Goal: Task Accomplishment & Management: Complete application form

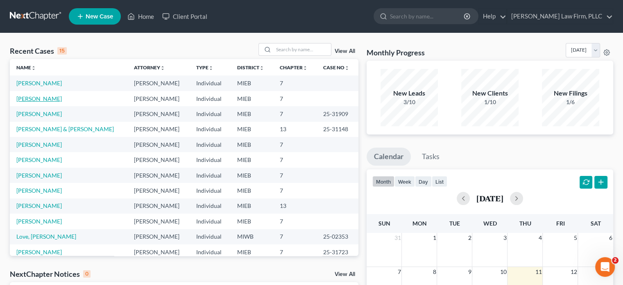
click at [37, 98] on link "[PERSON_NAME]" at bounding box center [39, 98] width 46 height 7
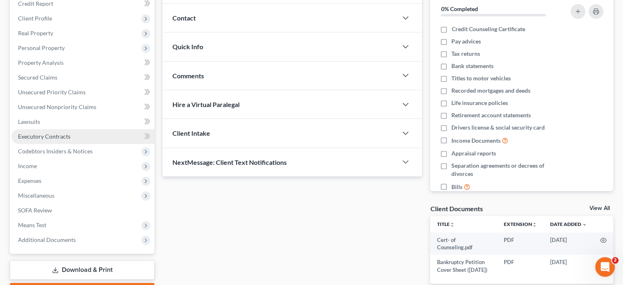
scroll to position [123, 0]
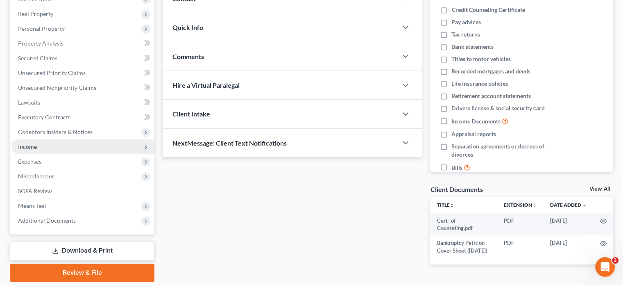
click at [62, 147] on span "Income" at bounding box center [82, 146] width 143 height 15
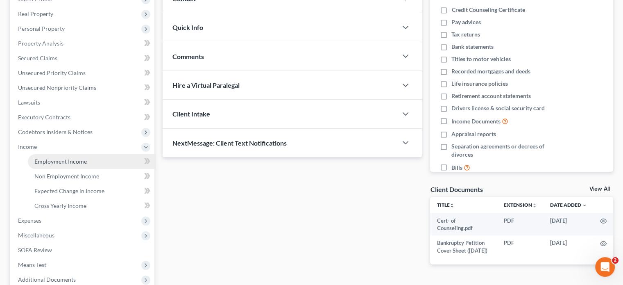
click at [63, 161] on span "Employment Income" at bounding box center [60, 161] width 52 height 7
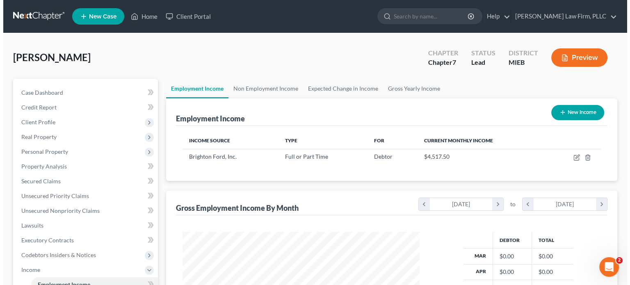
scroll to position [146, 253]
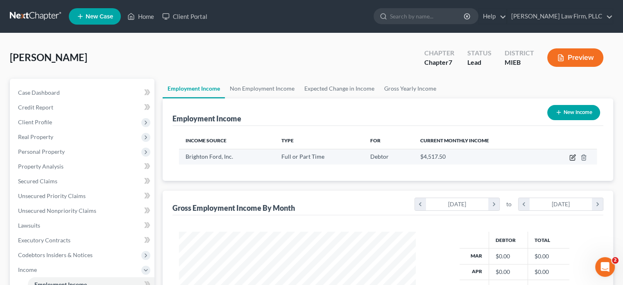
click at [574, 155] on icon "button" at bounding box center [574, 157] width 4 height 4
select select "0"
select select "23"
select select "3"
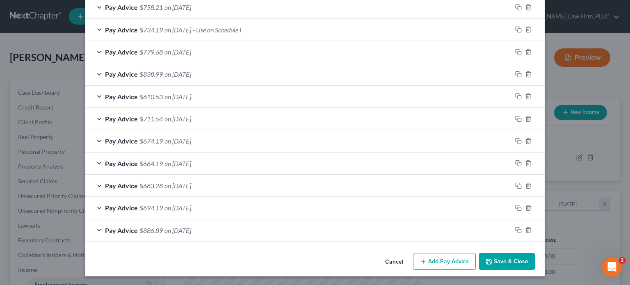
scroll to position [281, 0]
click at [458, 257] on button "Add Pay Advice" at bounding box center [444, 261] width 63 height 17
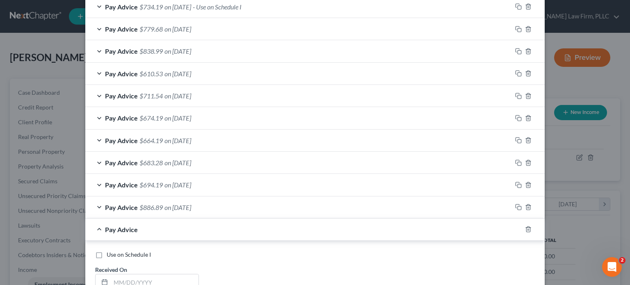
scroll to position [322, 0]
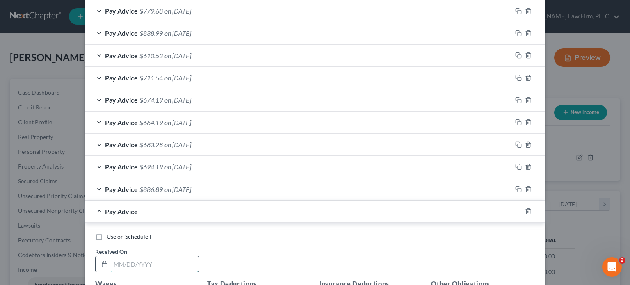
click at [148, 261] on input "text" at bounding box center [155, 264] width 88 height 16
type input "[DATE]"
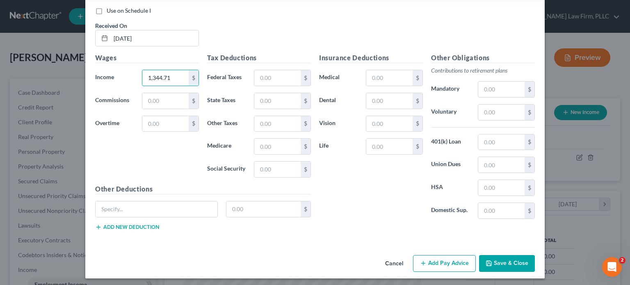
scroll to position [548, 0]
type input "1,344.71"
click at [446, 260] on button "Add Pay Advice" at bounding box center [444, 263] width 63 height 17
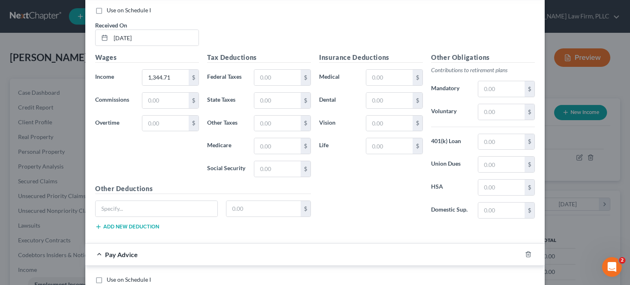
scroll to position [630, 0]
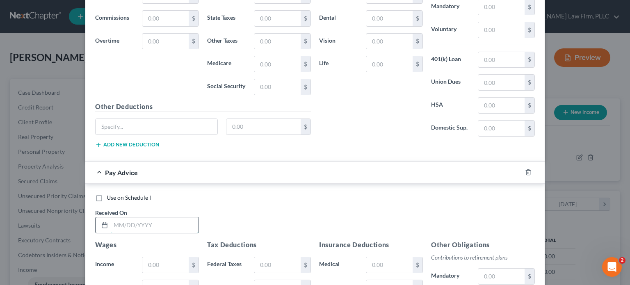
click at [187, 225] on input "text" at bounding box center [155, 225] width 88 height 16
type input "[DATE]"
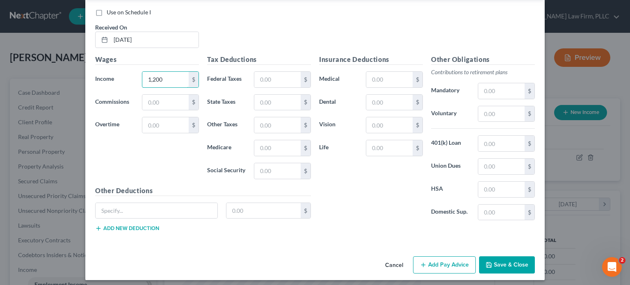
scroll to position [816, 0]
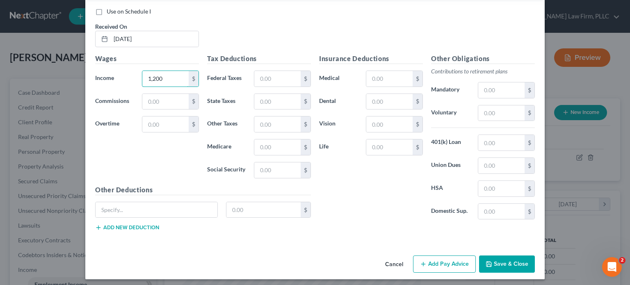
type input "1,200"
click at [446, 259] on button "Add Pay Advice" at bounding box center [444, 263] width 63 height 17
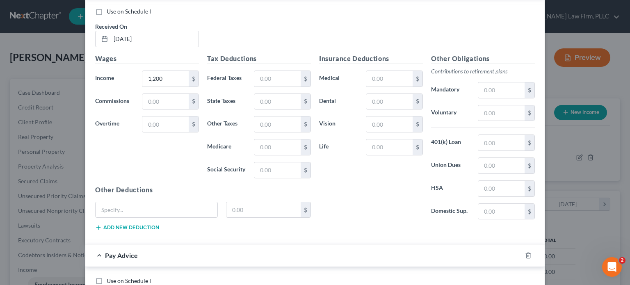
scroll to position [898, 0]
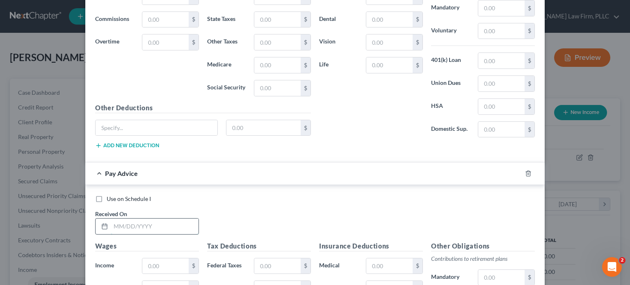
click at [174, 227] on input "text" at bounding box center [155, 226] width 88 height 16
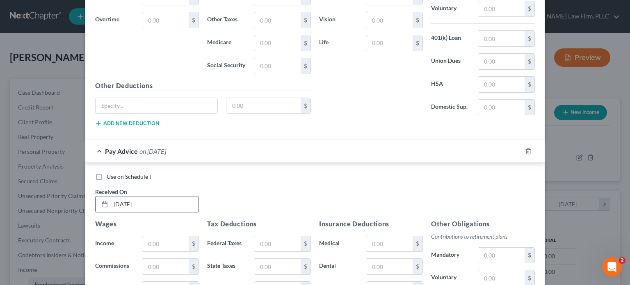
scroll to position [939, 0]
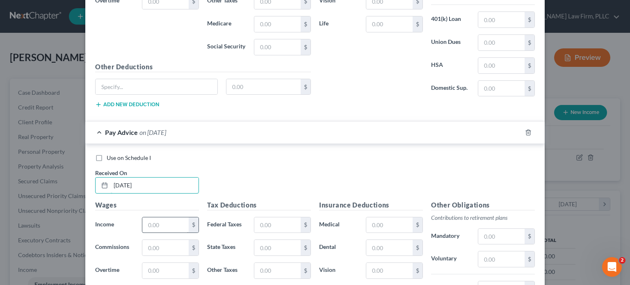
type input "[DATE]"
click at [176, 221] on input "text" at bounding box center [165, 225] width 46 height 16
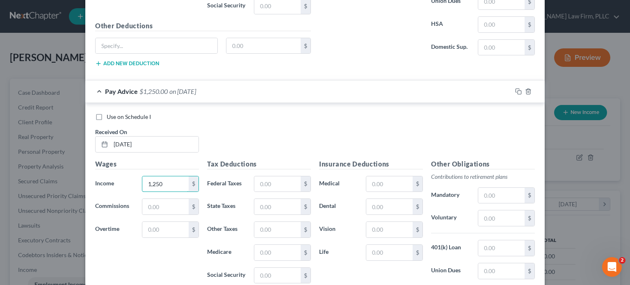
scroll to position [1084, 0]
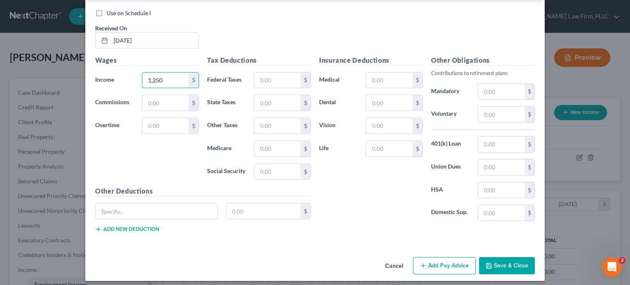
type input "1,250"
click at [452, 257] on button "Add Pay Advice" at bounding box center [444, 265] width 63 height 17
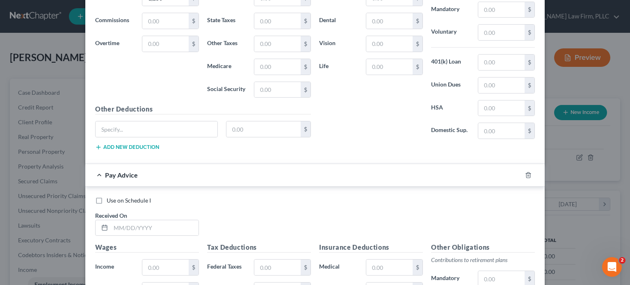
scroll to position [1166, 0]
click at [156, 222] on input "text" at bounding box center [155, 228] width 88 height 16
type input "[DATE]"
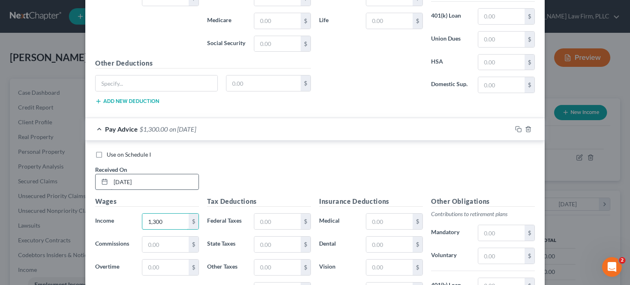
scroll to position [1330, 0]
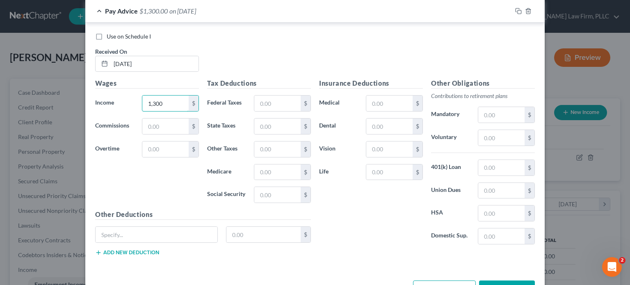
type input "1,300"
click at [444, 280] on button "Add Pay Advice" at bounding box center [444, 288] width 63 height 17
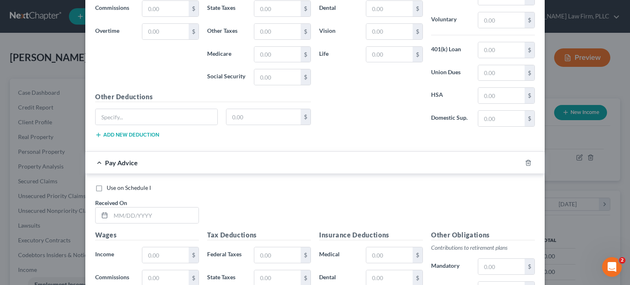
scroll to position [1453, 0]
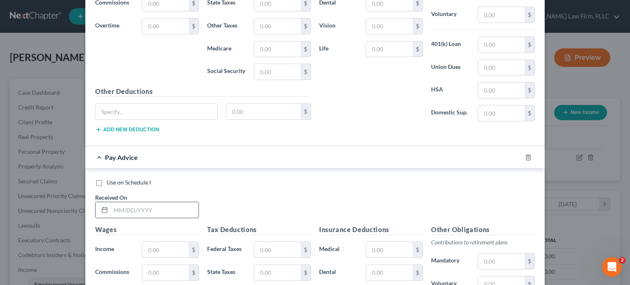
click at [175, 202] on input "text" at bounding box center [155, 210] width 88 height 16
type input "[DATE]"
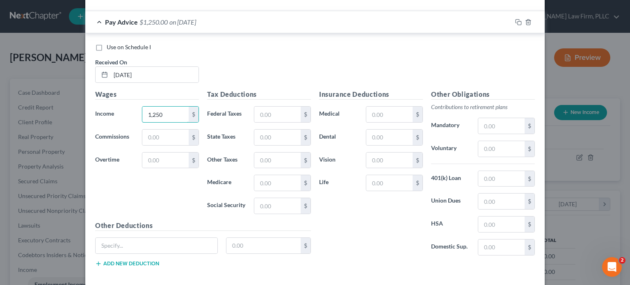
scroll to position [1617, 0]
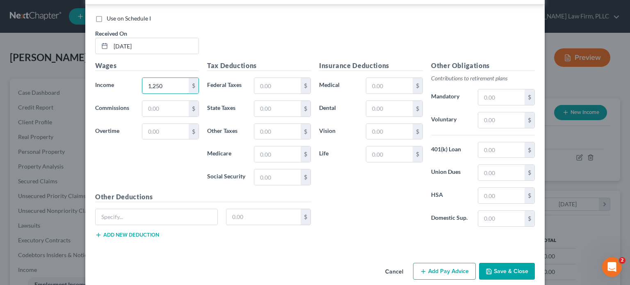
type input "1,250"
click at [443, 263] on button "Add Pay Advice" at bounding box center [444, 271] width 63 height 17
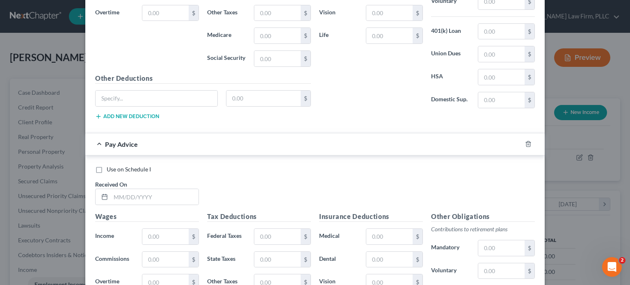
scroll to position [1740, 0]
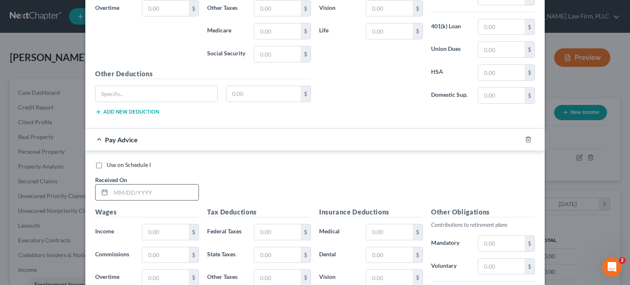
click at [174, 184] on input "text" at bounding box center [155, 192] width 88 height 16
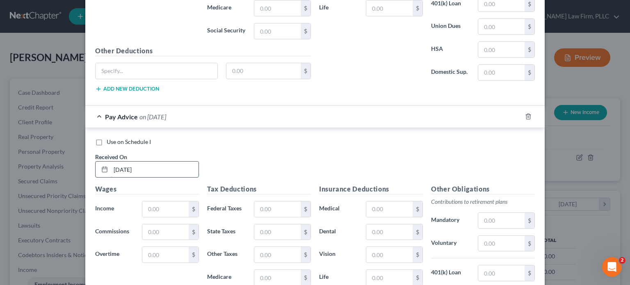
scroll to position [1781, 0]
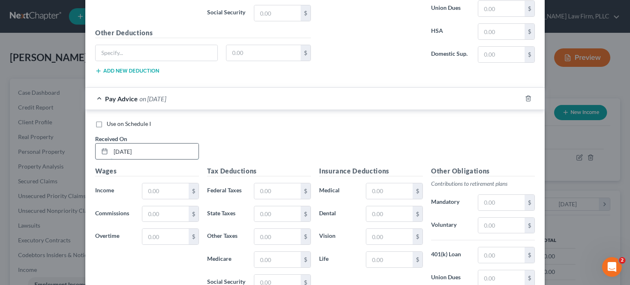
type input "[DATE]"
click at [174, 183] on input "text" at bounding box center [165, 191] width 46 height 16
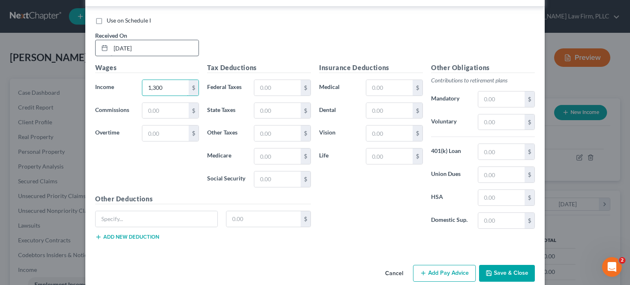
scroll to position [1887, 0]
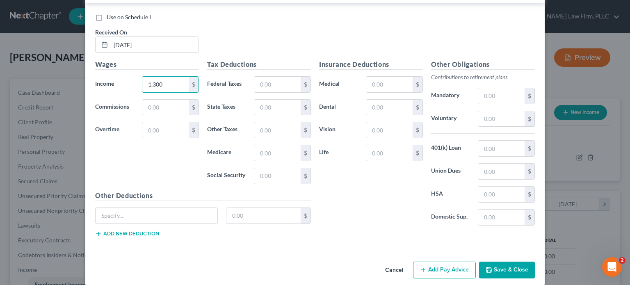
type input "1,300"
click at [439, 262] on button "Add Pay Advice" at bounding box center [444, 270] width 63 height 17
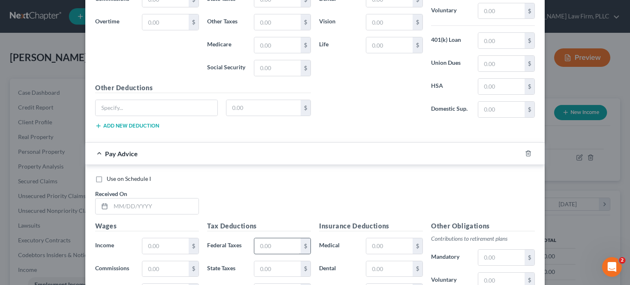
scroll to position [2010, 0]
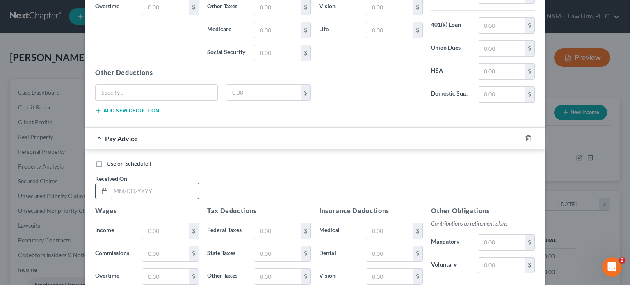
click at [182, 183] on input "text" at bounding box center [155, 191] width 88 height 16
type input "[DATE]"
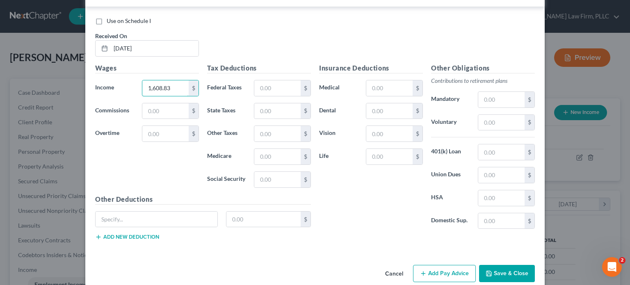
scroll to position [2155, 0]
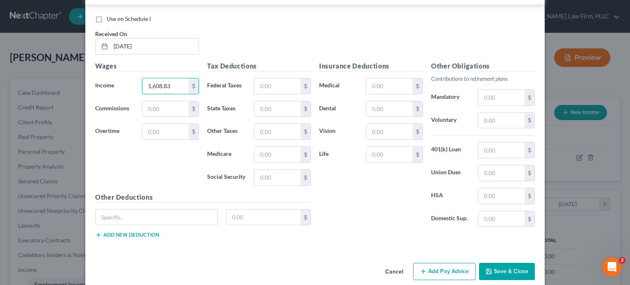
type input "1,608.83"
click at [444, 263] on button "Add Pay Advice" at bounding box center [444, 271] width 63 height 17
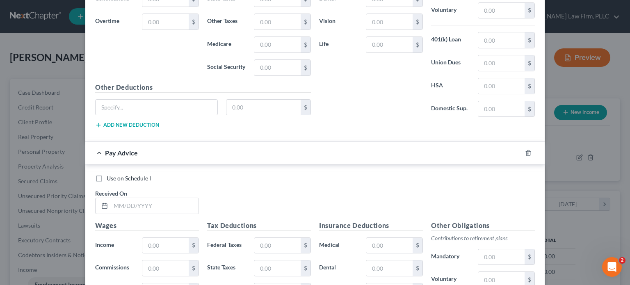
scroll to position [2278, 0]
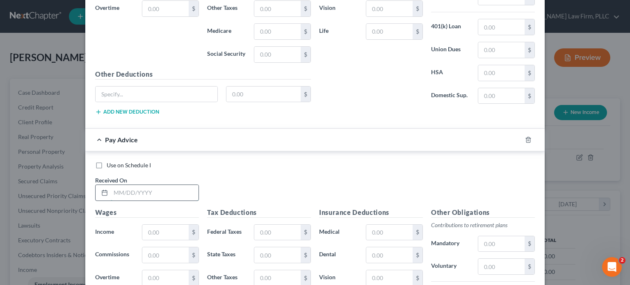
click at [190, 185] on input "text" at bounding box center [155, 193] width 88 height 16
type input "[DATE]"
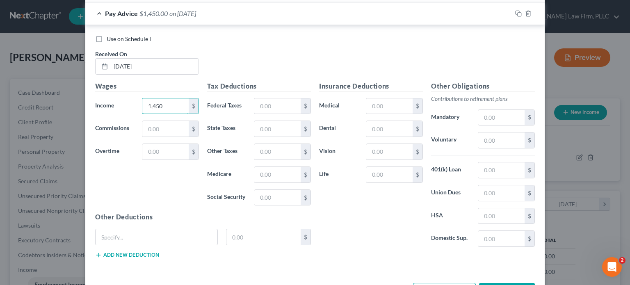
scroll to position [2423, 0]
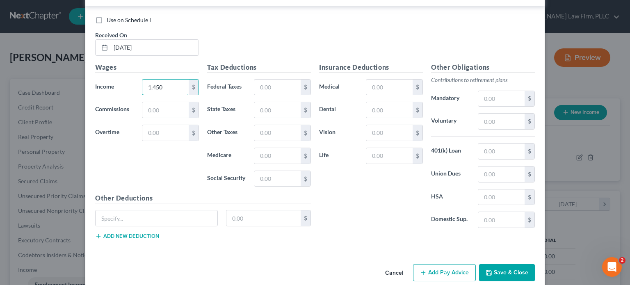
type input "1,450"
click at [428, 264] on button "Add Pay Advice" at bounding box center [444, 272] width 63 height 17
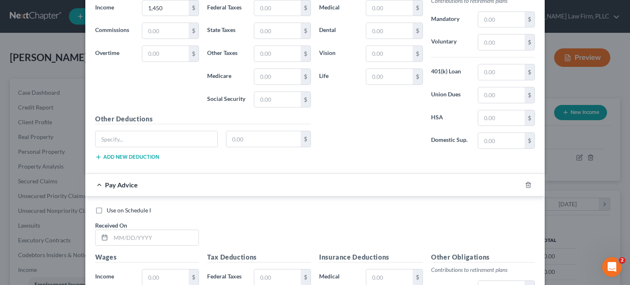
scroll to position [2546, 0]
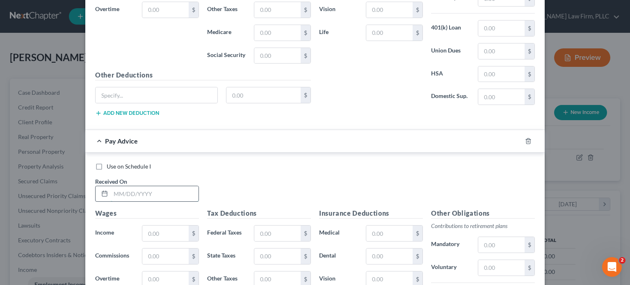
click at [153, 186] on input "text" at bounding box center [155, 194] width 88 height 16
type input "[DATE]"
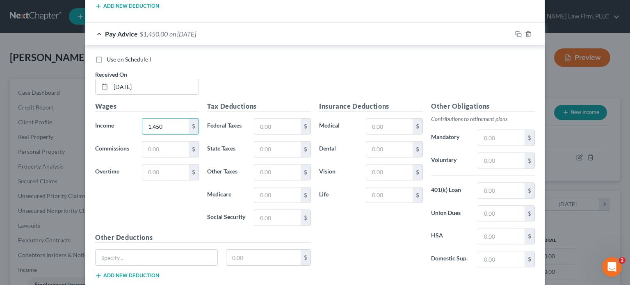
scroll to position [2691, 0]
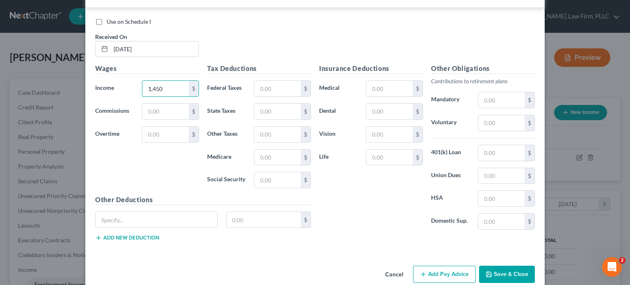
type input "1,450"
click at [446, 266] on button "Add Pay Advice" at bounding box center [444, 274] width 63 height 17
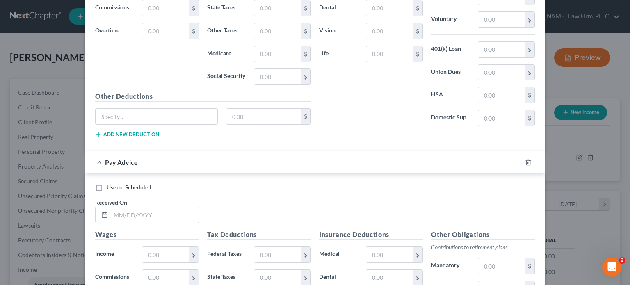
scroll to position [2814, 0]
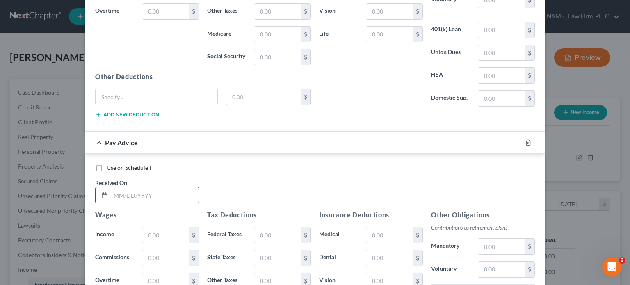
click at [161, 187] on input "text" at bounding box center [155, 195] width 88 height 16
type input "[DATE]"
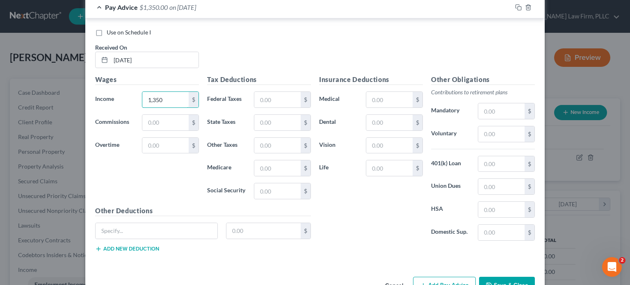
scroll to position [2958, 0]
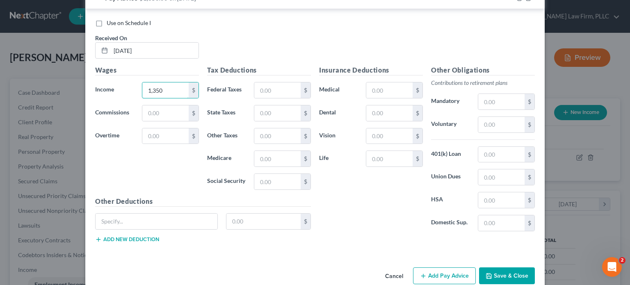
type input "1,350"
click at [437, 267] on button "Add Pay Advice" at bounding box center [444, 275] width 63 height 17
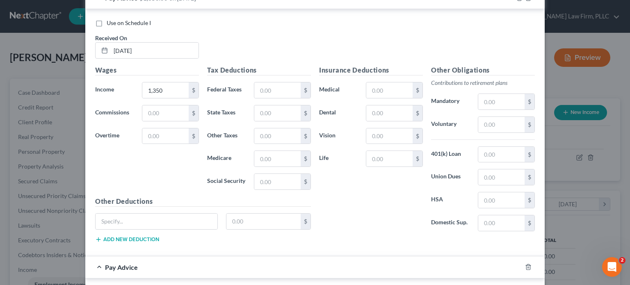
scroll to position [3081, 0]
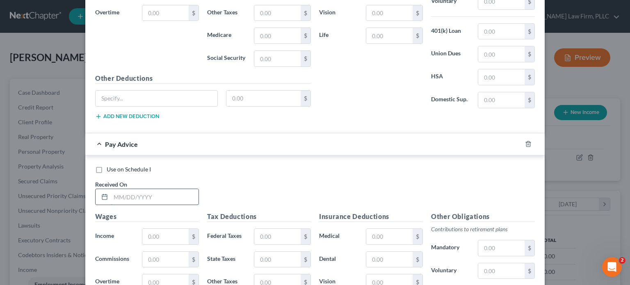
click at [182, 189] on input "text" at bounding box center [155, 197] width 88 height 16
type input "[DATE]"
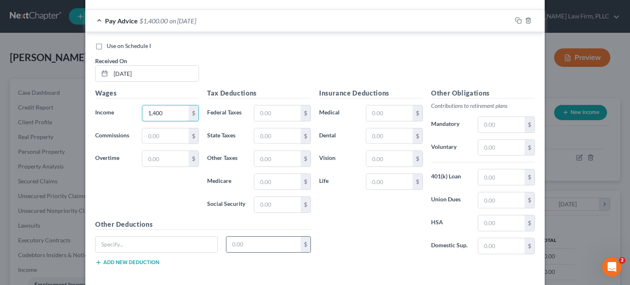
scroll to position [3226, 0]
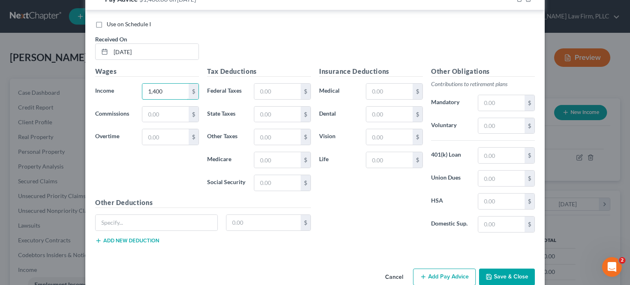
type input "1,400"
click at [431, 268] on button "Add Pay Advice" at bounding box center [444, 276] width 63 height 17
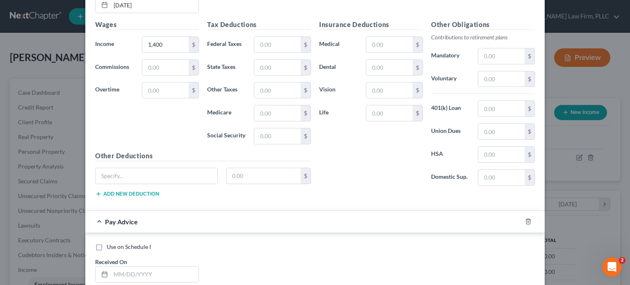
scroll to position [3308, 0]
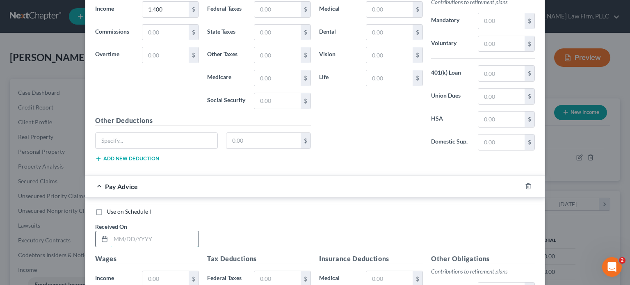
click at [171, 231] on input "text" at bounding box center [155, 239] width 88 height 16
type input "[DATE]"
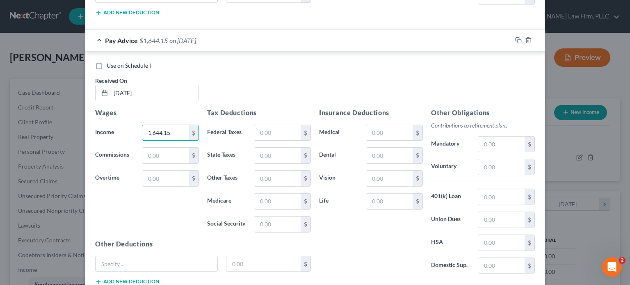
scroll to position [3472, 0]
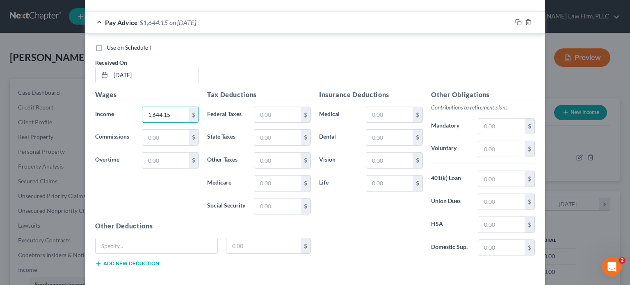
type input "1,644.15"
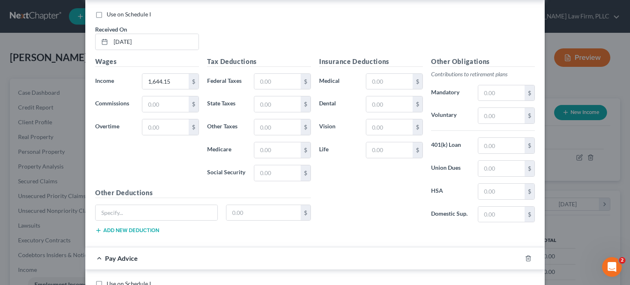
scroll to position [3554, 0]
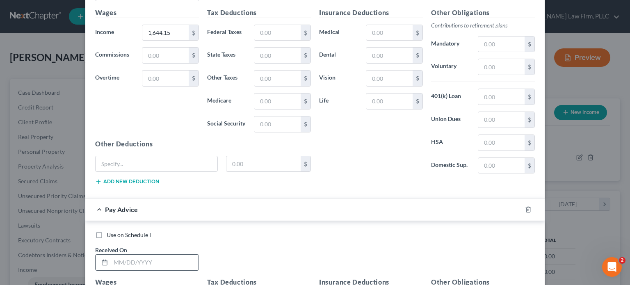
drag, startPoint x: 150, startPoint y: 253, endPoint x: 153, endPoint y: 250, distance: 4.4
click at [151, 253] on div "Use on Schedule I Received On *" at bounding box center [315, 254] width 448 height 46
click at [154, 255] on input "text" at bounding box center [155, 263] width 88 height 16
type input "[DATE]"
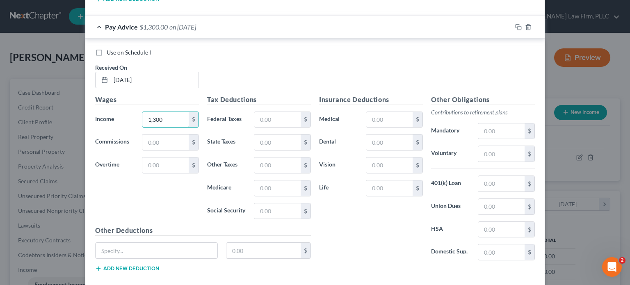
scroll to position [3762, 0]
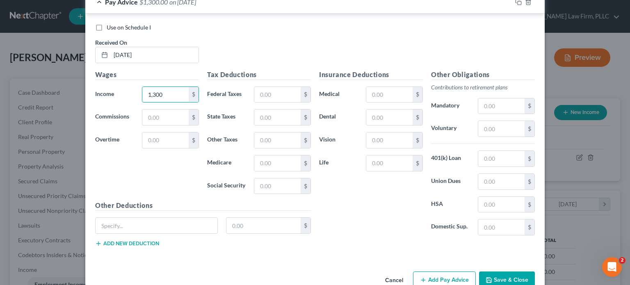
type input "1,300"
click at [450, 271] on button "Add Pay Advice" at bounding box center [444, 279] width 63 height 17
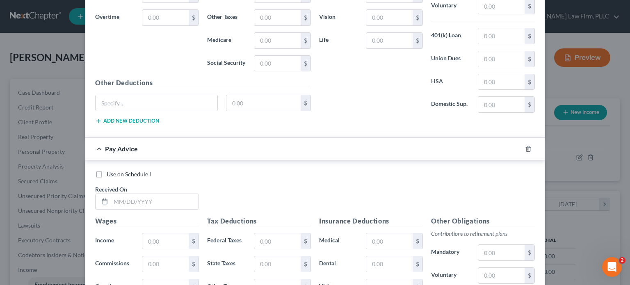
scroll to position [3885, 0]
click at [171, 193] on input "text" at bounding box center [155, 201] width 88 height 16
type input "[DATE]"
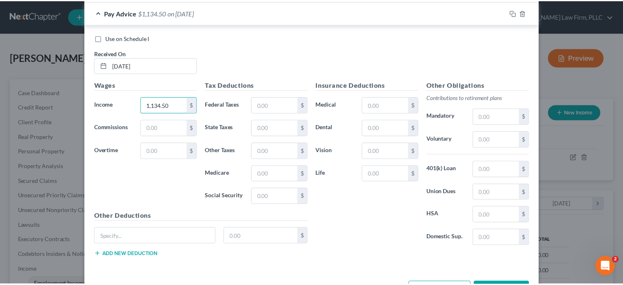
scroll to position [4030, 0]
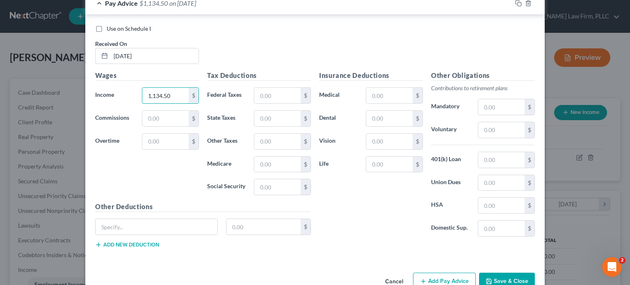
type input "1,134.50"
click at [495, 273] on button "Save & Close" at bounding box center [507, 281] width 56 height 17
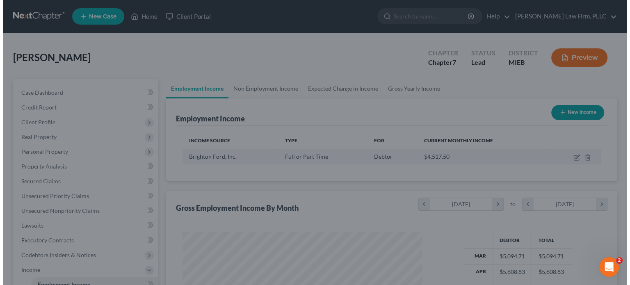
scroll to position [409765, 409658]
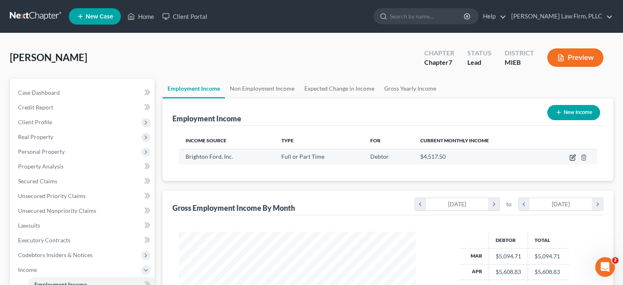
click at [574, 158] on icon "button" at bounding box center [573, 157] width 7 height 7
select select "0"
select select "23"
select select "3"
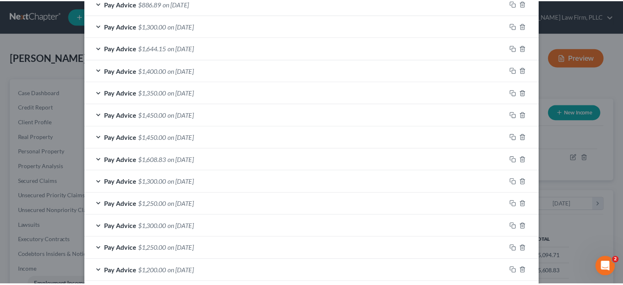
scroll to position [592, 0]
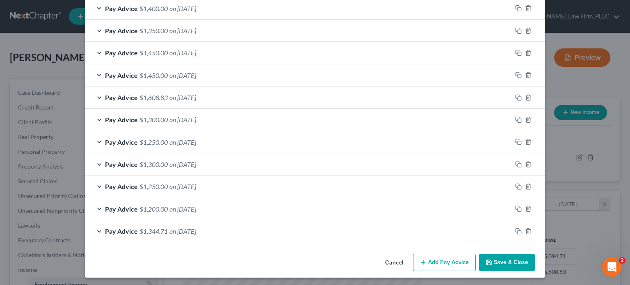
click at [503, 257] on button "Save & Close" at bounding box center [507, 262] width 56 height 17
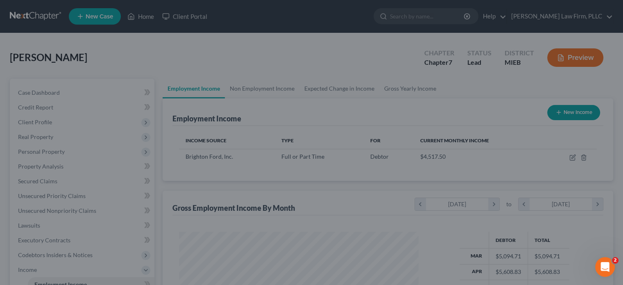
scroll to position [409765, 409658]
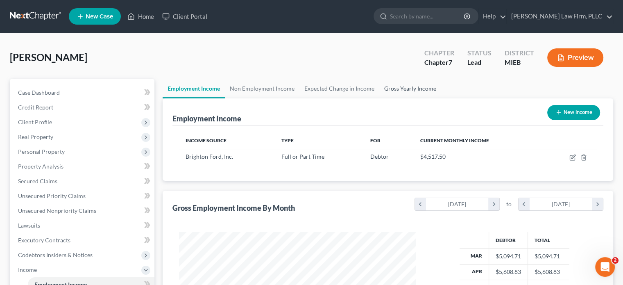
click at [390, 86] on link "Gross Yearly Income" at bounding box center [411, 89] width 62 height 20
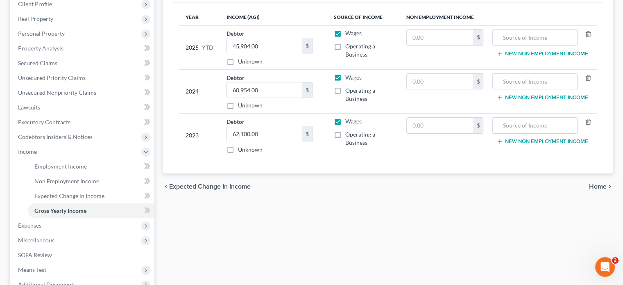
scroll to position [205, 0]
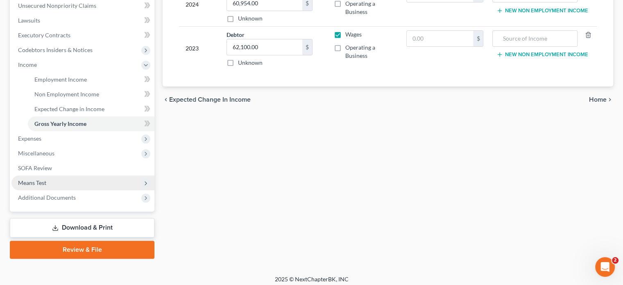
click at [68, 180] on span "Means Test" at bounding box center [82, 182] width 143 height 15
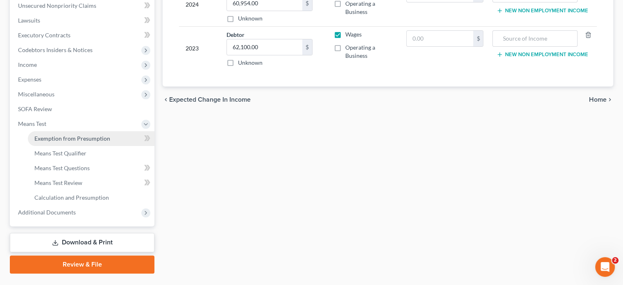
click at [107, 138] on span "Exemption from Presumption" at bounding box center [72, 138] width 76 height 7
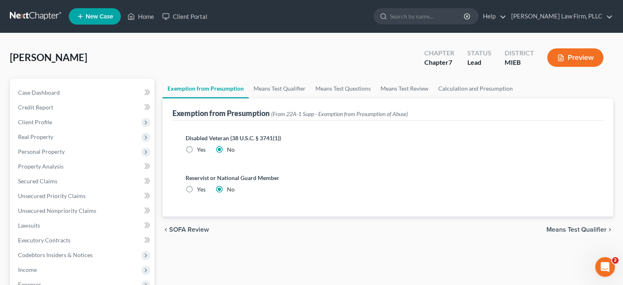
click at [573, 57] on button "Preview" at bounding box center [576, 57] width 56 height 18
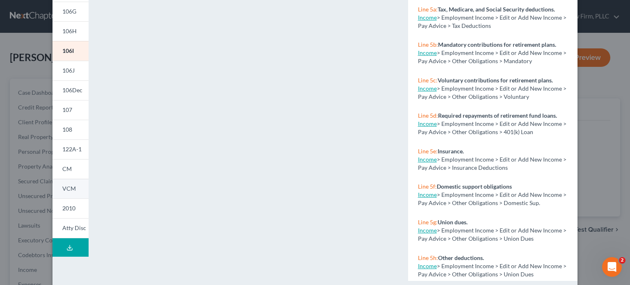
scroll to position [177, 0]
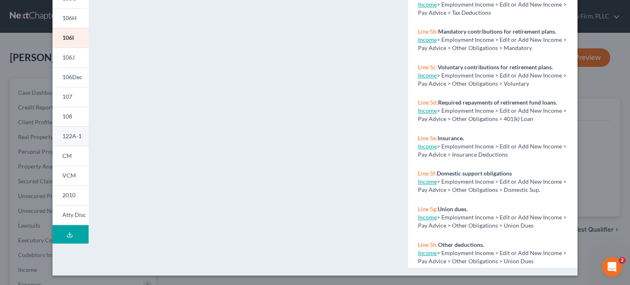
click at [71, 138] on span "122A-1" at bounding box center [71, 135] width 19 height 7
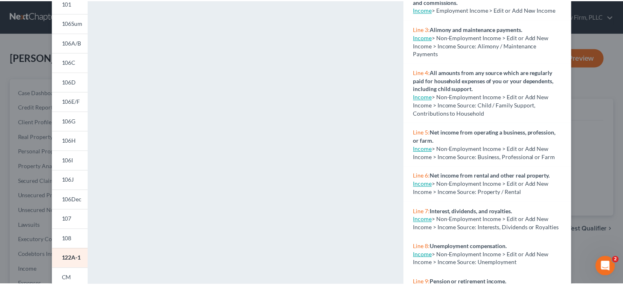
scroll to position [13, 0]
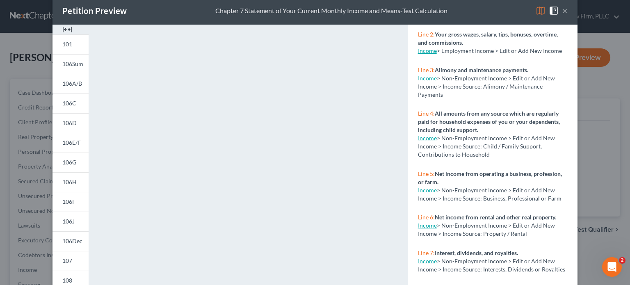
click at [562, 11] on button "×" at bounding box center [565, 11] width 6 height 10
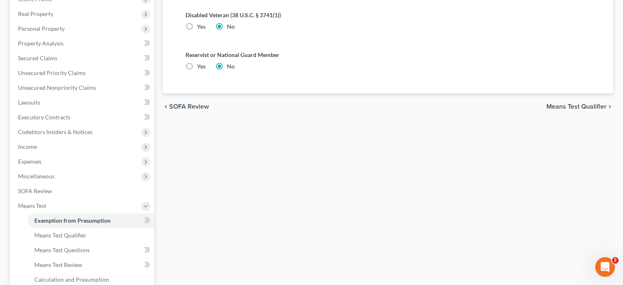
scroll to position [224, 0]
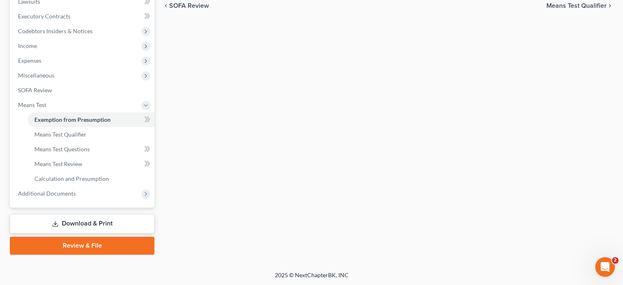
click at [75, 239] on link "Review & File" at bounding box center [82, 246] width 145 height 18
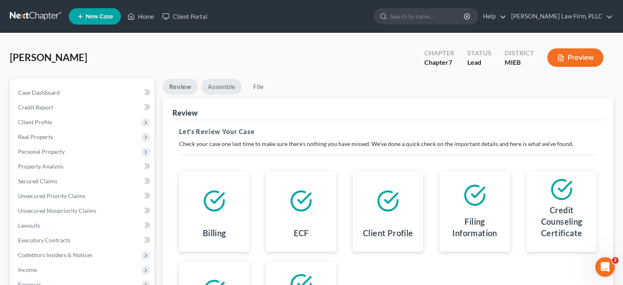
click at [217, 87] on link "Assemble" at bounding box center [221, 87] width 41 height 16
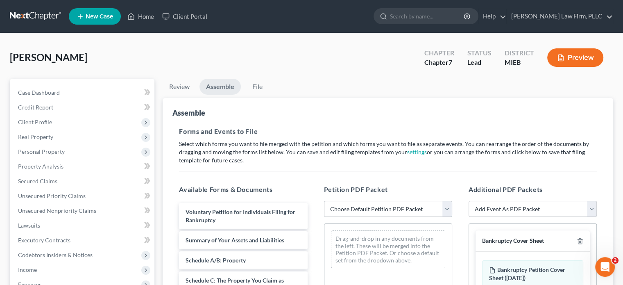
click at [446, 206] on select "Choose Default Petition PDF Packet Emergency Filing (Voluntary Petition and Cre…" at bounding box center [388, 209] width 128 height 16
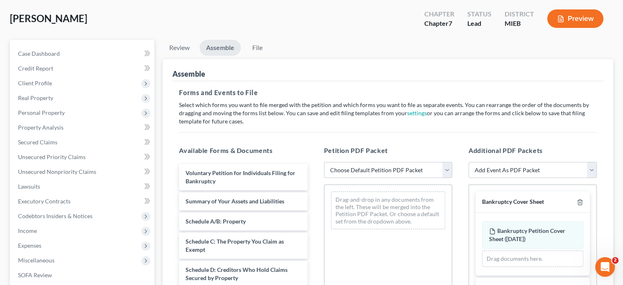
scroll to position [41, 0]
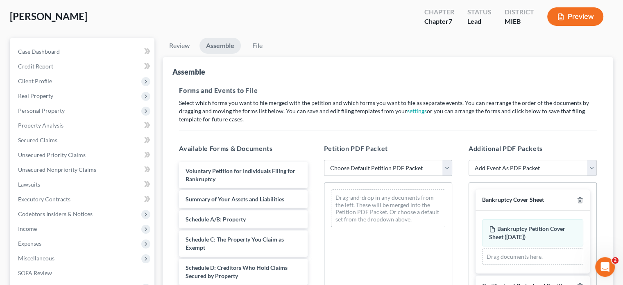
click at [446, 168] on select "Choose Default Petition PDF Packet Emergency Filing (Voluntary Petition and Cre…" at bounding box center [388, 168] width 128 height 16
select select "2"
click at [324, 160] on select "Choose Default Petition PDF Packet Emergency Filing (Voluntary Petition and Cre…" at bounding box center [388, 168] width 128 height 16
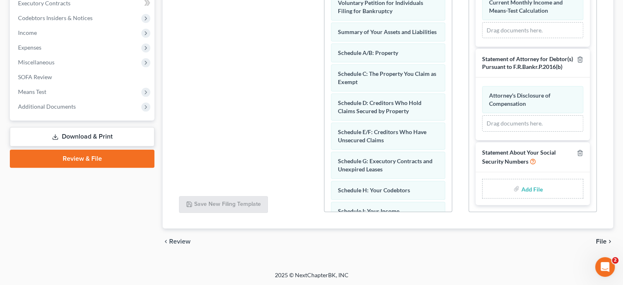
scroll to position [400, 0]
click at [526, 188] on input "file" at bounding box center [531, 188] width 20 height 15
type input "C:\fakepath\Statement of Soc Sec.pdf"
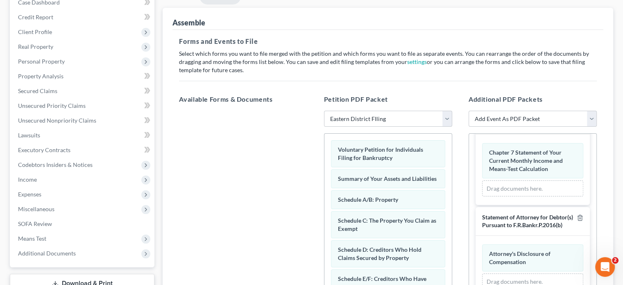
scroll to position [73, 0]
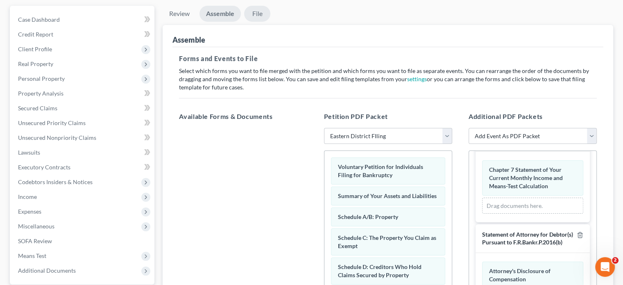
click at [259, 13] on link "File" at bounding box center [257, 14] width 26 height 16
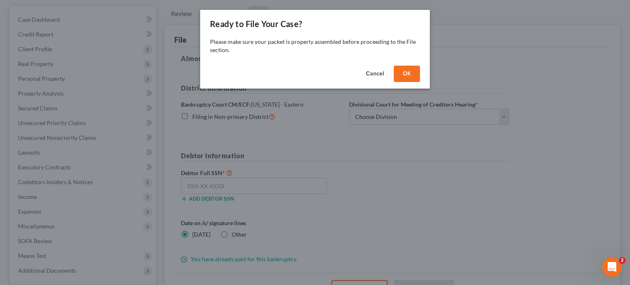
click at [415, 75] on button "OK" at bounding box center [407, 74] width 26 height 16
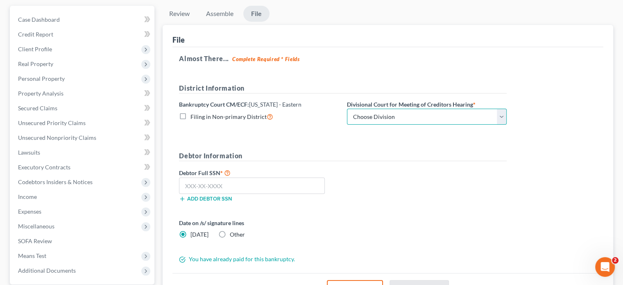
click at [413, 117] on select "Choose Division [GEOGRAPHIC_DATA] [GEOGRAPHIC_DATA] [GEOGRAPHIC_DATA]" at bounding box center [427, 117] width 160 height 16
select select "2"
click at [347, 109] on select "Choose Division [GEOGRAPHIC_DATA] [GEOGRAPHIC_DATA] [GEOGRAPHIC_DATA]" at bounding box center [427, 117] width 160 height 16
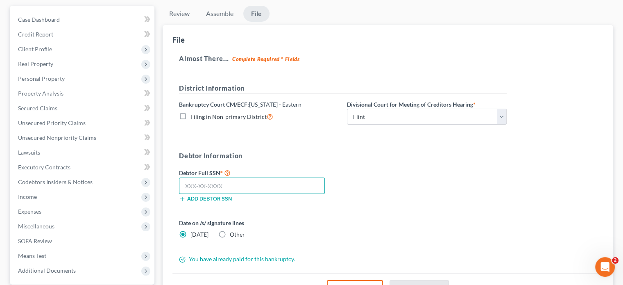
click at [298, 188] on input "text" at bounding box center [252, 185] width 146 height 16
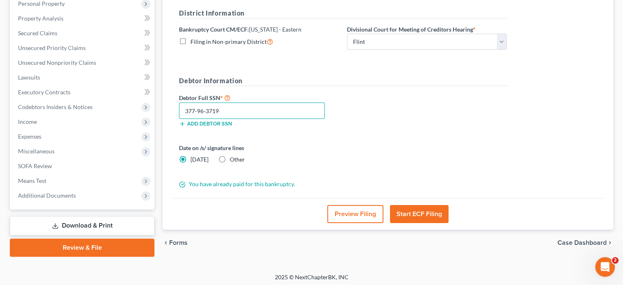
scroll to position [150, 0]
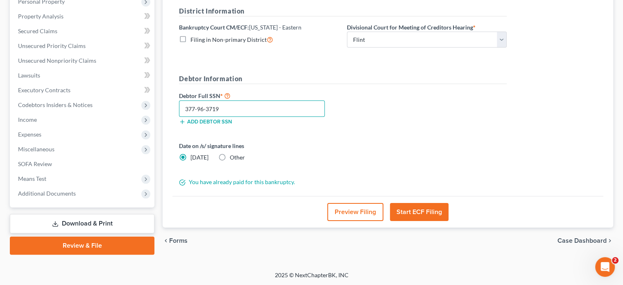
type input "377-96-3719"
click at [418, 212] on button "Start ECF Filing" at bounding box center [419, 212] width 59 height 18
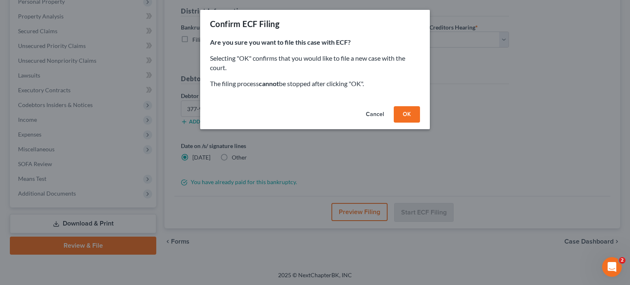
click at [408, 114] on button "OK" at bounding box center [407, 114] width 26 height 16
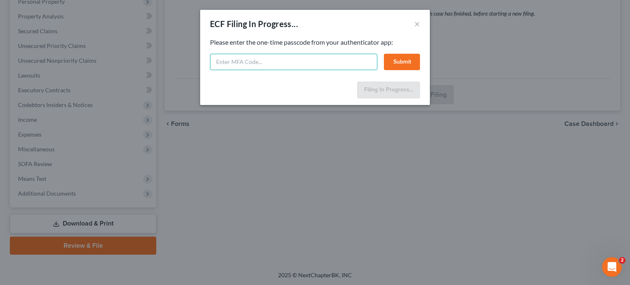
click at [269, 60] on input "text" at bounding box center [293, 62] width 167 height 16
drag, startPoint x: 269, startPoint y: 60, endPoint x: 210, endPoint y: 65, distance: 58.8
click at [210, 65] on input "701" at bounding box center [293, 62] width 167 height 16
type input "806448"
click at [404, 64] on button "Submit" at bounding box center [402, 62] width 36 height 16
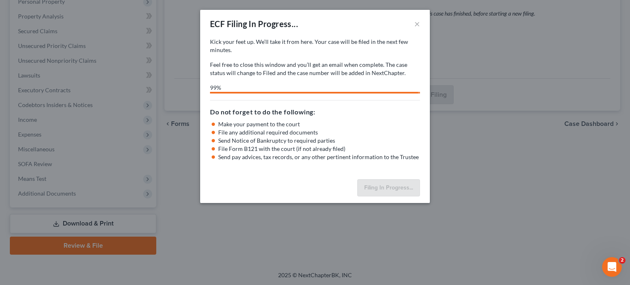
select select "2"
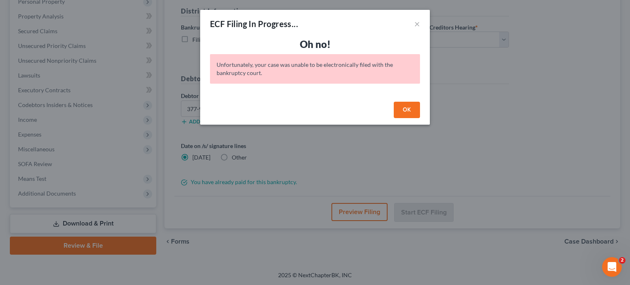
click at [411, 108] on button "OK" at bounding box center [407, 110] width 26 height 16
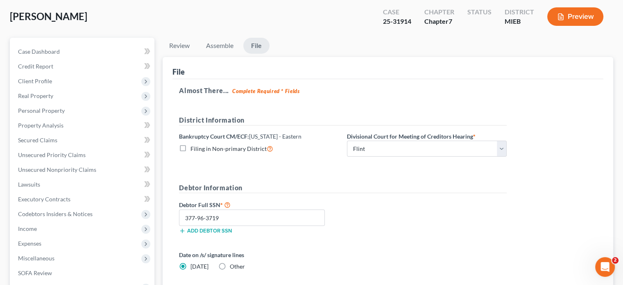
scroll to position [0, 0]
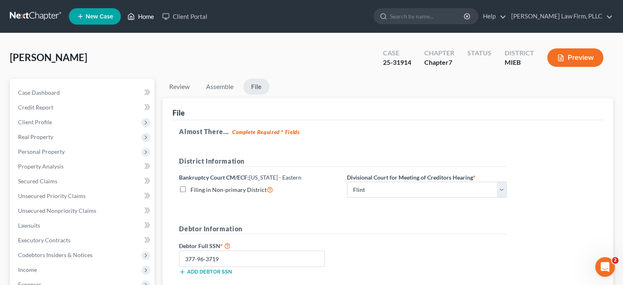
click at [142, 18] on link "Home" at bounding box center [140, 16] width 35 height 15
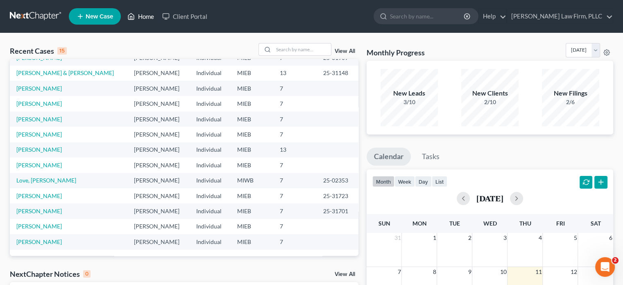
scroll to position [15, 0]
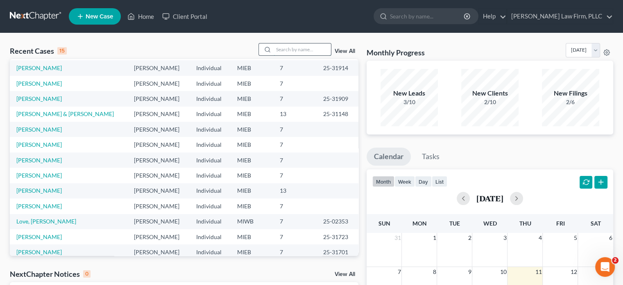
click at [286, 48] on input "search" at bounding box center [302, 49] width 57 height 12
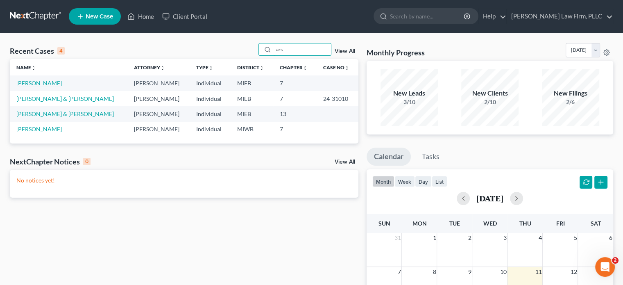
type input "ars"
click at [26, 82] on link "[PERSON_NAME]" at bounding box center [39, 83] width 46 height 7
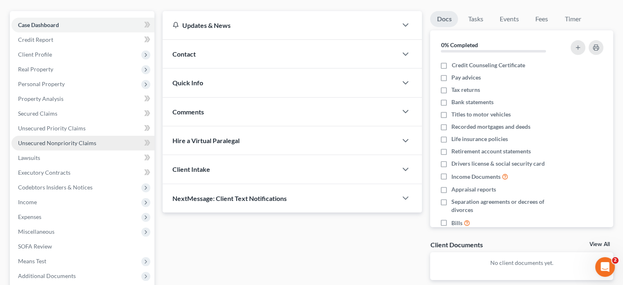
scroll to position [82, 0]
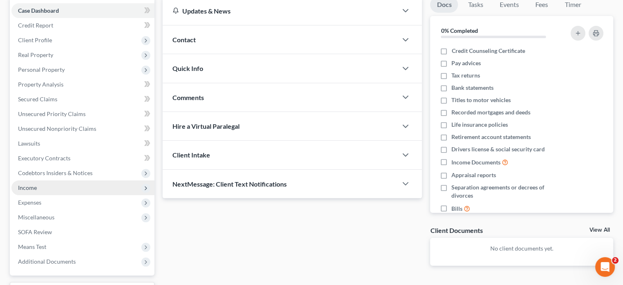
click at [22, 188] on span "Income" at bounding box center [27, 187] width 19 height 7
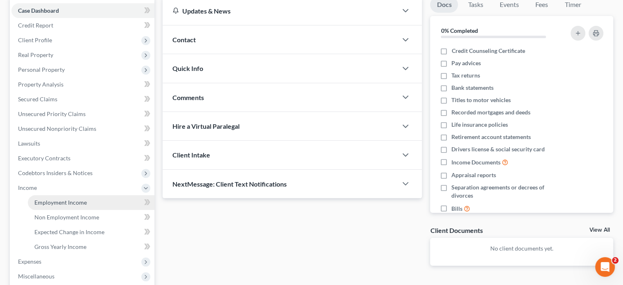
click at [49, 205] on span "Employment Income" at bounding box center [60, 202] width 52 height 7
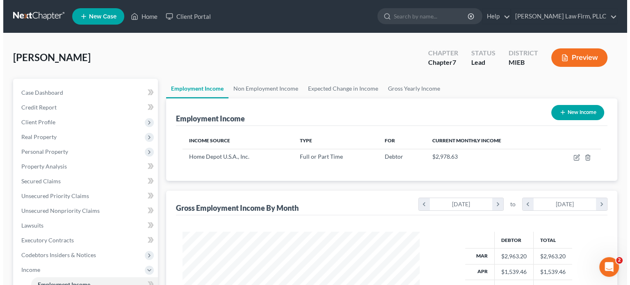
scroll to position [146, 253]
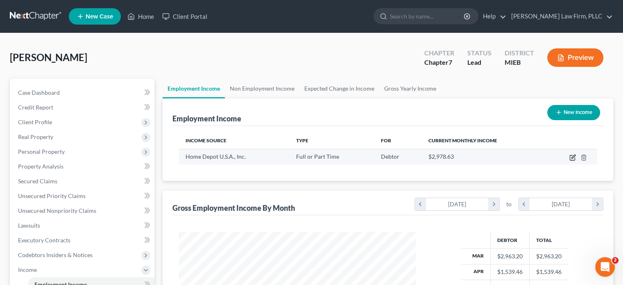
click at [573, 157] on icon "button" at bounding box center [574, 157] width 4 height 4
select select "0"
select select "10"
select select "2"
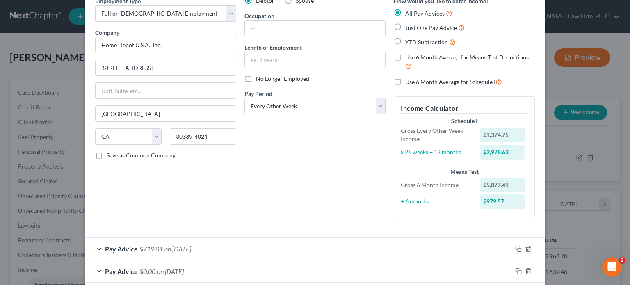
scroll to position [0, 0]
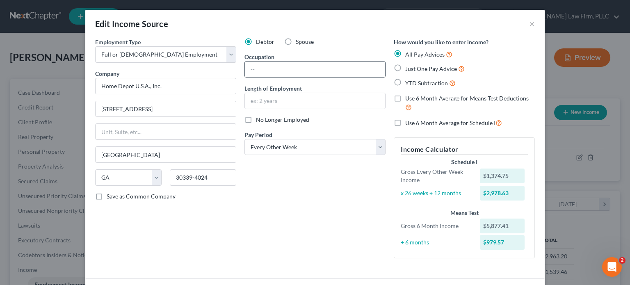
click at [281, 70] on input "text" at bounding box center [315, 69] width 140 height 16
type input "Store Associate"
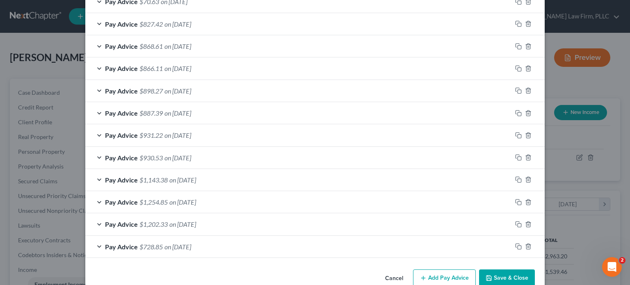
scroll to position [369, 0]
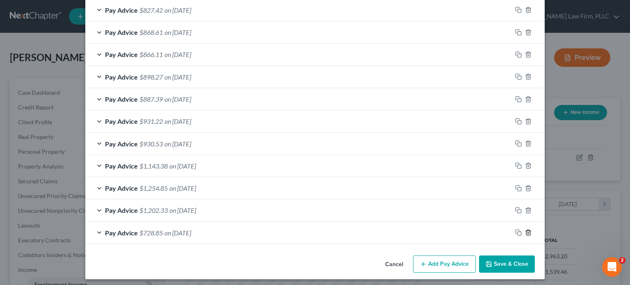
type input "3 years"
click at [526, 230] on icon "button" at bounding box center [528, 232] width 4 height 5
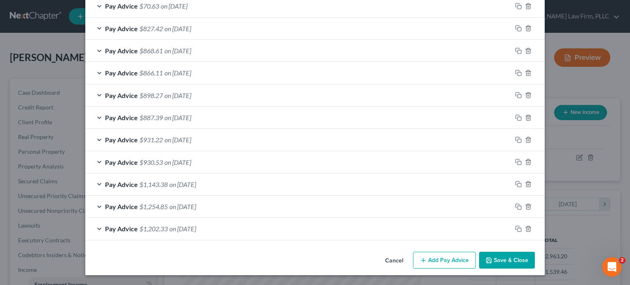
scroll to position [349, 0]
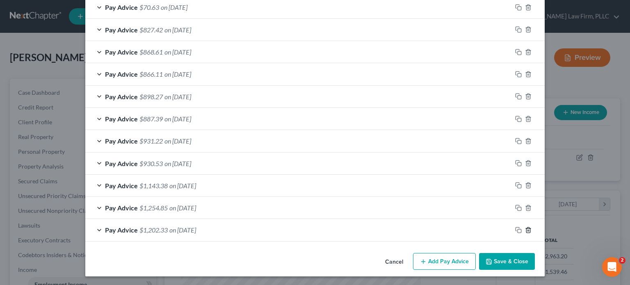
click at [526, 228] on icon "button" at bounding box center [528, 229] width 4 height 5
click at [526, 228] on icon "button" at bounding box center [528, 230] width 4 height 5
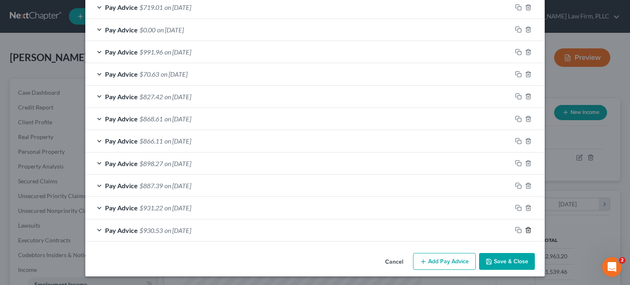
click at [526, 228] on icon "button" at bounding box center [528, 229] width 4 height 5
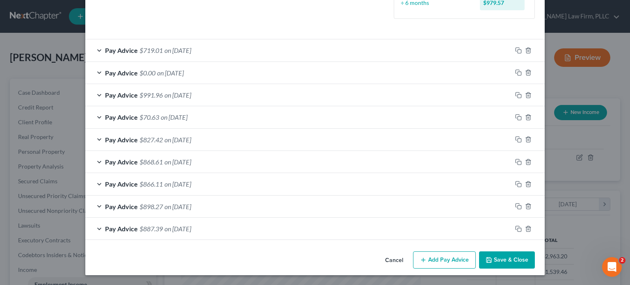
scroll to position [238, 0]
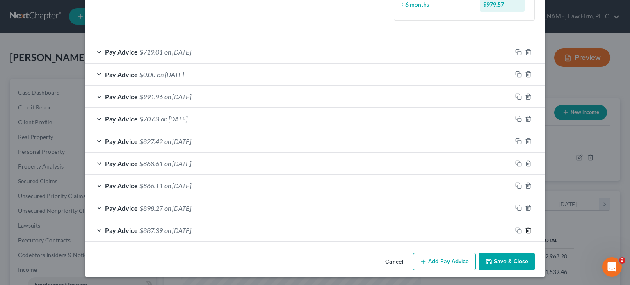
click at [526, 228] on icon "button" at bounding box center [528, 230] width 4 height 5
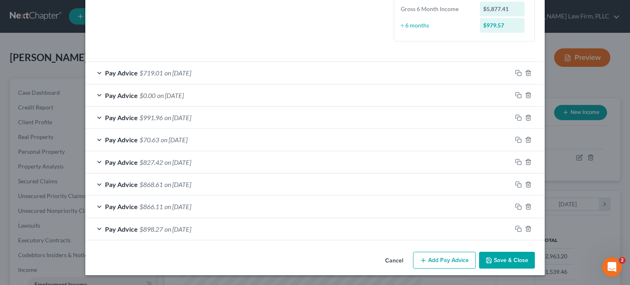
scroll to position [216, 0]
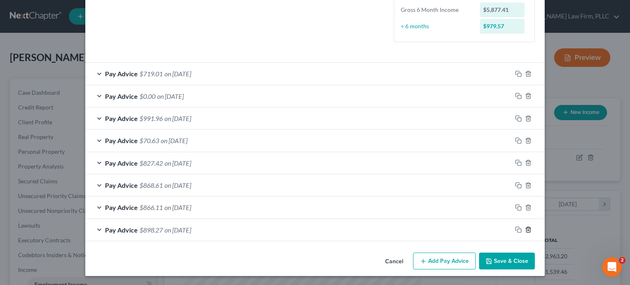
click at [526, 228] on icon "button" at bounding box center [528, 229] width 4 height 5
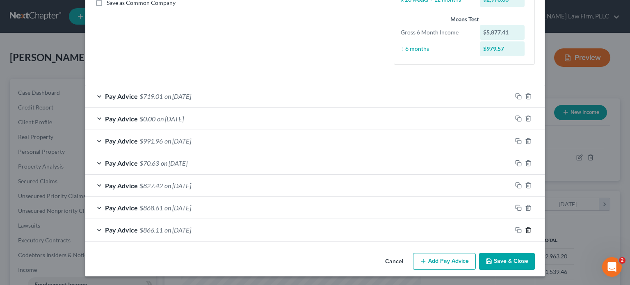
click at [526, 228] on icon "button" at bounding box center [528, 229] width 4 height 5
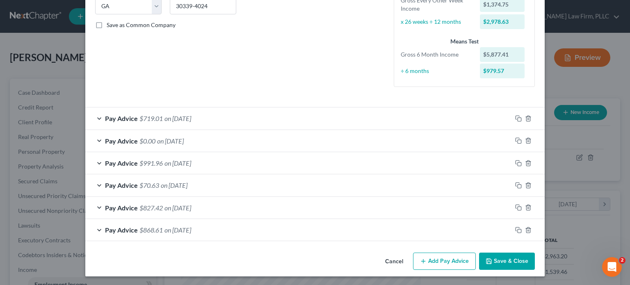
click at [299, 141] on div "Pay Advice $0.00 on [DATE]" at bounding box center [298, 141] width 426 height 22
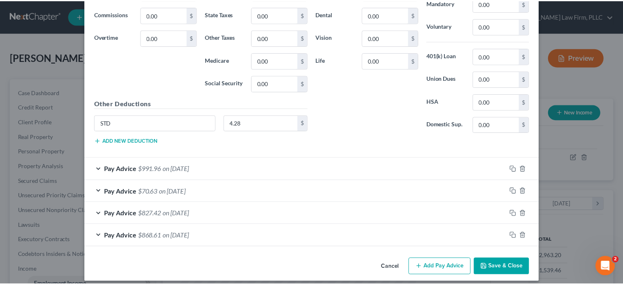
scroll to position [417, 0]
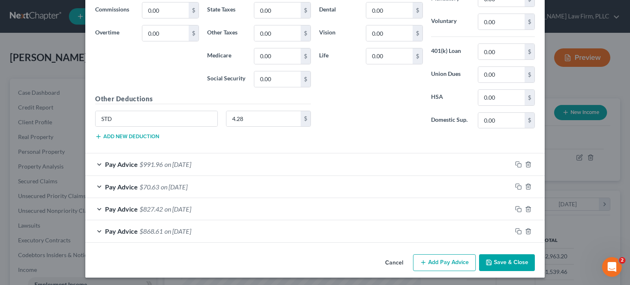
click at [506, 263] on button "Save & Close" at bounding box center [507, 262] width 56 height 17
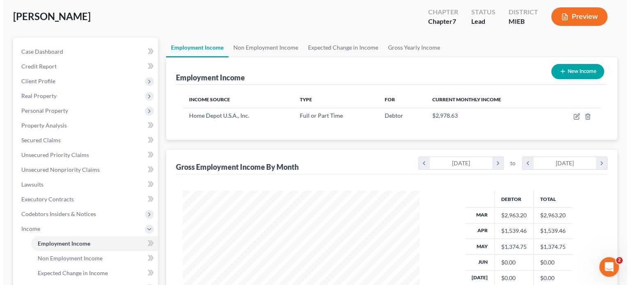
scroll to position [0, 0]
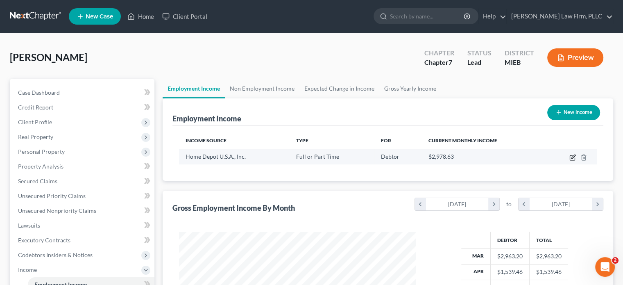
click at [574, 157] on icon "button" at bounding box center [574, 157] width 4 height 4
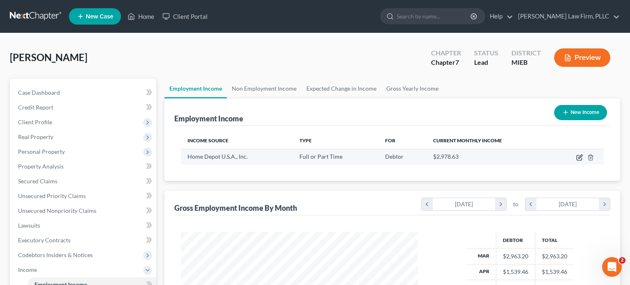
select select "0"
select select "10"
select select "2"
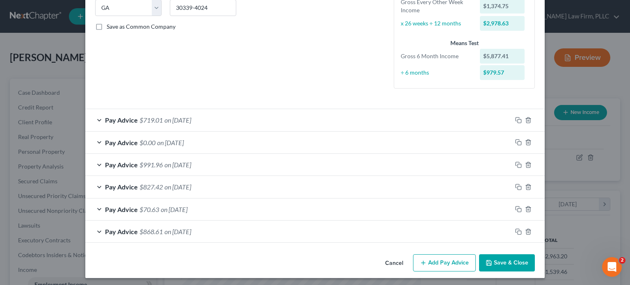
scroll to position [171, 0]
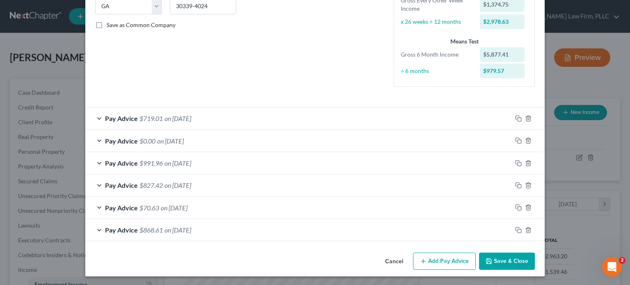
click at [446, 260] on button "Add Pay Advice" at bounding box center [444, 261] width 63 height 17
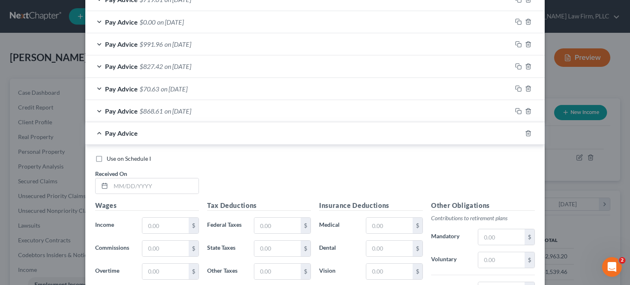
scroll to position [294, 0]
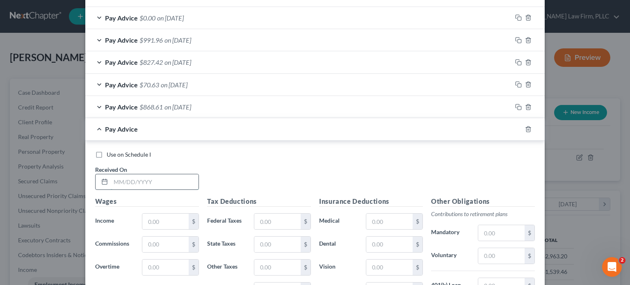
click at [174, 177] on input "text" at bounding box center [155, 182] width 88 height 16
type input "[DATE]"
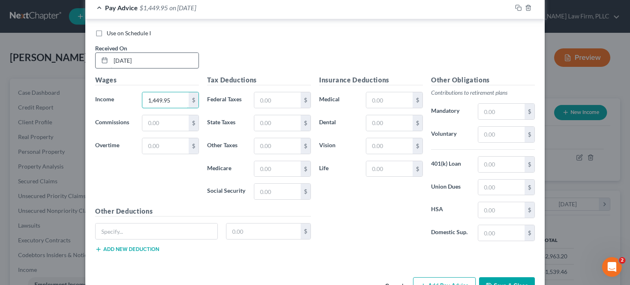
scroll to position [417, 0]
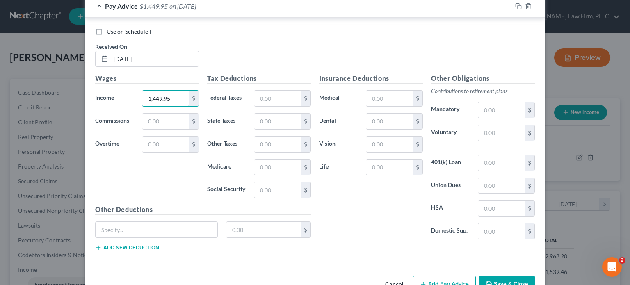
type input "1,449.95"
click at [437, 278] on button "Add Pay Advice" at bounding box center [444, 283] width 63 height 17
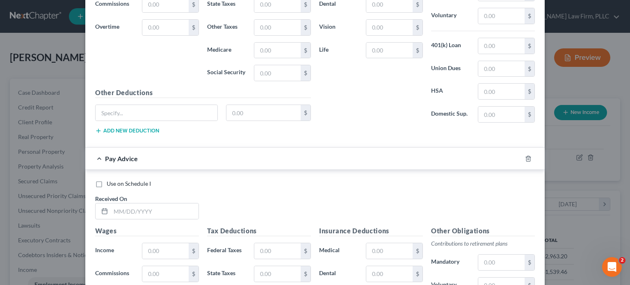
scroll to position [540, 0]
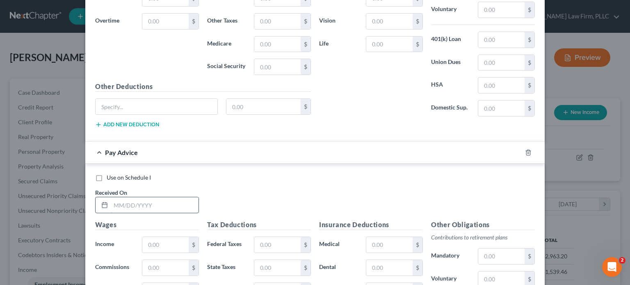
click at [182, 206] on input "text" at bounding box center [155, 205] width 88 height 16
type input "[DATE]"
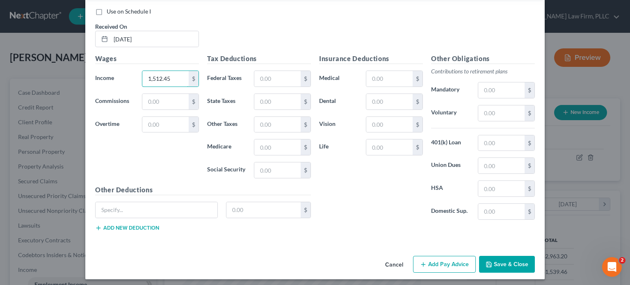
scroll to position [707, 0]
type input "1,512.45"
click at [444, 257] on button "Add Pay Advice" at bounding box center [444, 263] width 63 height 17
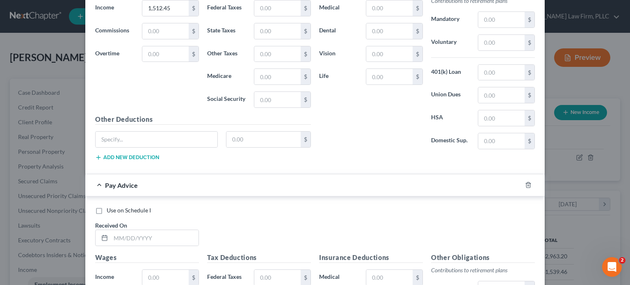
scroll to position [789, 0]
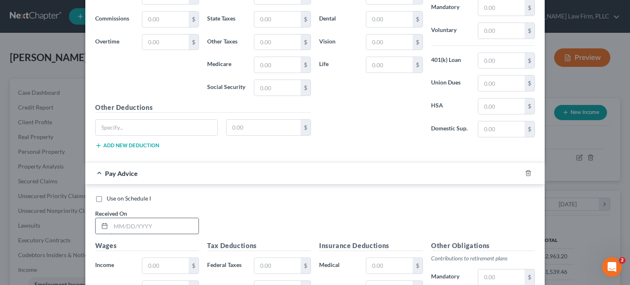
click at [146, 221] on input "text" at bounding box center [155, 226] width 88 height 16
type input "[DATE]"
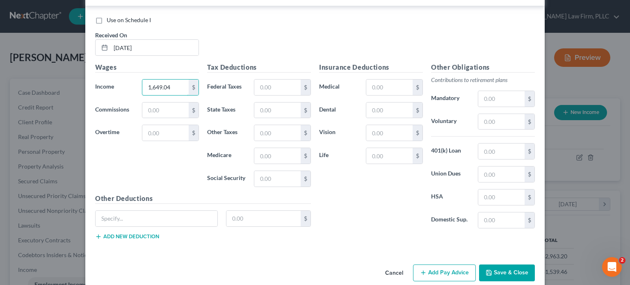
scroll to position [974, 0]
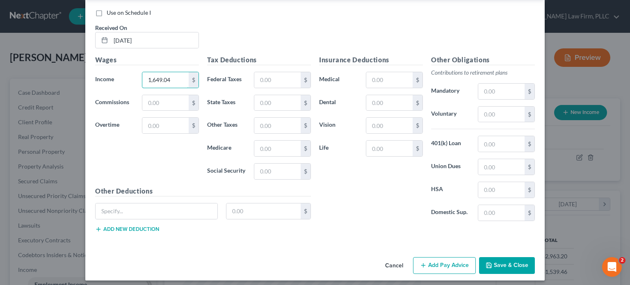
type input "1,649.04"
click at [437, 258] on button "Add Pay Advice" at bounding box center [444, 265] width 63 height 17
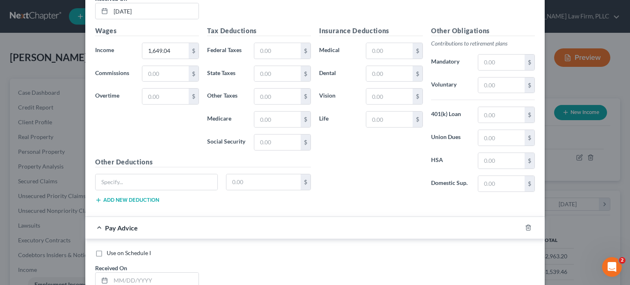
scroll to position [1056, 0]
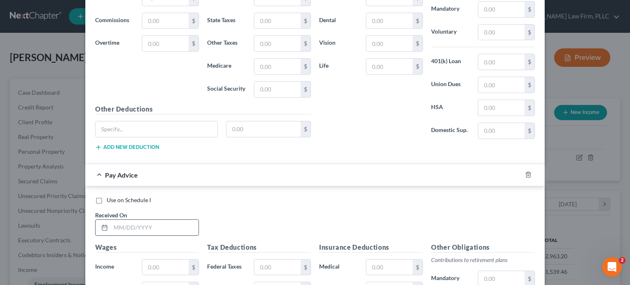
click at [182, 226] on input "text" at bounding box center [155, 228] width 88 height 16
type input "[DATE]"
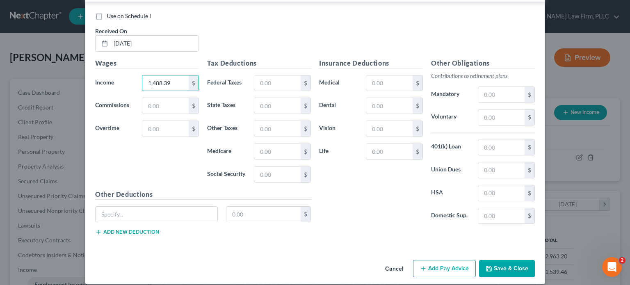
scroll to position [1242, 0]
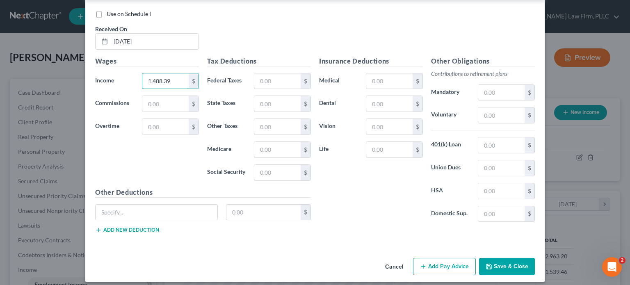
type input "1,488.39"
click at [423, 263] on icon "button" at bounding box center [423, 266] width 7 height 7
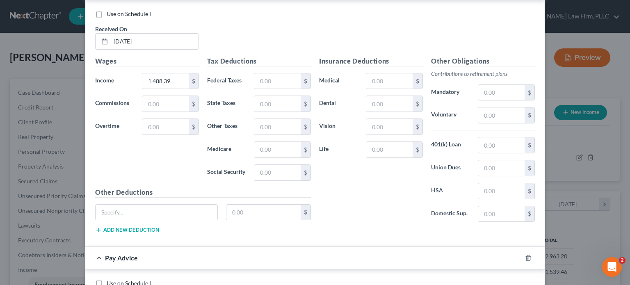
scroll to position [1324, 0]
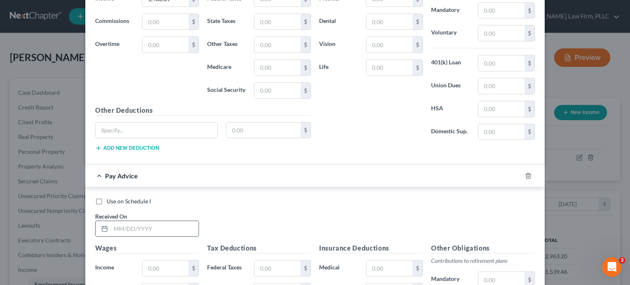
click at [166, 221] on input "text" at bounding box center [155, 229] width 88 height 16
type input "[DATE]"
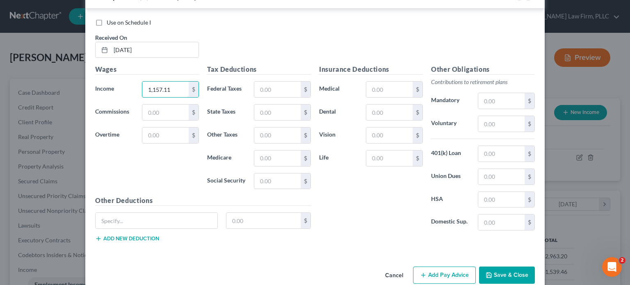
scroll to position [1510, 0]
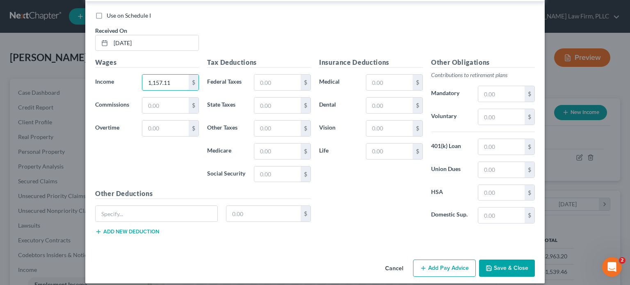
type input "1,157.11"
click at [444, 259] on button "Add Pay Advice" at bounding box center [444, 267] width 63 height 17
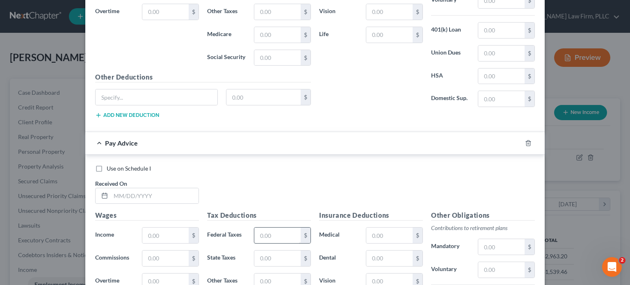
scroll to position [1633, 0]
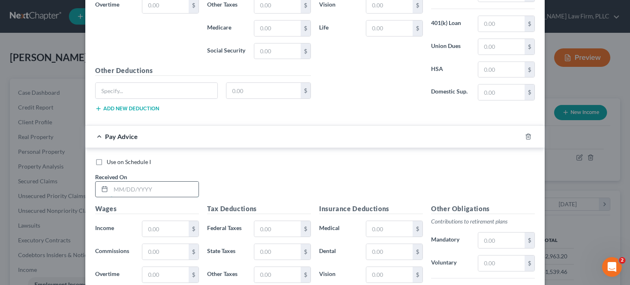
click at [166, 182] on input "text" at bounding box center [155, 190] width 88 height 16
type input "[DATE]"
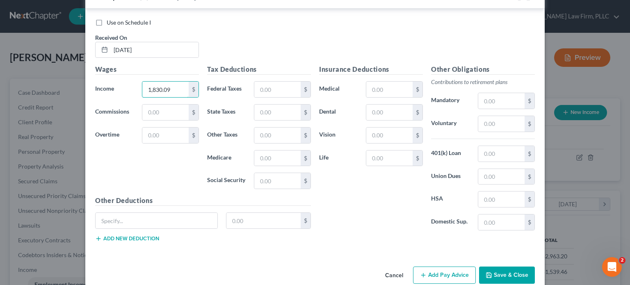
scroll to position [1778, 0]
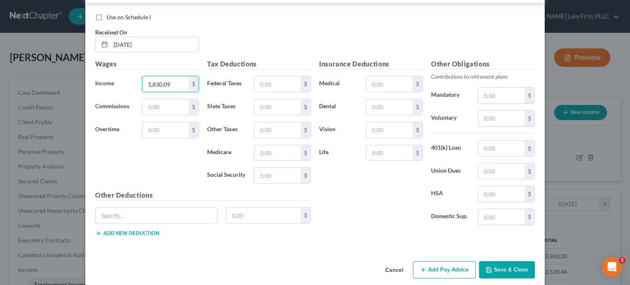
type input "1,830.09"
click at [441, 261] on button "Add Pay Advice" at bounding box center [444, 269] width 63 height 17
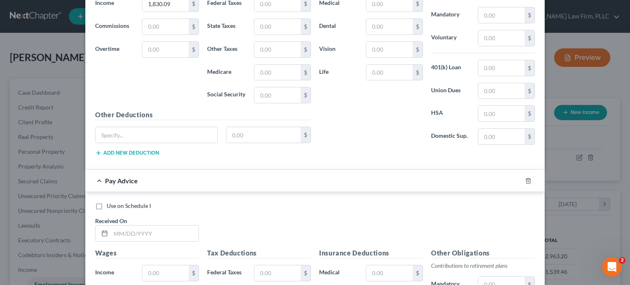
scroll to position [1860, 0]
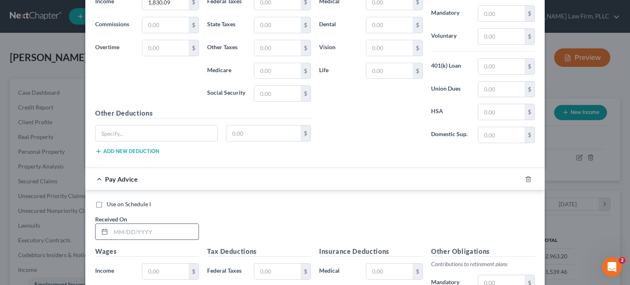
click at [181, 224] on input "text" at bounding box center [155, 232] width 88 height 16
type input "[DATE]"
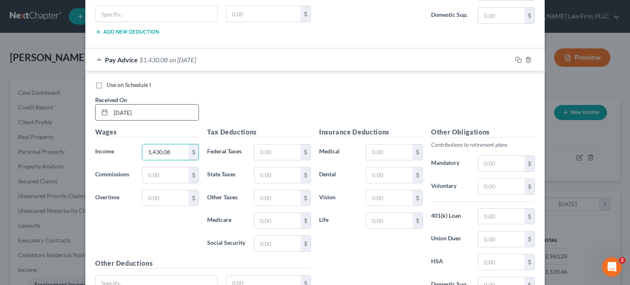
scroll to position [2046, 0]
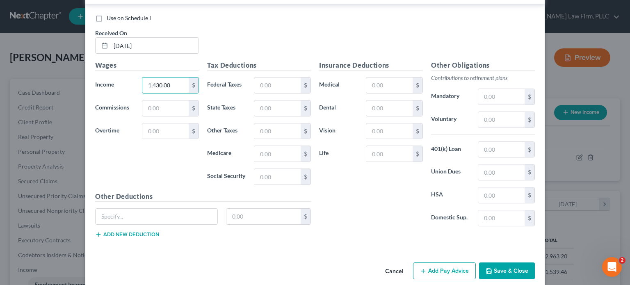
type input "1,430.08"
click at [439, 262] on button "Add Pay Advice" at bounding box center [444, 270] width 63 height 17
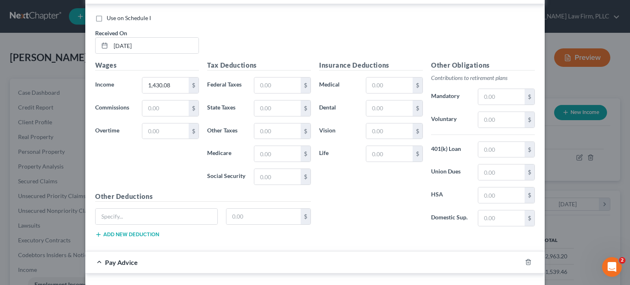
scroll to position [2087, 0]
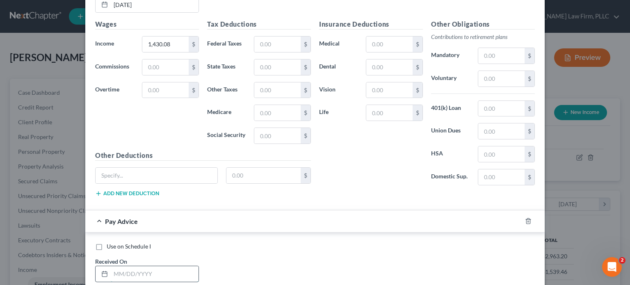
click at [126, 266] on input "text" at bounding box center [155, 274] width 88 height 16
type input "[DATE]"
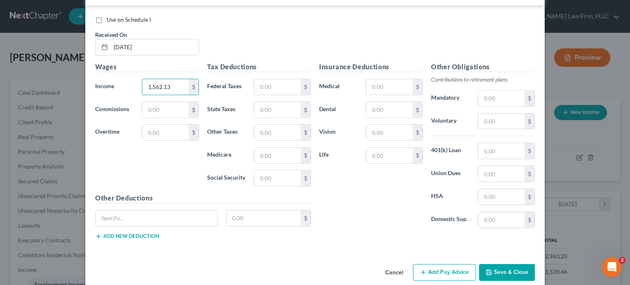
scroll to position [2314, 0]
type input "1,562.13"
click at [431, 264] on button "Add Pay Advice" at bounding box center [444, 272] width 63 height 17
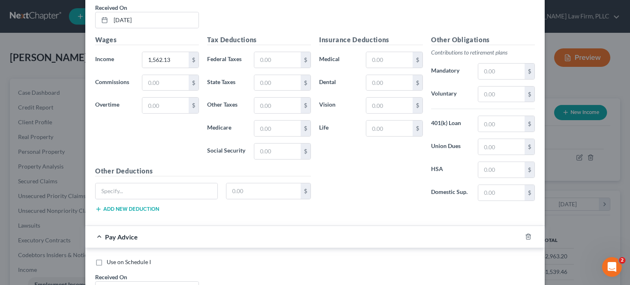
scroll to position [2355, 0]
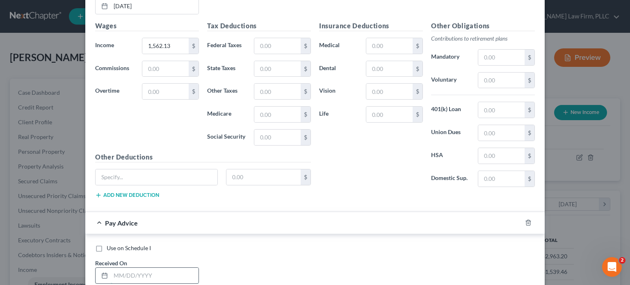
click at [168, 268] on input "text" at bounding box center [155, 276] width 88 height 16
type input "[DATE]"
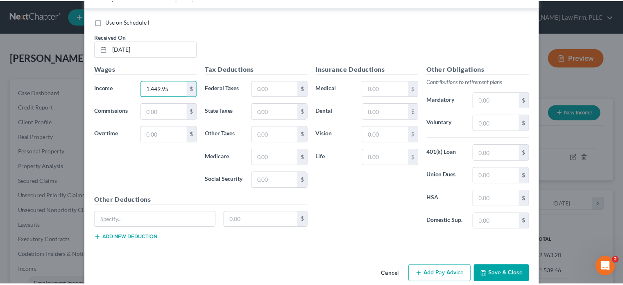
scroll to position [2581, 0]
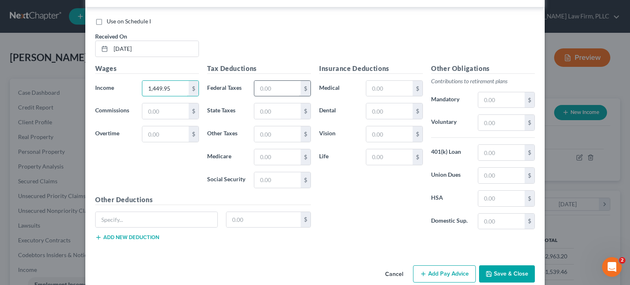
type input "1,449.95"
click at [282, 81] on input "text" at bounding box center [277, 89] width 46 height 16
click at [396, 81] on input "text" at bounding box center [389, 89] width 46 height 16
type input "200"
type input "9"
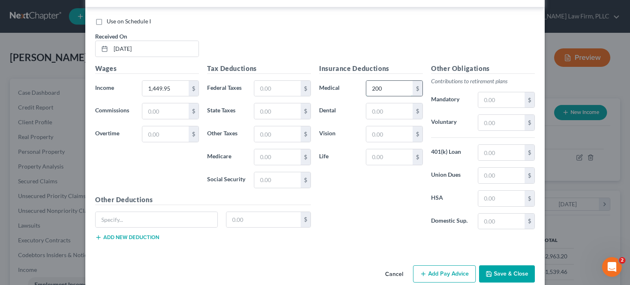
click at [400, 81] on input "200" at bounding box center [389, 89] width 46 height 16
type input "297.86"
type input "16"
click at [262, 81] on input "text" at bounding box center [277, 89] width 46 height 16
type input "70.07"
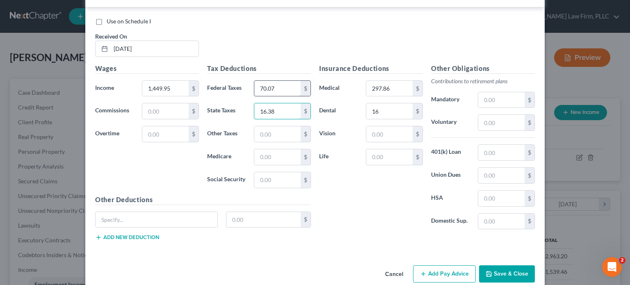
type input "16.38"
type input "57.21"
type input "48.03"
click at [391, 103] on input "16" at bounding box center [389, 111] width 46 height 16
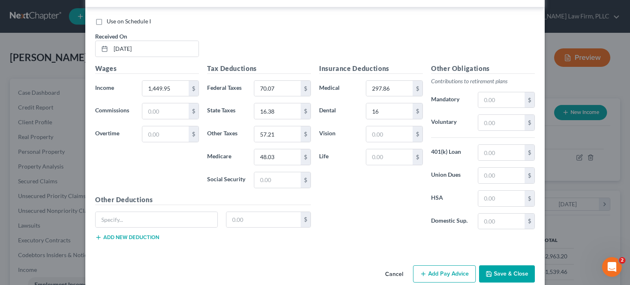
click at [107, 17] on label "Use on Schedule I" at bounding box center [129, 21] width 44 height 8
click at [110, 17] on input "Use on Schedule I" at bounding box center [112, 19] width 5 height 5
checkbox input "true"
click at [504, 265] on button "Save & Close" at bounding box center [507, 273] width 56 height 17
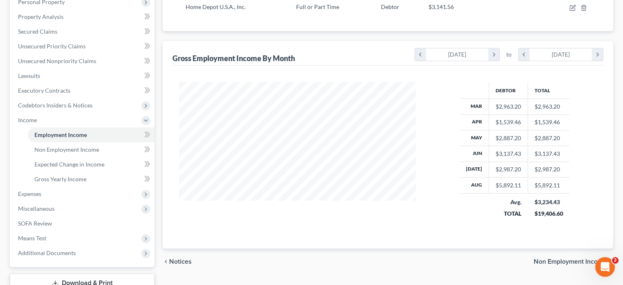
scroll to position [164, 0]
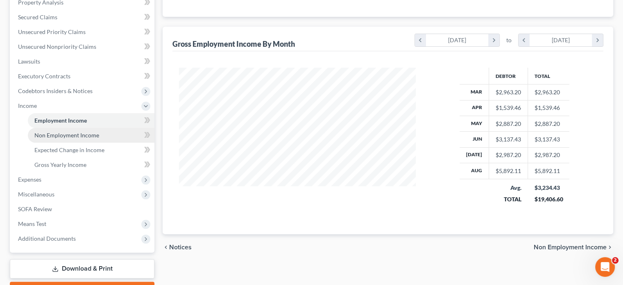
click at [85, 133] on span "Non Employment Income" at bounding box center [66, 135] width 65 height 7
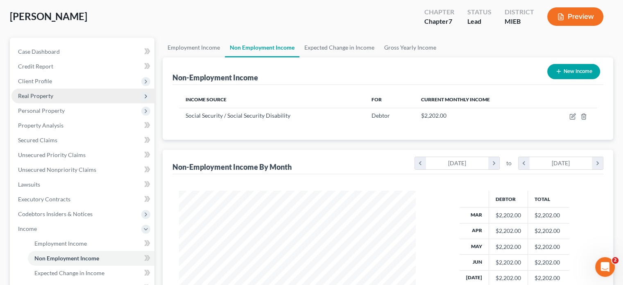
scroll to position [41, 0]
click at [399, 45] on link "Gross Yearly Income" at bounding box center [411, 48] width 62 height 20
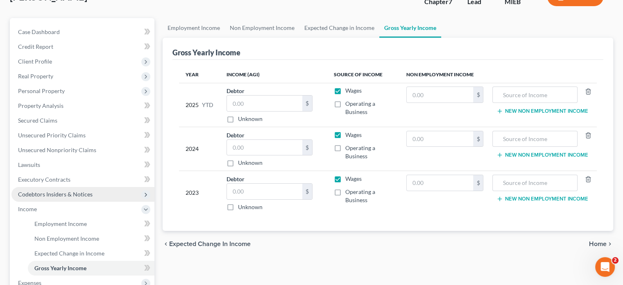
scroll to position [82, 0]
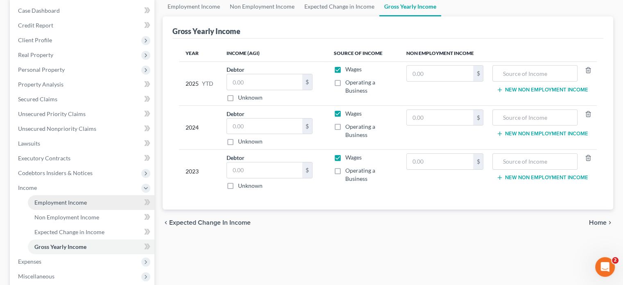
click at [51, 200] on span "Employment Income" at bounding box center [60, 202] width 52 height 7
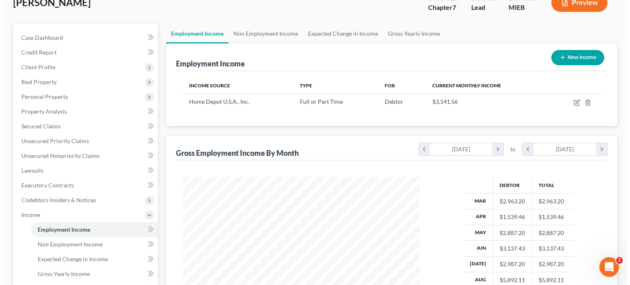
scroll to position [41, 0]
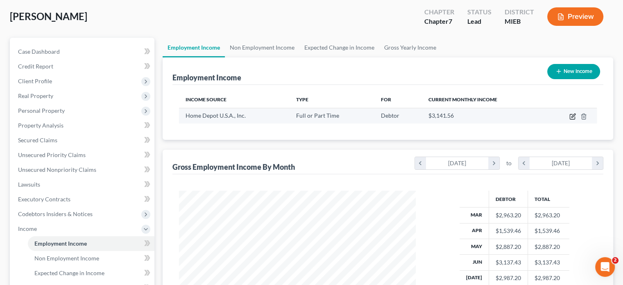
click at [573, 116] on icon "button" at bounding box center [574, 116] width 4 height 4
select select "0"
select select "10"
select select "2"
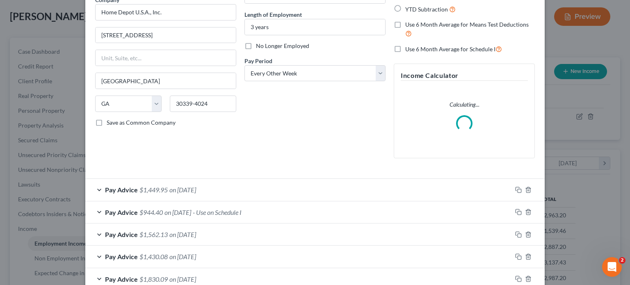
scroll to position [82, 0]
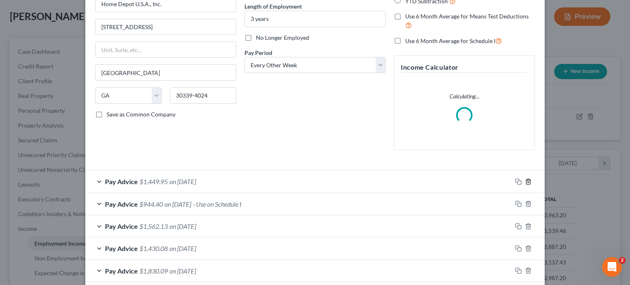
click at [526, 180] on polyline "button" at bounding box center [528, 180] width 5 height 0
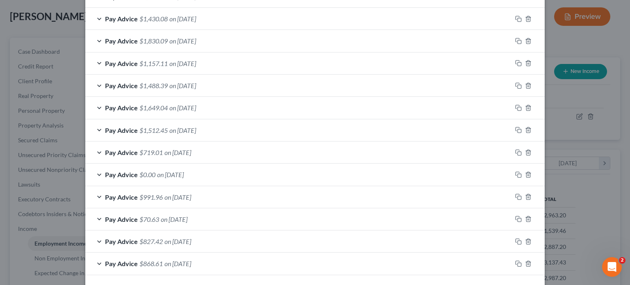
scroll to position [328, 0]
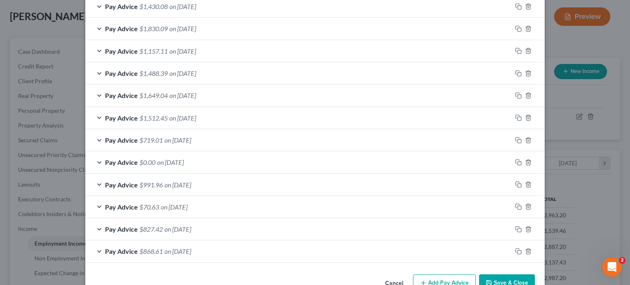
click at [430, 208] on div "Pay Advice $70.63 on [DATE]" at bounding box center [298, 207] width 426 height 22
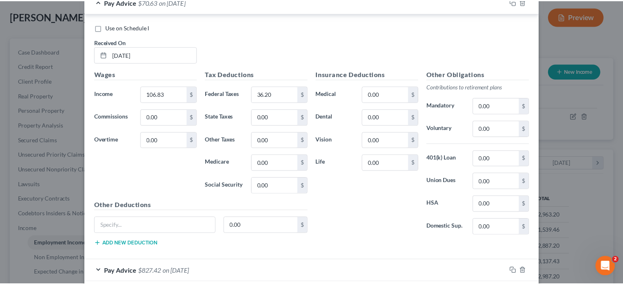
scroll to position [595, 0]
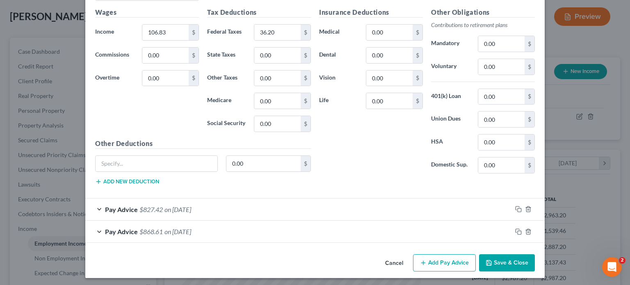
click at [511, 262] on button "Save & Close" at bounding box center [507, 262] width 56 height 17
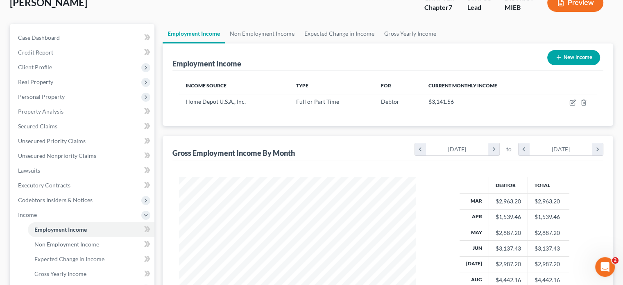
scroll to position [0, 0]
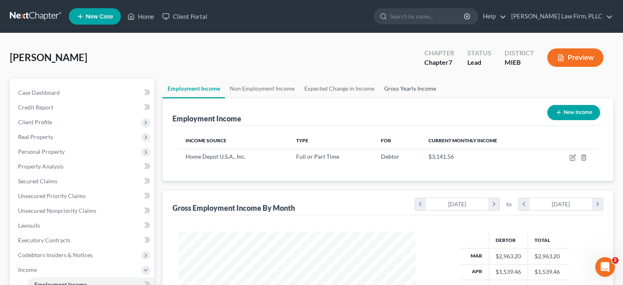
click at [410, 91] on link "Gross Yearly Income" at bounding box center [411, 89] width 62 height 20
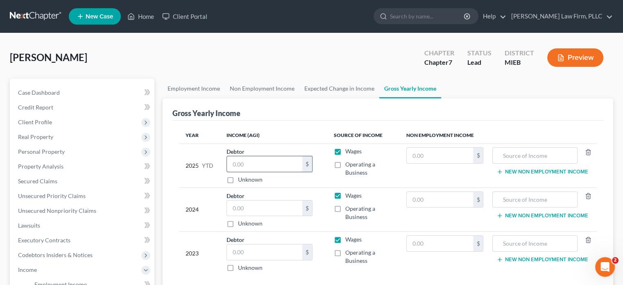
click at [289, 157] on input "text" at bounding box center [264, 164] width 75 height 16
type input "26,723"
click at [274, 207] on input "text" at bounding box center [264, 208] width 75 height 16
type input "25,932"
click at [259, 250] on input "text" at bounding box center [264, 252] width 75 height 16
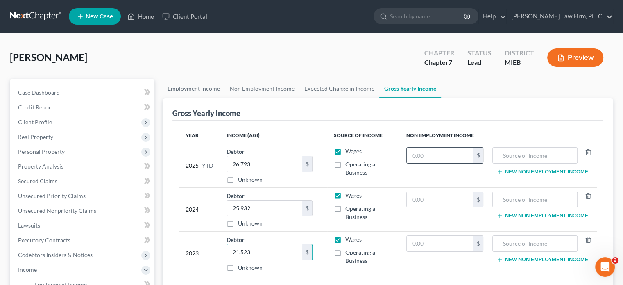
type input "21,523"
click at [446, 159] on input "text" at bounding box center [440, 156] width 67 height 16
type input "19,197"
click at [523, 158] on input "text" at bounding box center [535, 156] width 76 height 16
type input "Social Security"
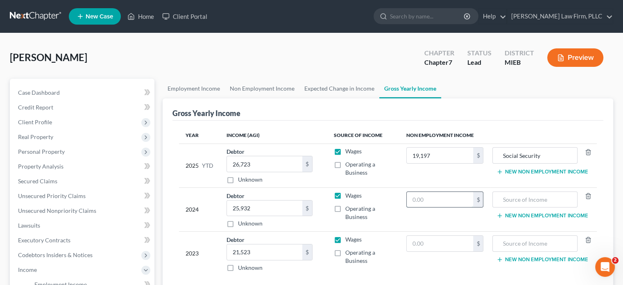
click at [442, 204] on input "text" at bounding box center [440, 200] width 67 height 16
click at [441, 244] on input "text" at bounding box center [440, 244] width 67 height 16
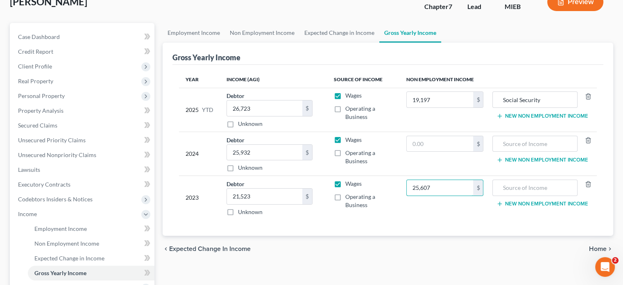
type input "25,607"
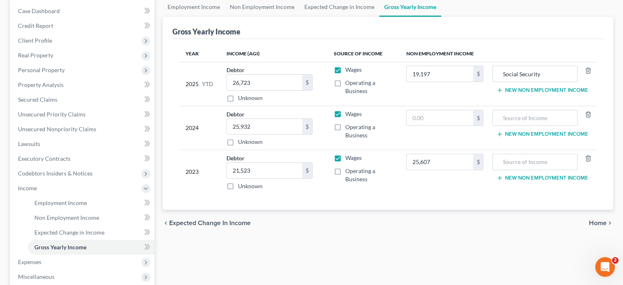
scroll to position [82, 0]
click at [549, 200] on div "Year Income (AGI) Source of Income Non Employment Income 2025 YTD Debtor 26,723…" at bounding box center [388, 124] width 431 height 171
click at [532, 164] on input "text" at bounding box center [535, 162] width 76 height 16
type input "Social Security"
click at [451, 113] on input "text" at bounding box center [440, 118] width 67 height 16
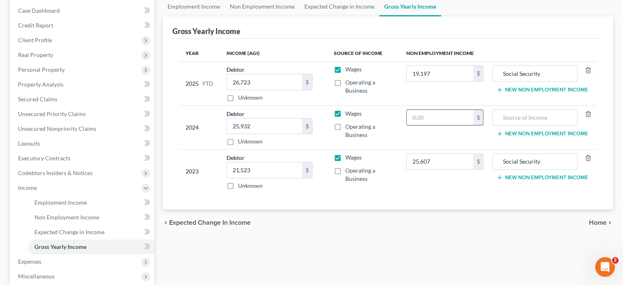
scroll to position [123, 0]
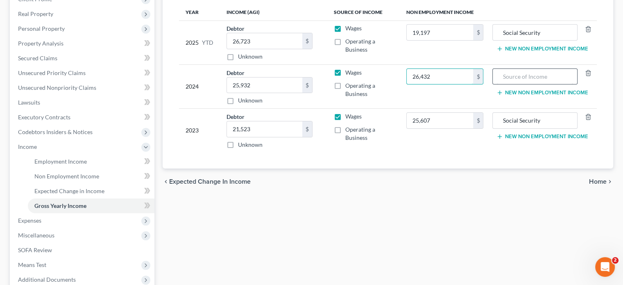
type input "26,432"
click at [535, 74] on input "text" at bounding box center [535, 77] width 76 height 16
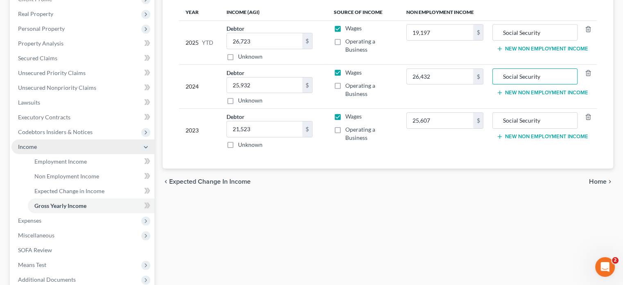
type input "Social Security"
click at [46, 146] on span "Income" at bounding box center [82, 146] width 143 height 15
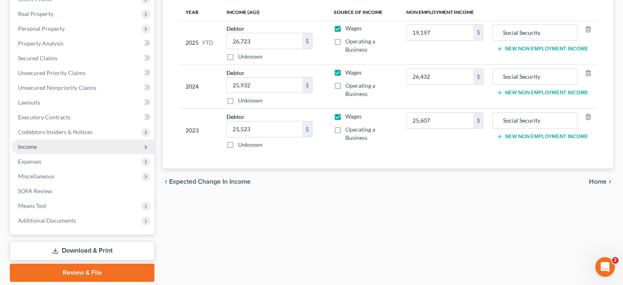
click at [48, 150] on span "Income" at bounding box center [82, 146] width 143 height 15
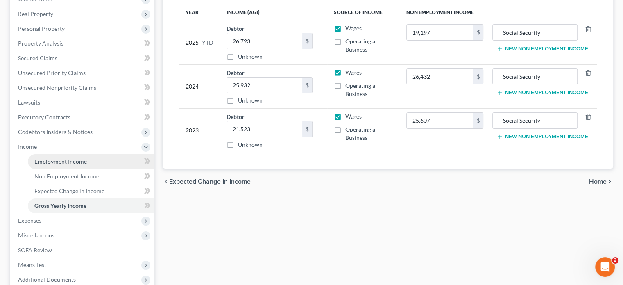
click at [47, 159] on span "Employment Income" at bounding box center [60, 161] width 52 height 7
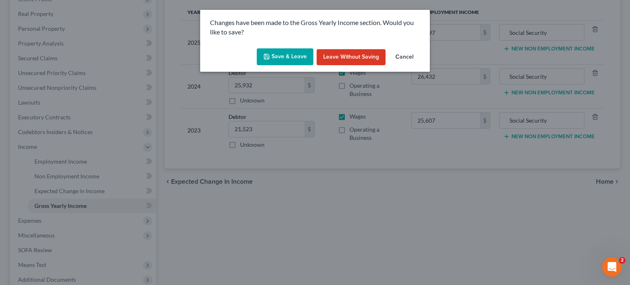
click at [267, 53] on icon "button" at bounding box center [266, 56] width 7 height 7
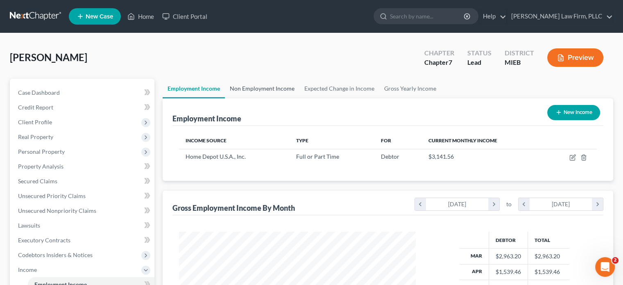
click at [262, 83] on link "Non Employment Income" at bounding box center [262, 89] width 75 height 20
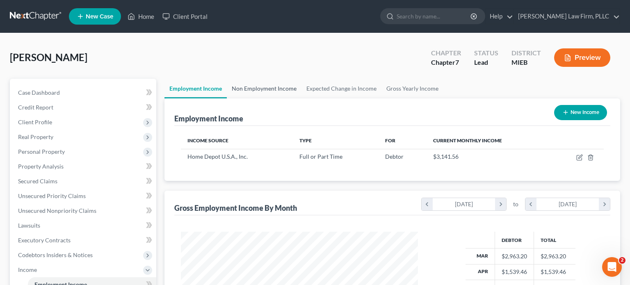
scroll to position [146, 256]
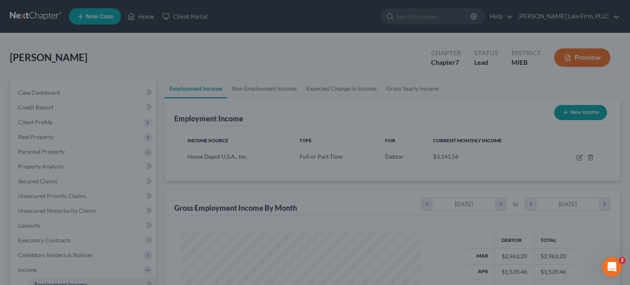
click at [275, 93] on div at bounding box center [315, 142] width 630 height 285
click at [278, 85] on div at bounding box center [315, 142] width 630 height 285
click at [607, 269] on icon "Open Intercom Messenger" at bounding box center [611, 266] width 14 height 14
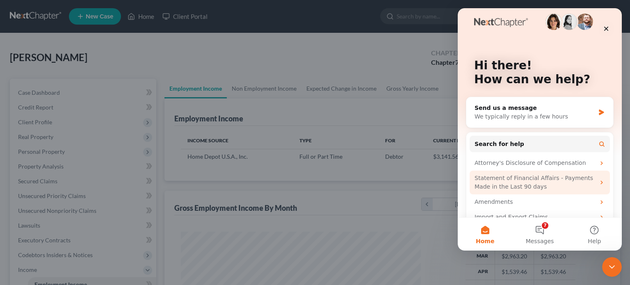
scroll to position [0, 0]
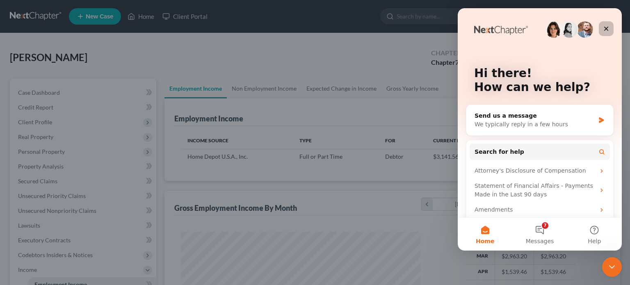
click at [607, 32] on div "Close" at bounding box center [605, 28] width 15 height 15
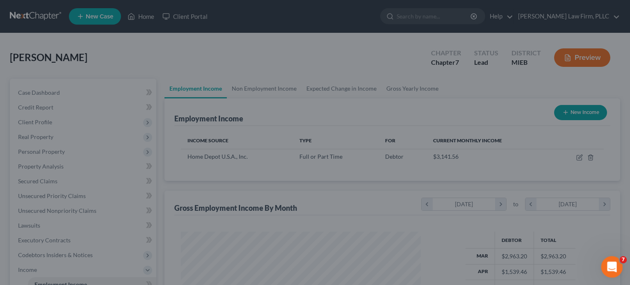
click at [603, 260] on div "Open Intercom Messenger" at bounding box center [610, 265] width 27 height 27
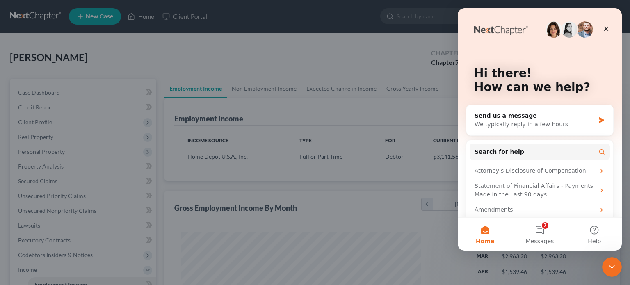
scroll to position [23, 0]
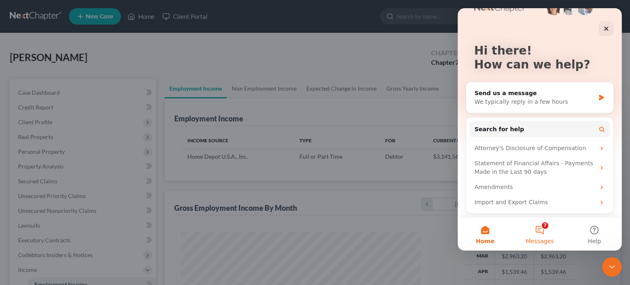
click at [540, 232] on button "7 Messages" at bounding box center [539, 234] width 55 height 33
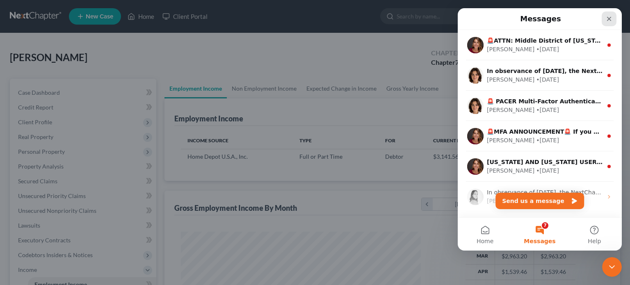
click at [608, 18] on icon "Close" at bounding box center [609, 19] width 5 height 5
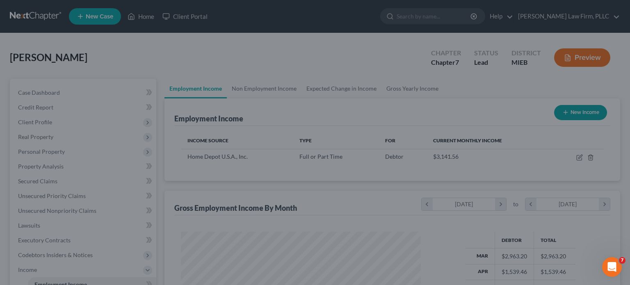
click at [399, 86] on div at bounding box center [315, 142] width 630 height 285
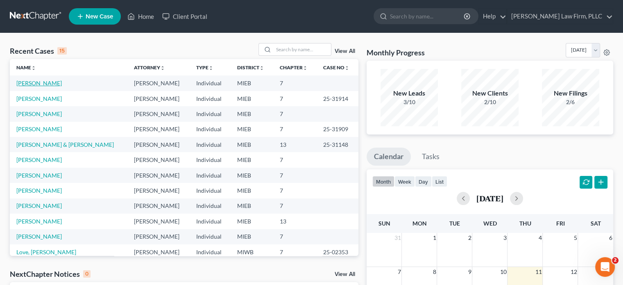
click at [30, 82] on link "[PERSON_NAME]" at bounding box center [39, 83] width 46 height 7
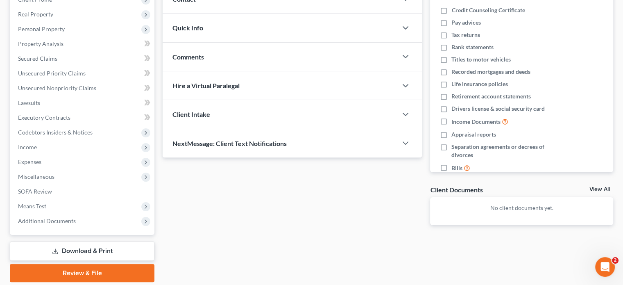
scroll to position [123, 0]
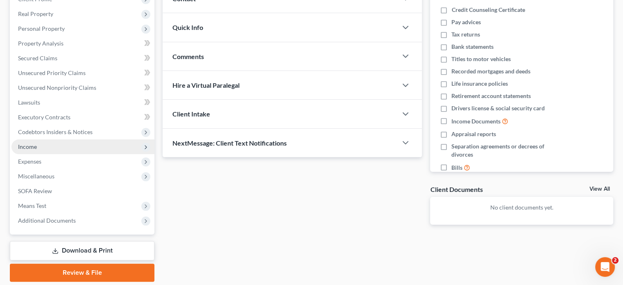
click at [40, 146] on span "Income" at bounding box center [82, 146] width 143 height 15
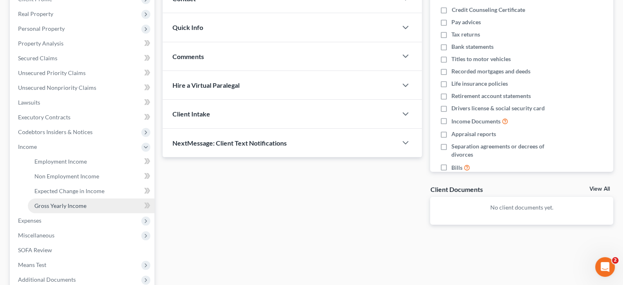
click at [69, 207] on span "Gross Yearly Income" at bounding box center [60, 205] width 52 height 7
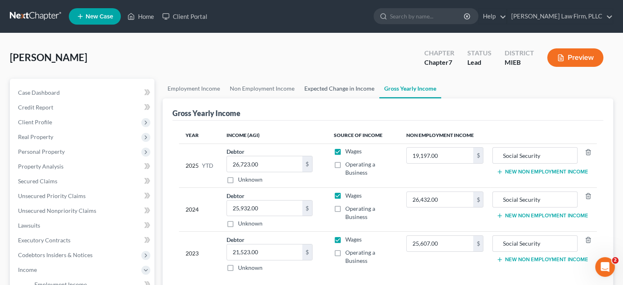
click at [333, 86] on link "Expected Change in Income" at bounding box center [340, 89] width 80 height 20
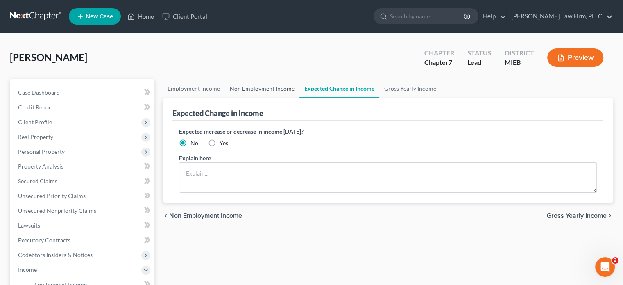
click at [276, 86] on link "Non Employment Income" at bounding box center [262, 89] width 75 height 20
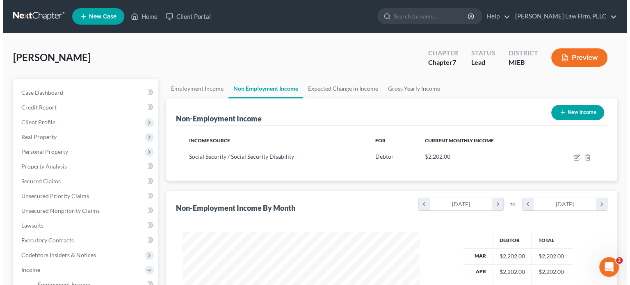
scroll to position [146, 253]
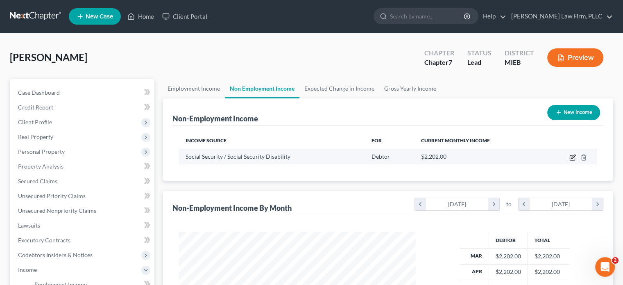
click at [571, 155] on icon "button" at bounding box center [572, 157] width 5 height 5
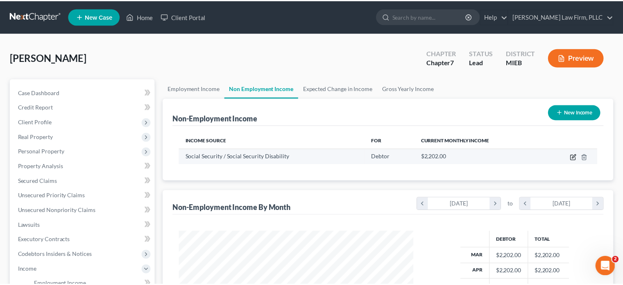
scroll to position [146, 256]
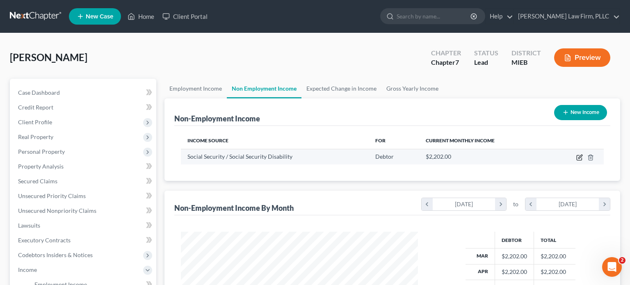
select select "4"
select select "0"
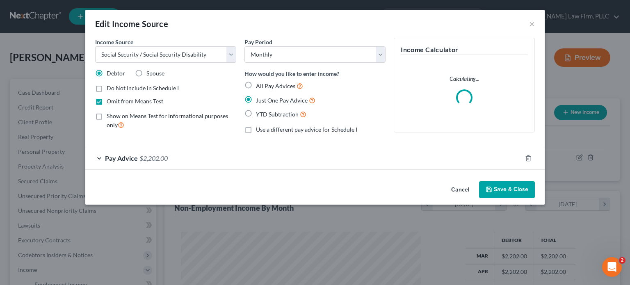
click at [226, 162] on div "Pay Advice $2,202.00" at bounding box center [303, 158] width 436 height 22
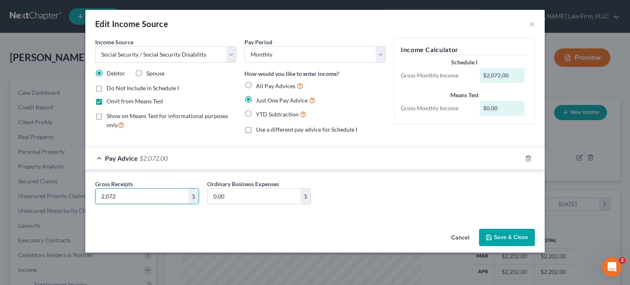
type input "2,072"
click at [502, 238] on button "Save & Close" at bounding box center [507, 237] width 56 height 17
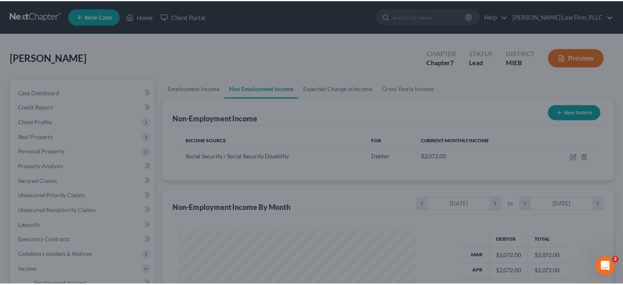
scroll to position [409765, 409658]
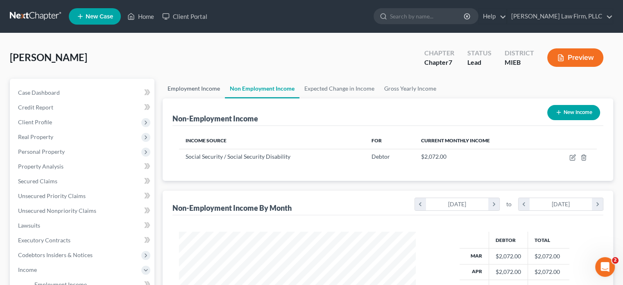
click at [191, 86] on link "Employment Income" at bounding box center [194, 89] width 62 height 20
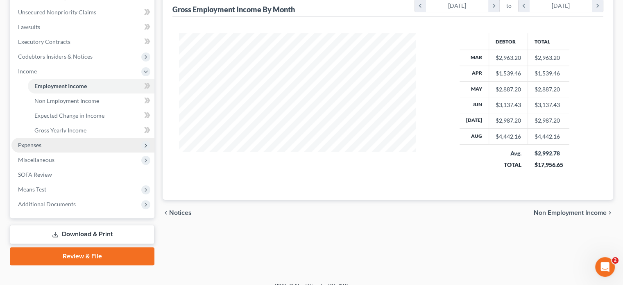
scroll to position [205, 0]
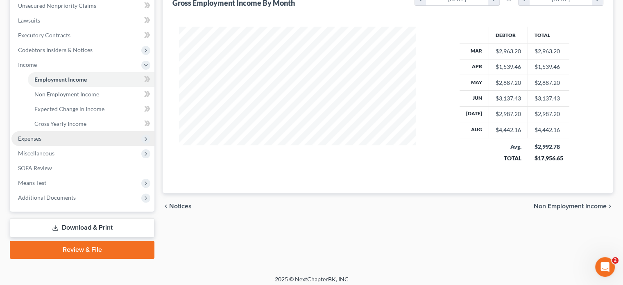
click at [62, 139] on span "Expenses" at bounding box center [82, 138] width 143 height 15
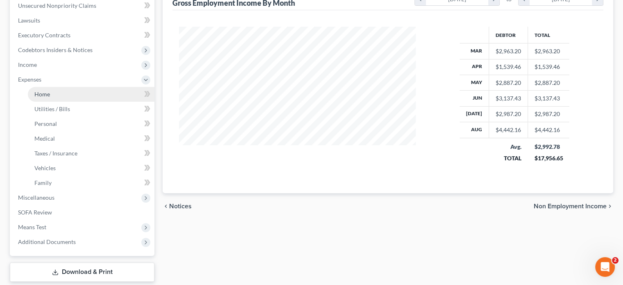
click at [60, 93] on link "Home" at bounding box center [91, 94] width 127 height 15
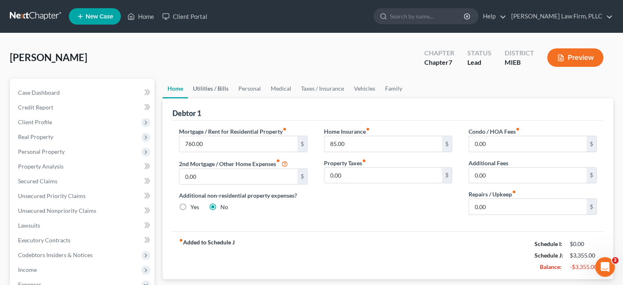
click at [205, 88] on link "Utilities / Bills" at bounding box center [211, 89] width 46 height 20
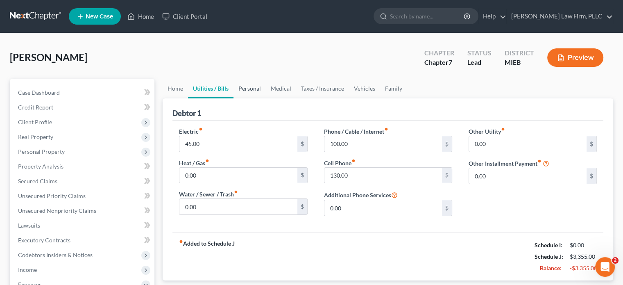
click at [247, 85] on link "Personal" at bounding box center [250, 89] width 32 height 20
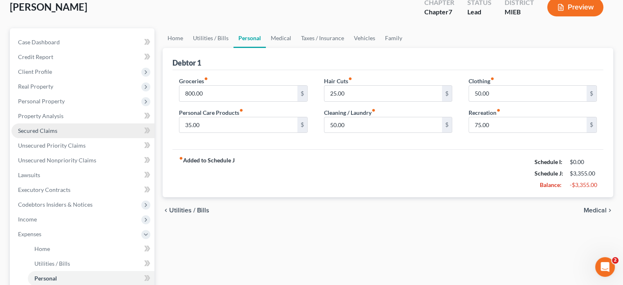
scroll to position [82, 0]
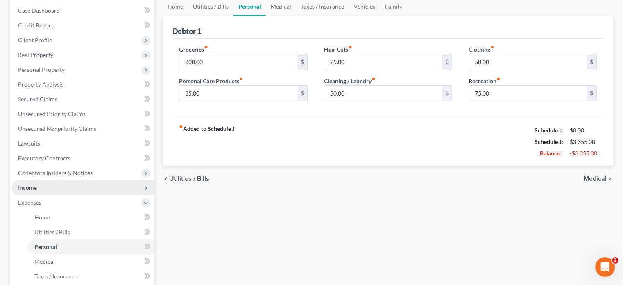
click at [75, 188] on span "Income" at bounding box center [82, 187] width 143 height 15
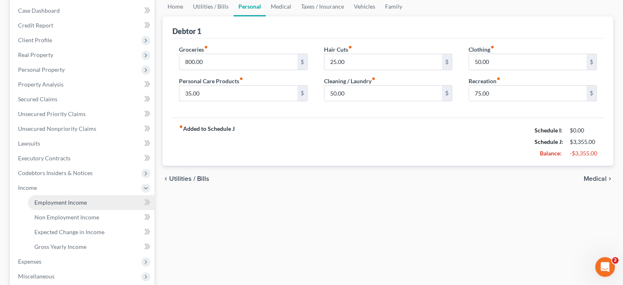
click at [69, 201] on span "Employment Income" at bounding box center [60, 202] width 52 height 7
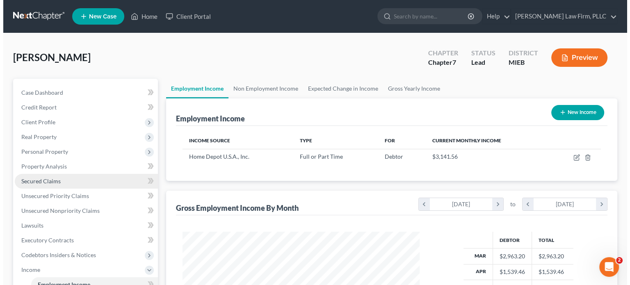
scroll to position [146, 253]
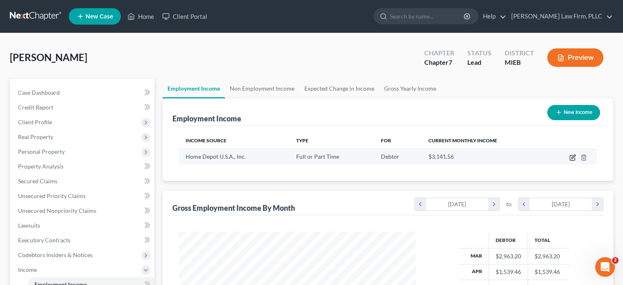
click at [574, 155] on icon "button" at bounding box center [574, 157] width 4 height 4
select select "0"
select select "10"
select select "2"
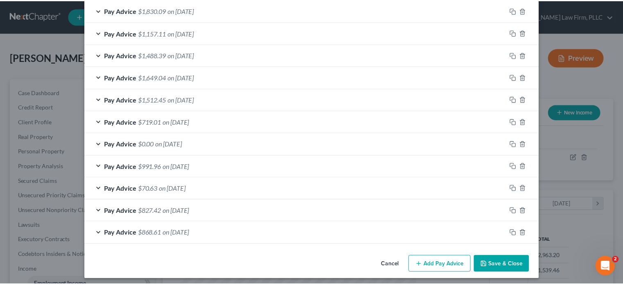
scroll to position [349, 0]
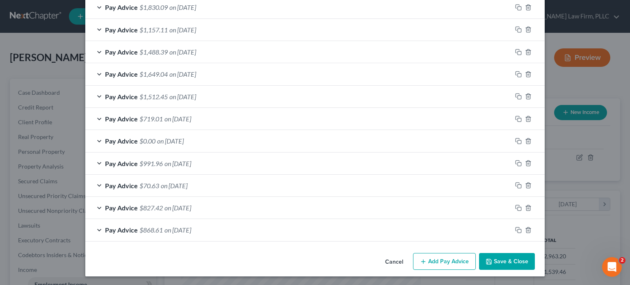
click at [496, 257] on button "Save & Close" at bounding box center [507, 261] width 56 height 17
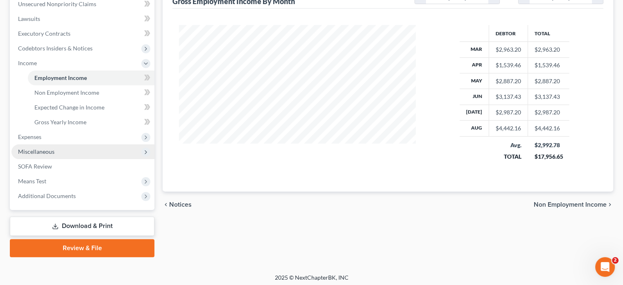
scroll to position [209, 0]
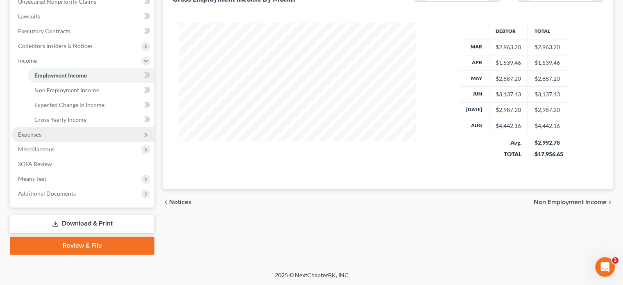
click at [61, 138] on span "Expenses" at bounding box center [82, 134] width 143 height 15
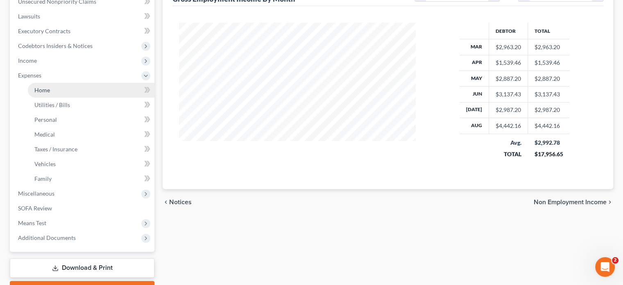
click at [52, 95] on link "Home" at bounding box center [91, 90] width 127 height 15
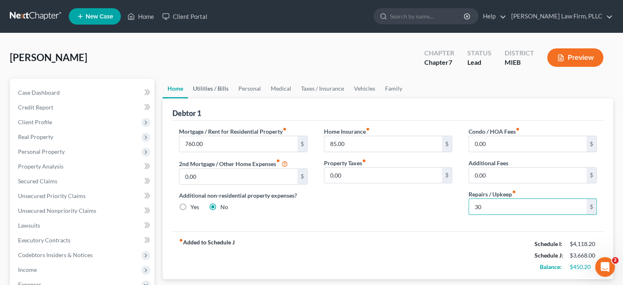
type input "30"
click at [215, 91] on link "Utilities / Bills" at bounding box center [211, 89] width 46 height 20
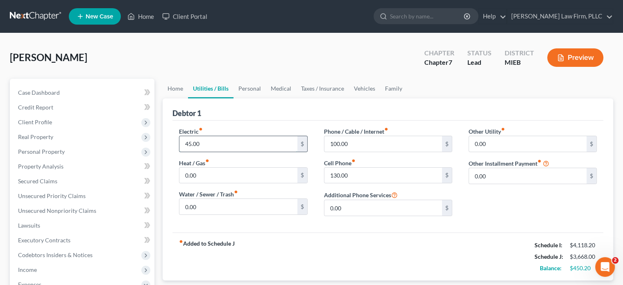
click at [189, 143] on input "45.00" at bounding box center [239, 144] width 118 height 16
type input "75.00"
click at [255, 91] on link "Personal" at bounding box center [250, 89] width 32 height 20
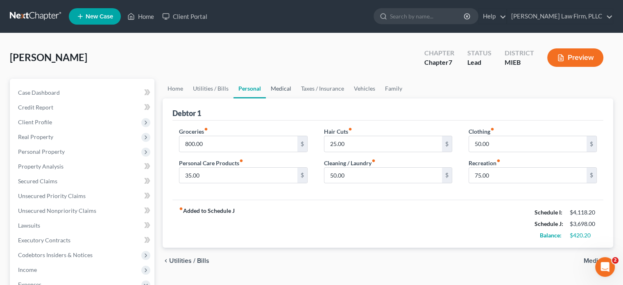
click at [283, 88] on link "Medical" at bounding box center [281, 89] width 30 height 20
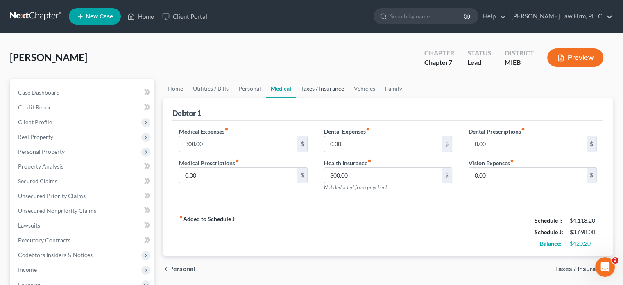
click at [327, 90] on link "Taxes / Insurance" at bounding box center [322, 89] width 53 height 20
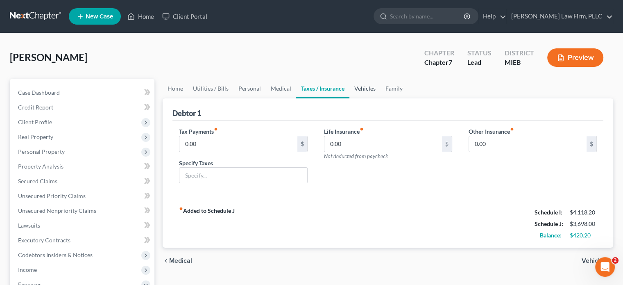
click at [364, 88] on link "Vehicles" at bounding box center [365, 89] width 31 height 20
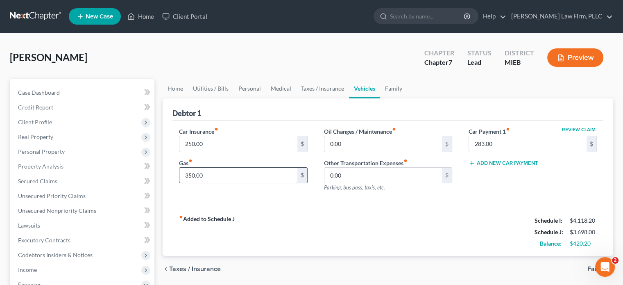
click at [192, 174] on input "350.00" at bounding box center [239, 176] width 118 height 16
type input "420.00"
click at [394, 86] on link "Family" at bounding box center [393, 89] width 27 height 20
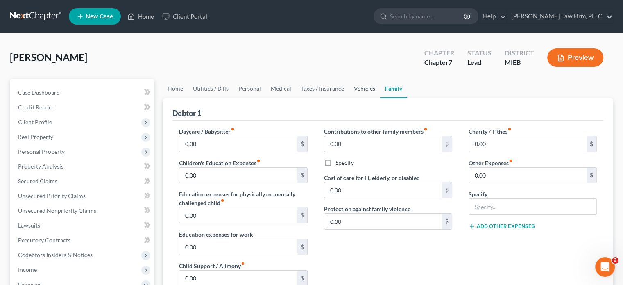
click at [356, 83] on link "Vehicles" at bounding box center [364, 89] width 31 height 20
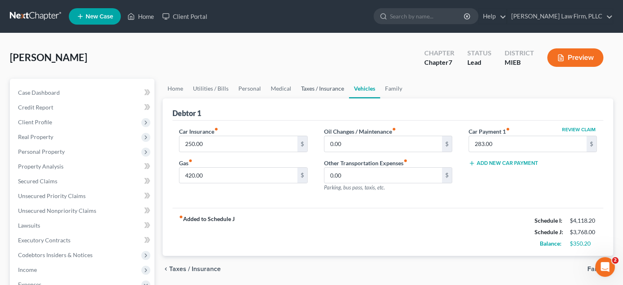
click at [316, 88] on link "Taxes / Insurance" at bounding box center [322, 89] width 53 height 20
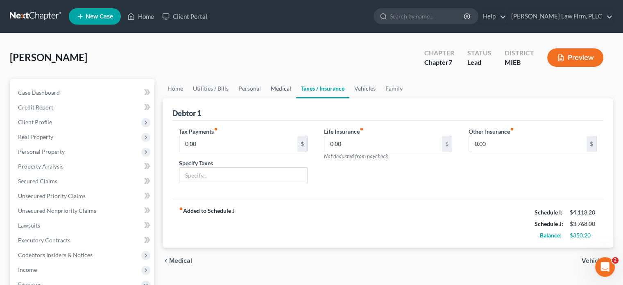
click at [283, 89] on link "Medical" at bounding box center [281, 89] width 30 height 20
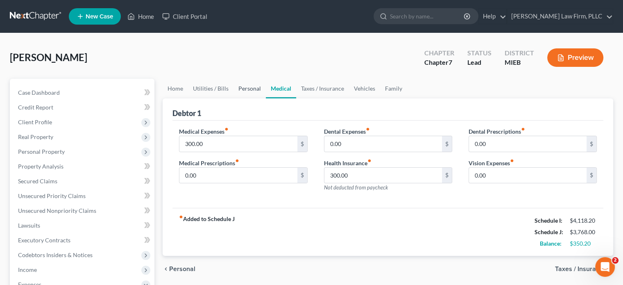
click at [252, 88] on link "Personal" at bounding box center [250, 89] width 32 height 20
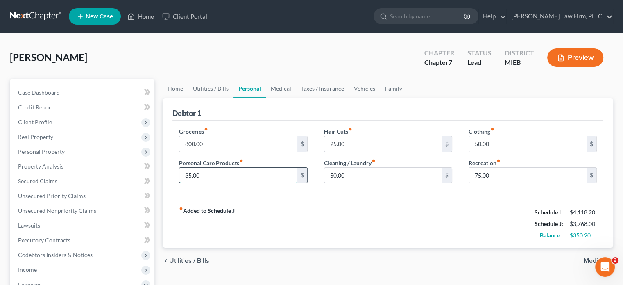
click at [188, 173] on input "35.00" at bounding box center [239, 176] width 118 height 16
click at [187, 173] on input "35.00" at bounding box center [239, 176] width 118 height 16
type input "55.00"
click at [332, 173] on input "50.00" at bounding box center [384, 176] width 118 height 16
type input "125"
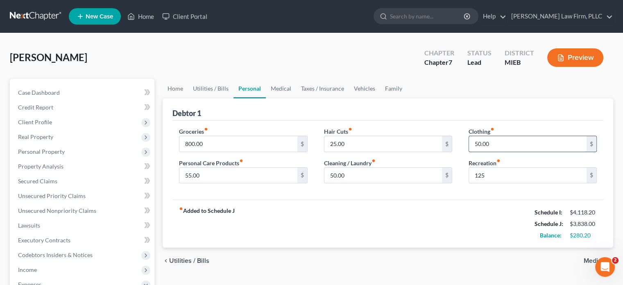
click at [480, 141] on input "50.00" at bounding box center [528, 144] width 118 height 16
type input "65"
click at [220, 89] on link "Utilities / Bills" at bounding box center [211, 89] width 46 height 20
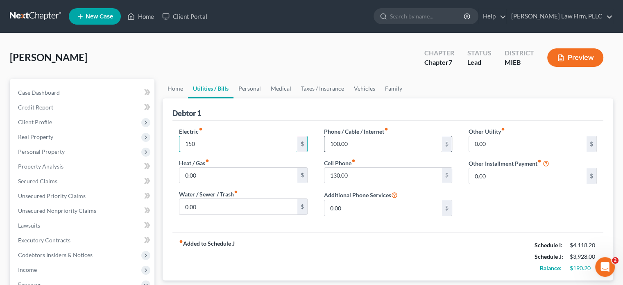
type input "150"
click at [336, 141] on input "100.00" at bounding box center [384, 144] width 118 height 16
click at [338, 140] on input "100.00" at bounding box center [384, 144] width 118 height 16
type input "130.00"
click at [180, 89] on link "Home" at bounding box center [175, 89] width 25 height 20
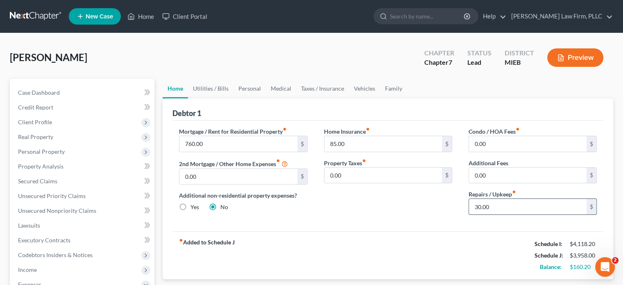
click at [478, 203] on input "30.00" at bounding box center [528, 207] width 118 height 16
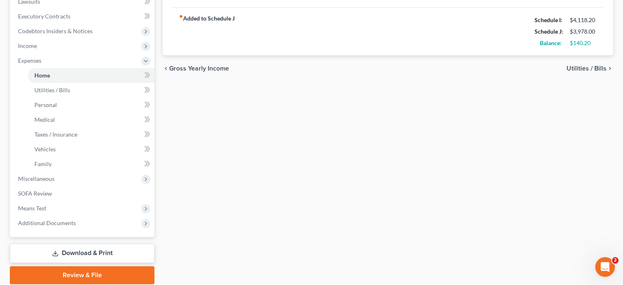
scroll to position [246, 0]
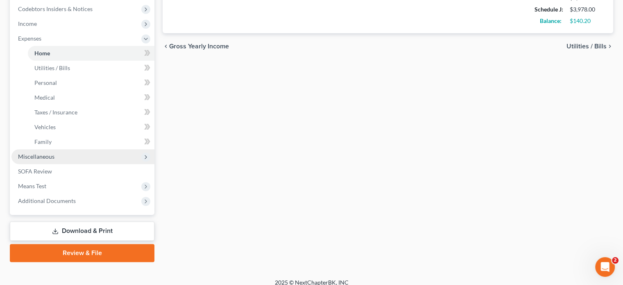
type input "50.00"
click at [80, 157] on span "Miscellaneous" at bounding box center [82, 156] width 143 height 15
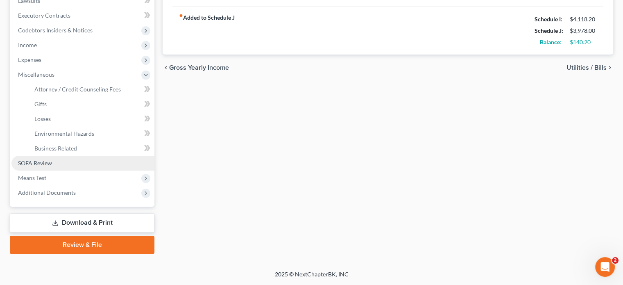
scroll to position [224, 0]
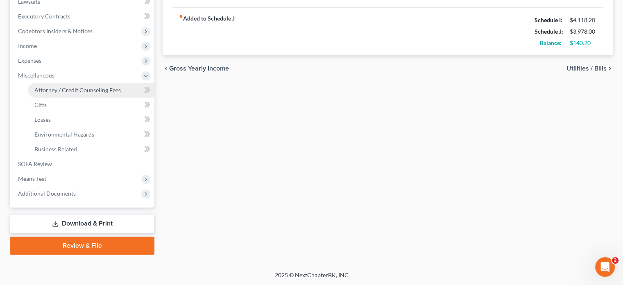
click at [78, 94] on link "Attorney / Credit Counseling Fees" at bounding box center [91, 90] width 127 height 15
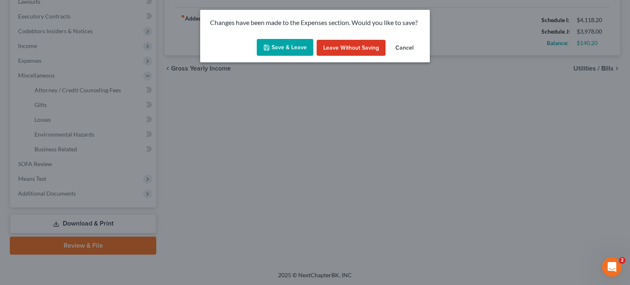
click at [286, 47] on button "Save & Leave" at bounding box center [285, 47] width 57 height 17
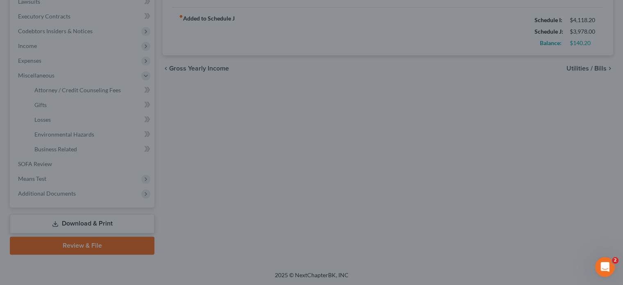
select select "0"
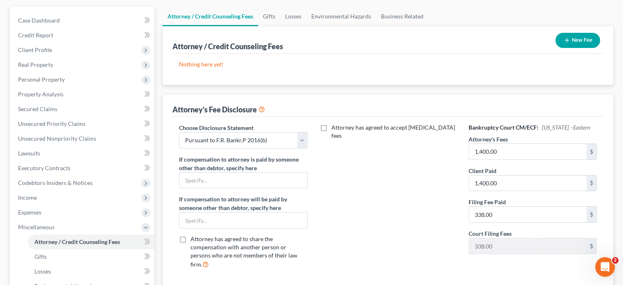
scroll to position [82, 0]
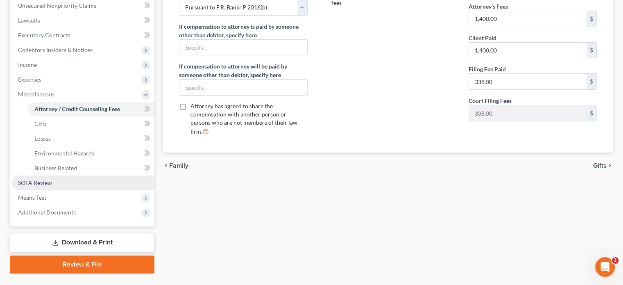
click at [64, 183] on link "SOFA Review" at bounding box center [82, 182] width 143 height 15
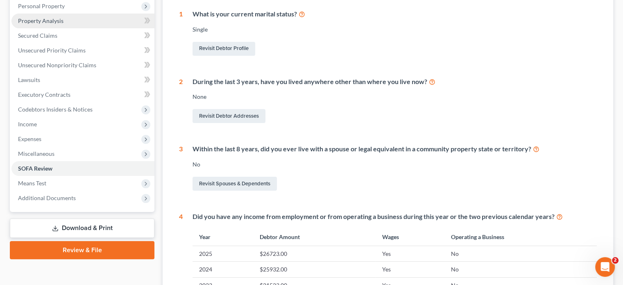
scroll to position [164, 0]
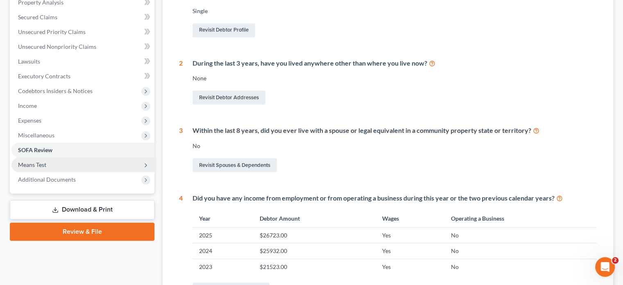
click at [93, 165] on span "Means Test" at bounding box center [82, 164] width 143 height 15
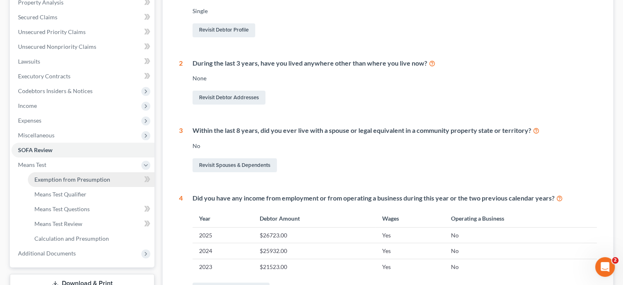
click at [111, 182] on link "Exemption from Presumption" at bounding box center [91, 179] width 127 height 15
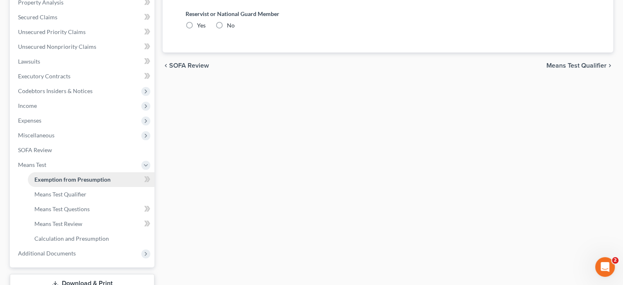
radio input "true"
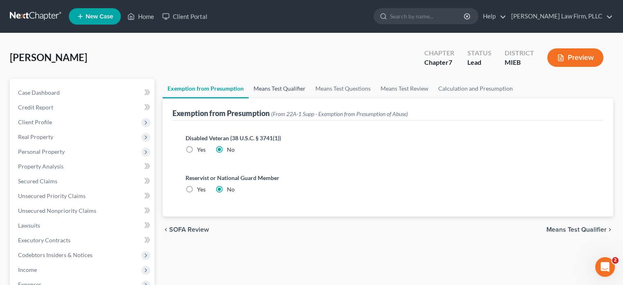
click at [267, 86] on link "Means Test Qualifier" at bounding box center [280, 89] width 62 height 20
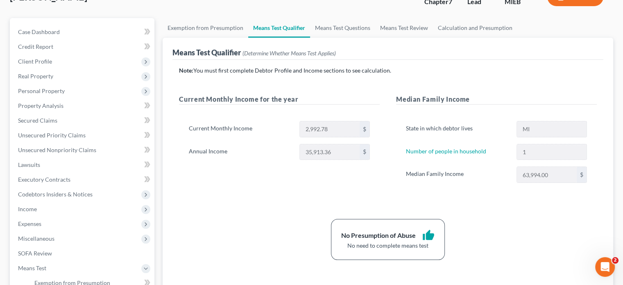
scroll to position [41, 0]
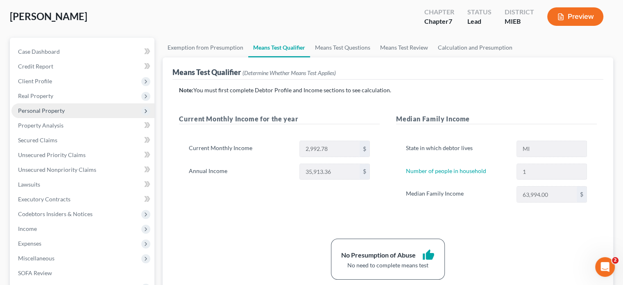
click at [60, 109] on span "Personal Property" at bounding box center [41, 110] width 47 height 7
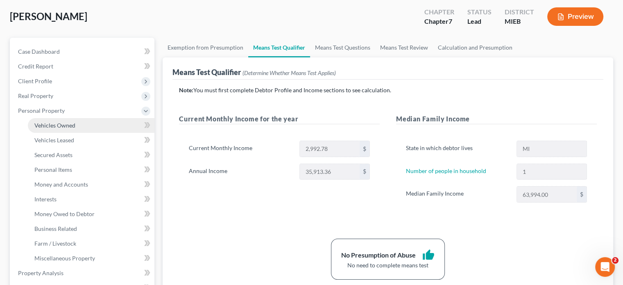
click at [61, 123] on span "Vehicles Owned" at bounding box center [54, 125] width 41 height 7
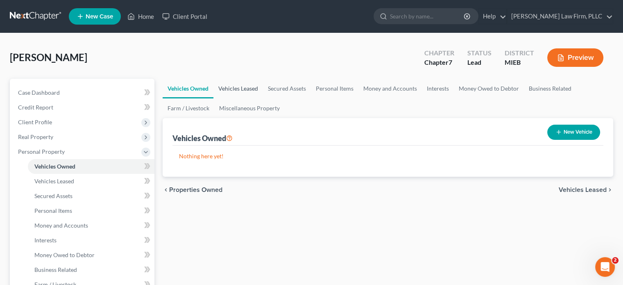
click at [247, 89] on link "Vehicles Leased" at bounding box center [239, 89] width 50 height 20
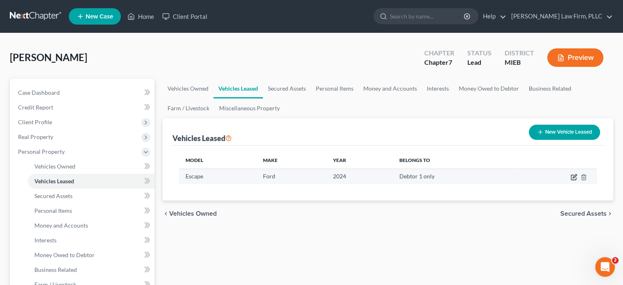
click at [573, 177] on icon "button" at bounding box center [575, 176] width 4 height 4
select select "0"
select select "2"
select select "0"
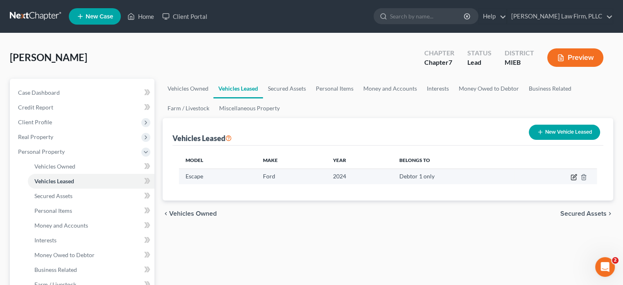
select select "1"
select select "36"
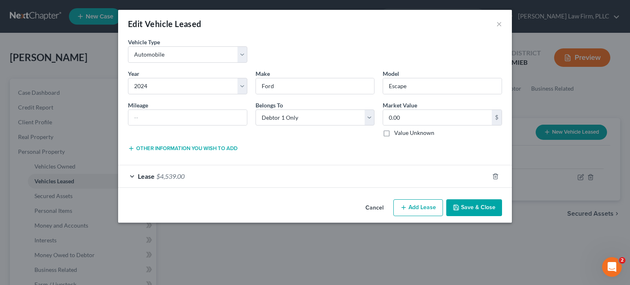
click at [317, 177] on div "Lease $4,539.00" at bounding box center [303, 176] width 371 height 22
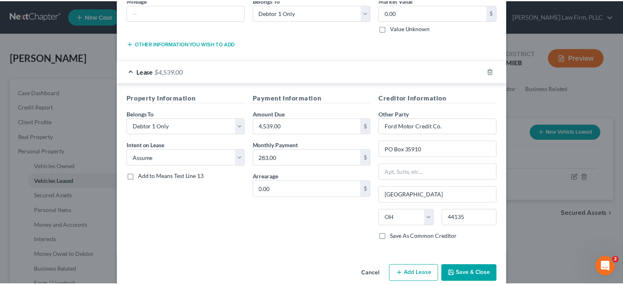
scroll to position [117, 0]
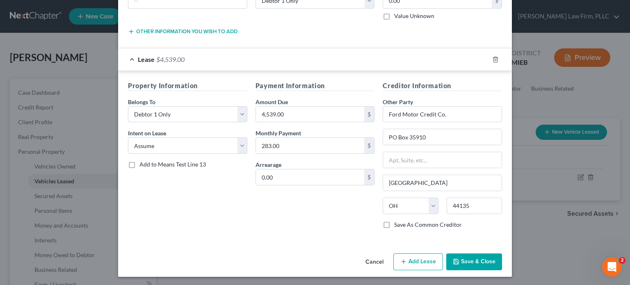
click at [461, 257] on button "Save & Close" at bounding box center [474, 261] width 56 height 17
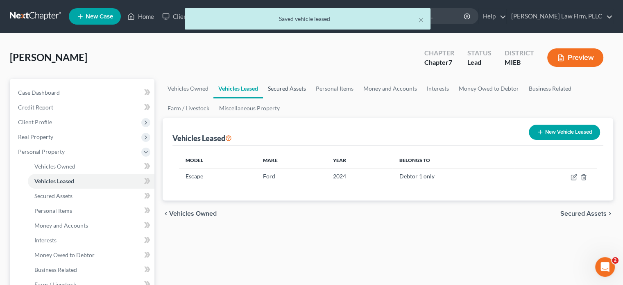
click at [287, 88] on link "Secured Assets" at bounding box center [287, 89] width 48 height 20
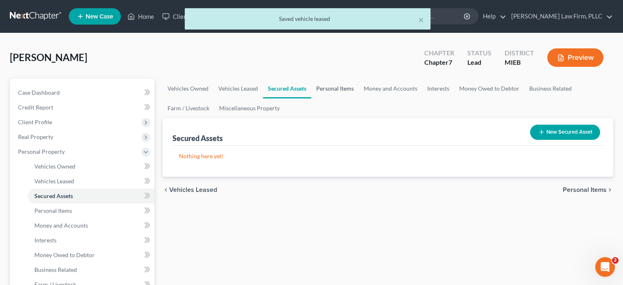
click at [332, 89] on link "Personal Items" at bounding box center [336, 89] width 48 height 20
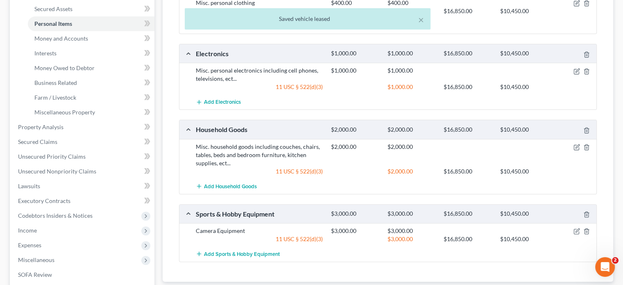
scroll to position [205, 0]
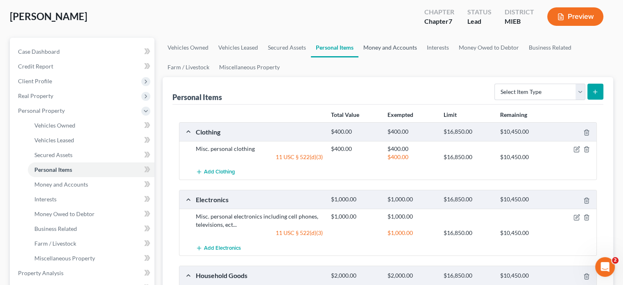
click at [384, 47] on link "Money and Accounts" at bounding box center [391, 48] width 64 height 20
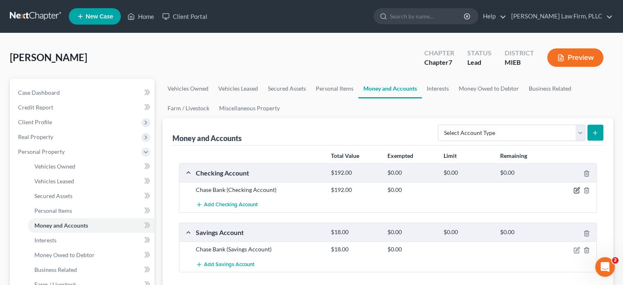
click at [575, 188] on icon "button" at bounding box center [577, 190] width 7 height 7
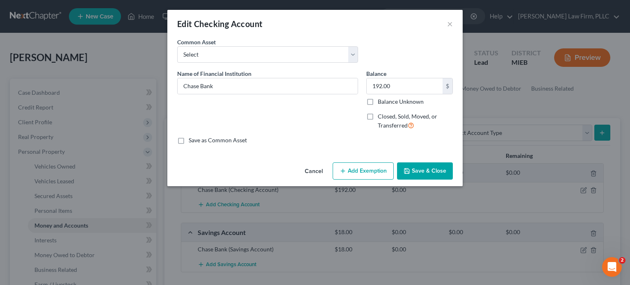
click at [359, 171] on button "Add Exemption" at bounding box center [362, 170] width 61 height 17
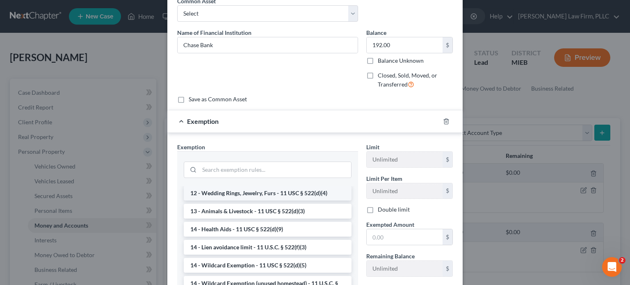
scroll to position [123, 0]
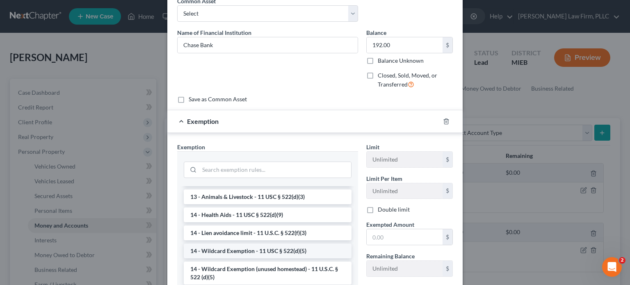
click at [317, 250] on li "14 - Wildcard Exemption - 11 USC § 522(d)(5)" at bounding box center [268, 250] width 168 height 15
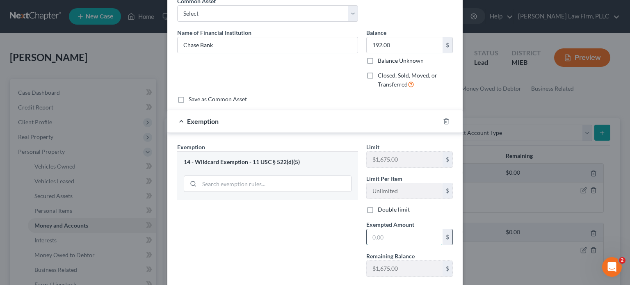
click at [394, 239] on input "text" at bounding box center [404, 237] width 76 height 16
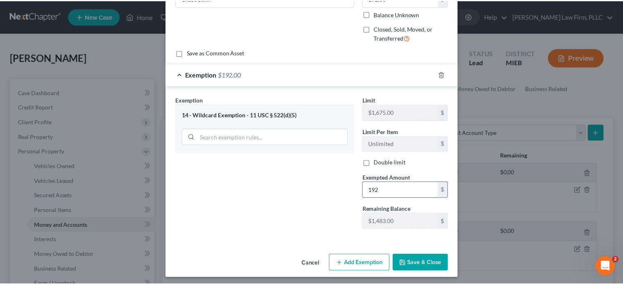
scroll to position [90, 0]
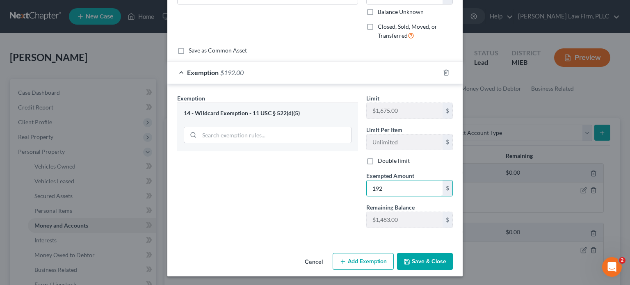
type input "192"
click at [418, 259] on button "Save & Close" at bounding box center [425, 261] width 56 height 17
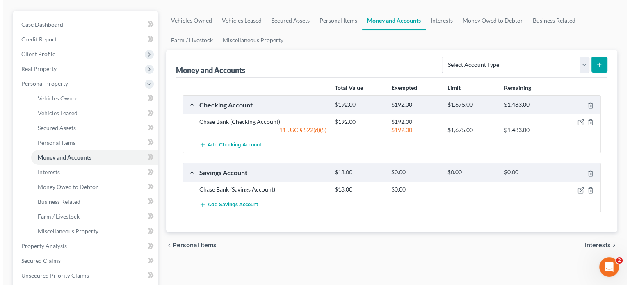
scroll to position [82, 0]
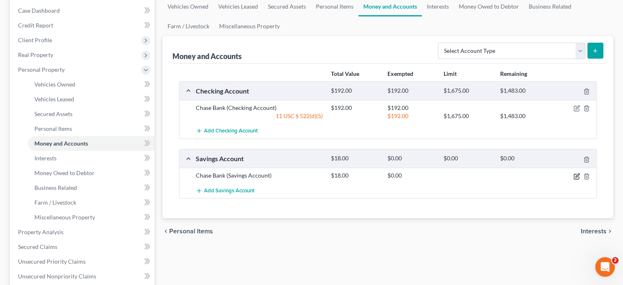
click at [579, 174] on icon "button" at bounding box center [578, 175] width 4 height 4
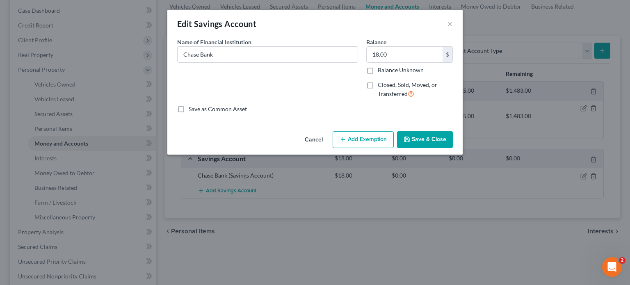
click at [362, 140] on button "Add Exemption" at bounding box center [362, 139] width 61 height 17
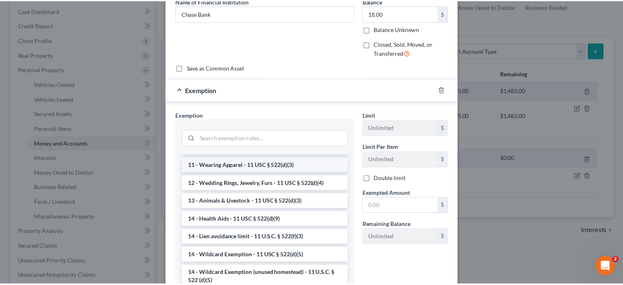
scroll to position [164, 0]
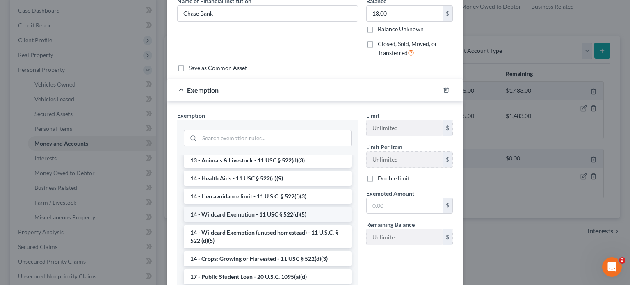
click at [293, 219] on li "14 - Wildcard Exemption - 11 USC § 522(d)(5)" at bounding box center [268, 214] width 168 height 15
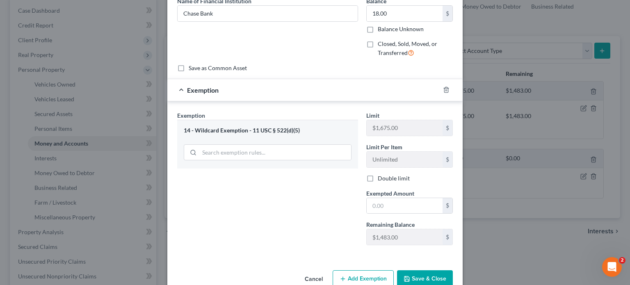
click at [401, 215] on div "Limit $1,675.00 $ Limit Per Item Unlimited $ Double limit Exempted Amount * $ R…" at bounding box center [409, 181] width 95 height 141
click at [401, 206] on input "text" at bounding box center [404, 206] width 76 height 16
type input "18"
click at [425, 277] on button "Save & Close" at bounding box center [425, 278] width 56 height 17
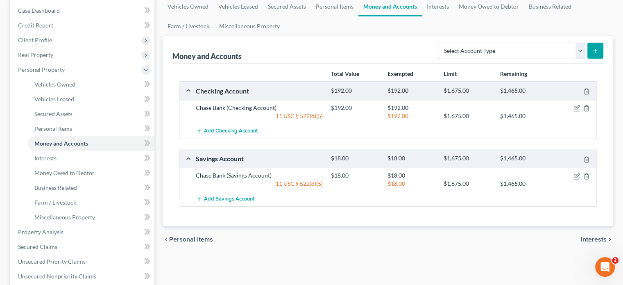
scroll to position [41, 0]
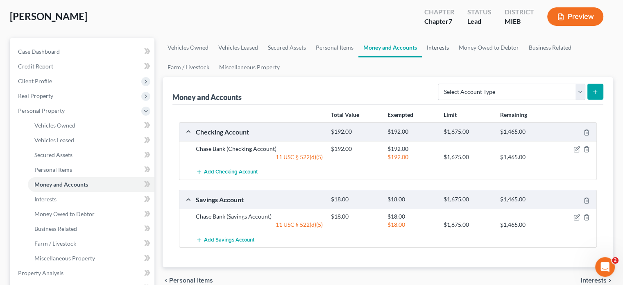
click at [441, 46] on link "Interests" at bounding box center [438, 48] width 32 height 20
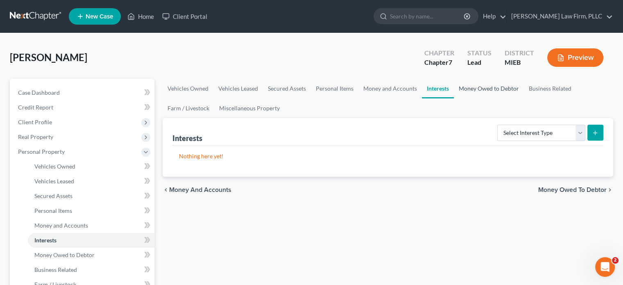
click at [471, 88] on link "Money Owed to Debtor" at bounding box center [489, 89] width 70 height 20
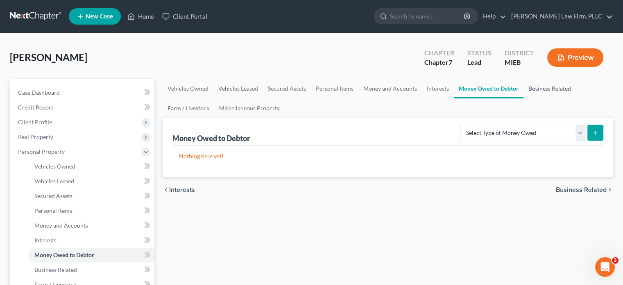
click at [545, 85] on link "Business Related" at bounding box center [550, 89] width 52 height 20
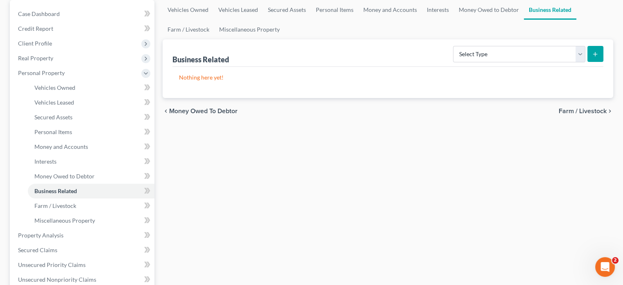
scroll to position [82, 0]
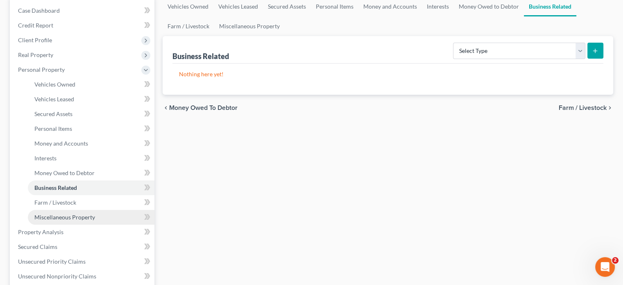
click at [65, 218] on span "Miscellaneous Property" at bounding box center [64, 217] width 61 height 7
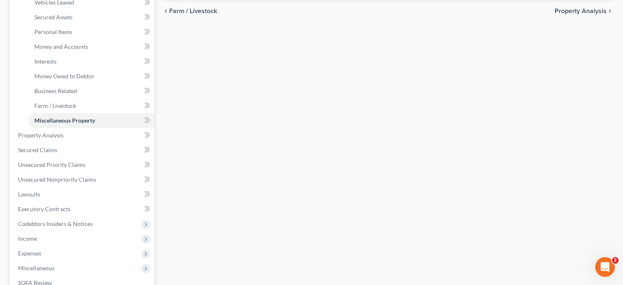
scroll to position [205, 0]
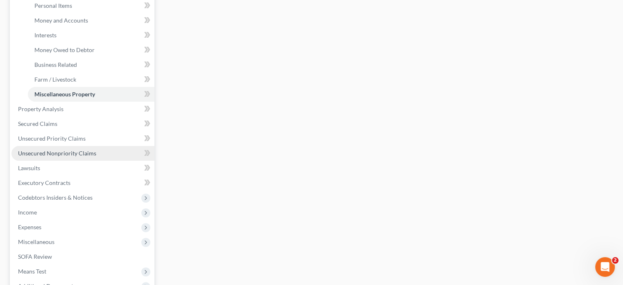
click at [43, 151] on span "Unsecured Nonpriority Claims" at bounding box center [57, 153] width 78 height 7
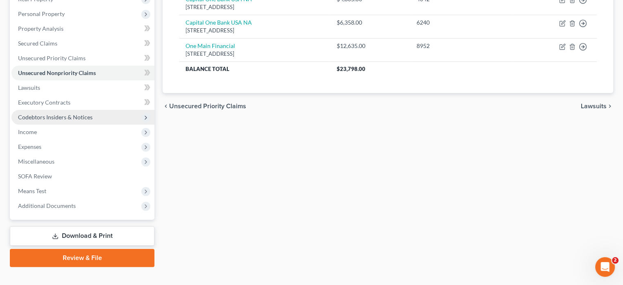
scroll to position [150, 0]
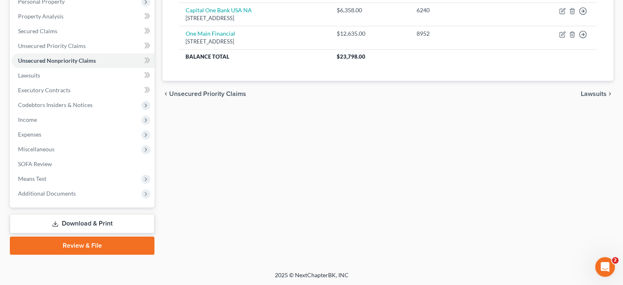
click at [93, 222] on link "Download & Print" at bounding box center [82, 223] width 145 height 19
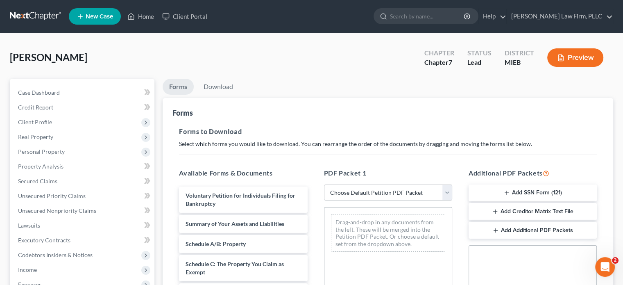
click at [445, 189] on select "Choose Default Petition PDF Packet Complete Bankruptcy Petition (all forms and …" at bounding box center [388, 192] width 128 height 16
select select "0"
click at [324, 184] on select "Choose Default Petition PDF Packet Complete Bankruptcy Petition (all forms and …" at bounding box center [388, 192] width 128 height 16
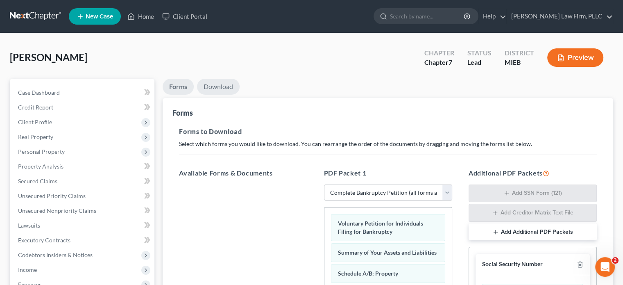
click at [217, 85] on link "Download" at bounding box center [218, 87] width 43 height 16
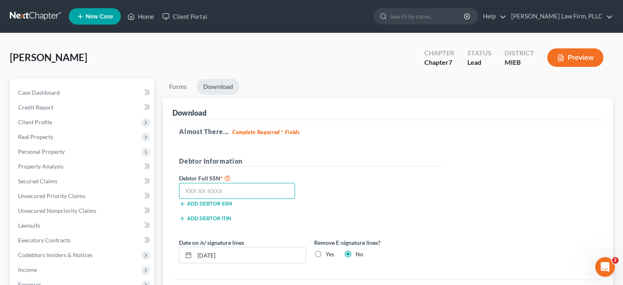
click at [239, 190] on input "text" at bounding box center [237, 191] width 116 height 16
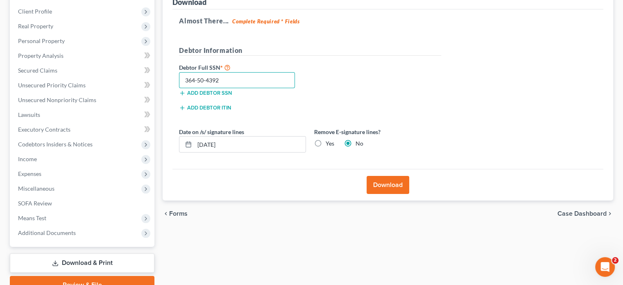
scroll to position [123, 0]
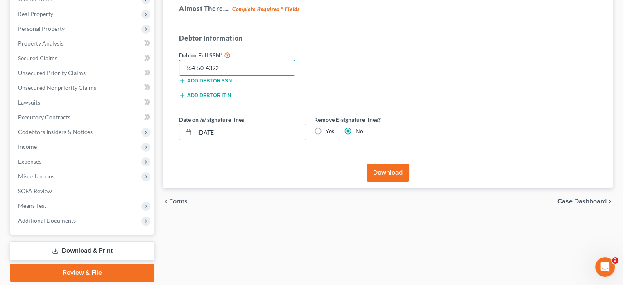
type input "364-50-4392"
click at [387, 173] on button "Download" at bounding box center [388, 173] width 43 height 18
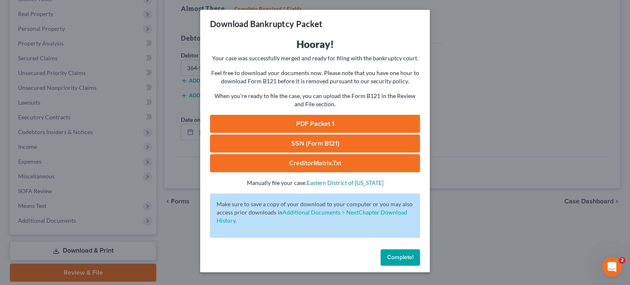
click at [371, 144] on link "SSN (Form B121)" at bounding box center [315, 143] width 210 height 18
click at [332, 121] on link "PDF Packet 1" at bounding box center [315, 124] width 210 height 18
click at [402, 255] on span "Complete!" at bounding box center [400, 257] width 26 height 7
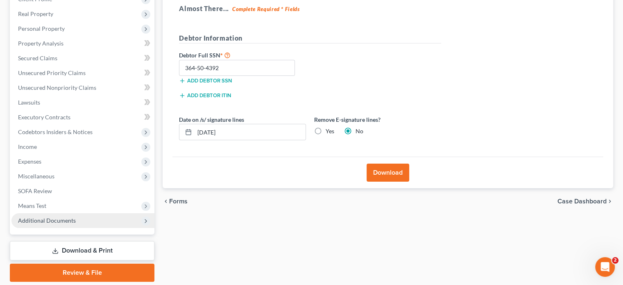
click at [69, 219] on span "Additional Documents" at bounding box center [47, 220] width 58 height 7
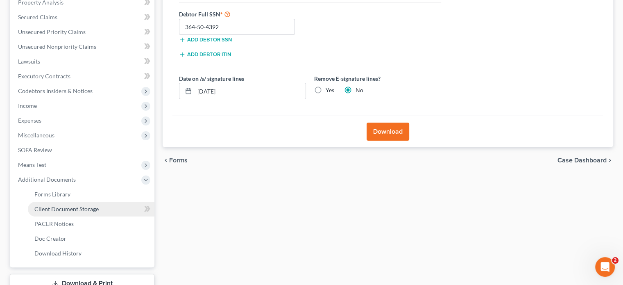
click at [104, 211] on link "Client Document Storage" at bounding box center [91, 209] width 127 height 15
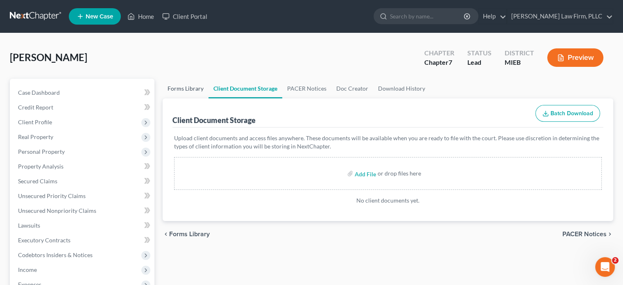
click at [187, 86] on link "Forms Library" at bounding box center [186, 89] width 46 height 20
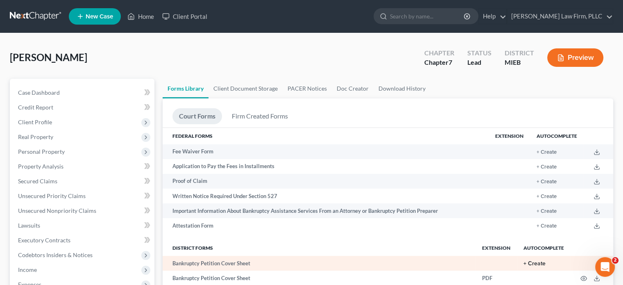
click at [537, 264] on button "+ Create" at bounding box center [535, 264] width 22 height 6
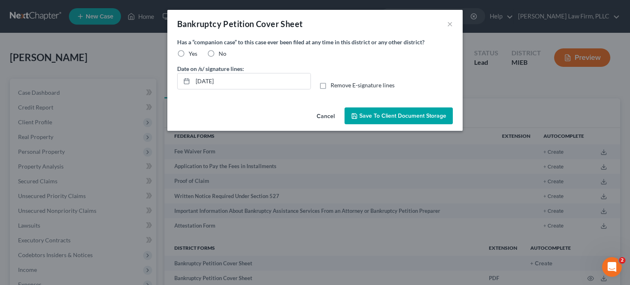
click at [189, 52] on label "Yes" at bounding box center [193, 54] width 9 height 8
click at [192, 52] on input "Yes" at bounding box center [194, 52] width 5 height 5
radio input "true"
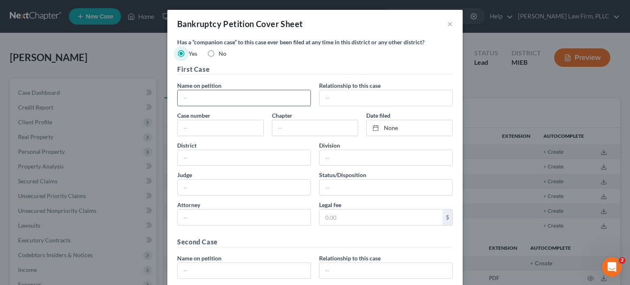
click at [212, 100] on input "text" at bounding box center [243, 98] width 133 height 16
type input "Rex David Arsich"
click at [365, 102] on input "text" at bounding box center [385, 98] width 133 height 16
type input "Debtor"
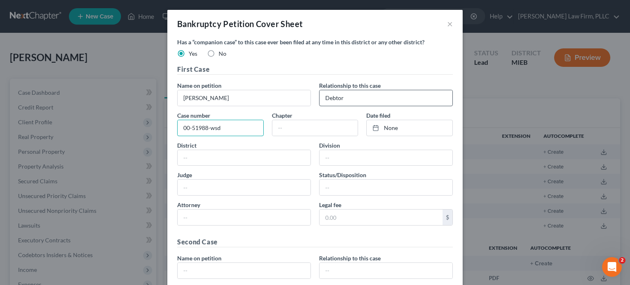
type input "00-51988-wsd"
type input "7"
click at [418, 127] on link "9/11/2025" at bounding box center [409, 128] width 86 height 16
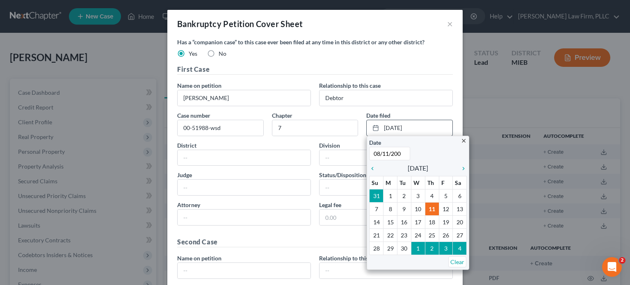
type input "08/11/2000"
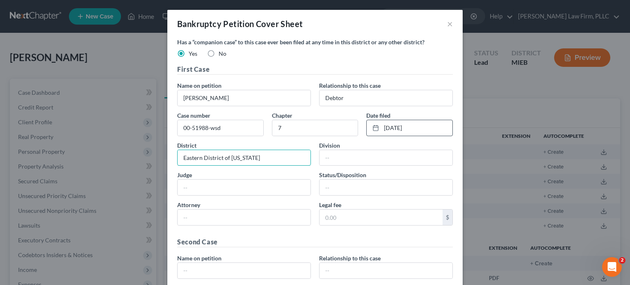
type input "Eastern District of Michigan"
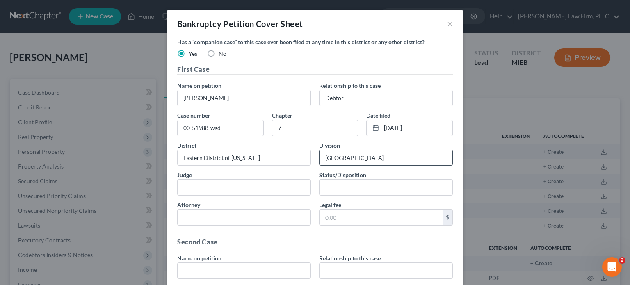
type input "[GEOGRAPHIC_DATA]"
type input "Walter Shapero"
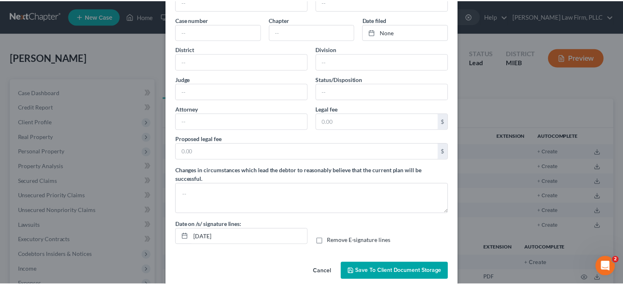
scroll to position [449, 0]
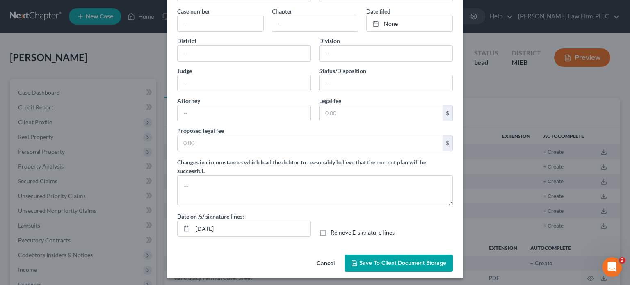
type input "Discharged"
click at [408, 259] on span "Save to Client Document Storage" at bounding box center [402, 262] width 87 height 7
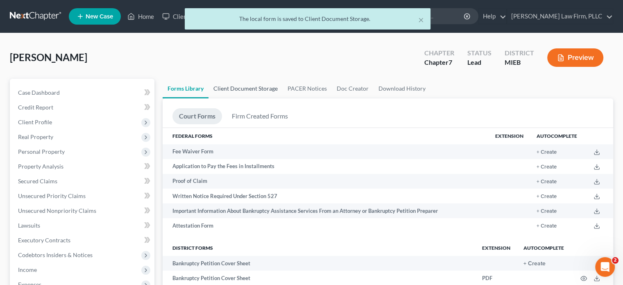
click at [255, 88] on link "Client Document Storage" at bounding box center [246, 89] width 74 height 20
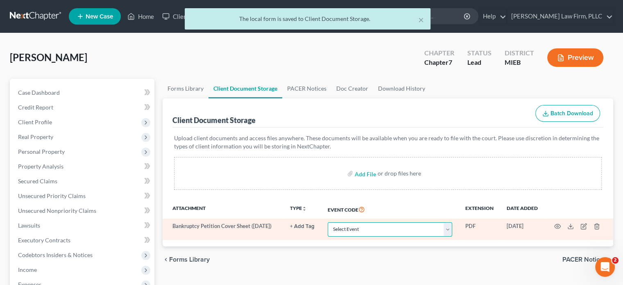
click at [412, 228] on select "Select Event 20 Largest Unsecured Creditors Amended Chapter 11 Plan Amended Cha…" at bounding box center [390, 229] width 125 height 14
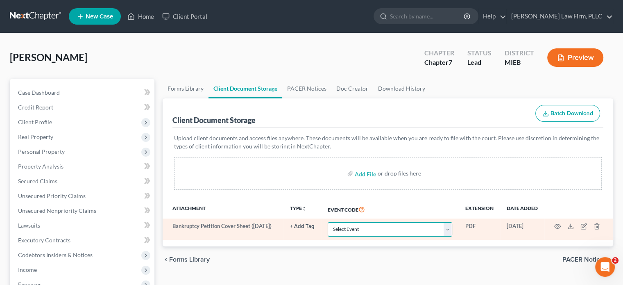
select select "6"
click at [328, 222] on select "Select Event 20 Largest Unsecured Creditors Amended Chapter 11 Plan Amended Cha…" at bounding box center [390, 229] width 125 height 14
click at [557, 227] on circle "button" at bounding box center [558, 226] width 2 height 2
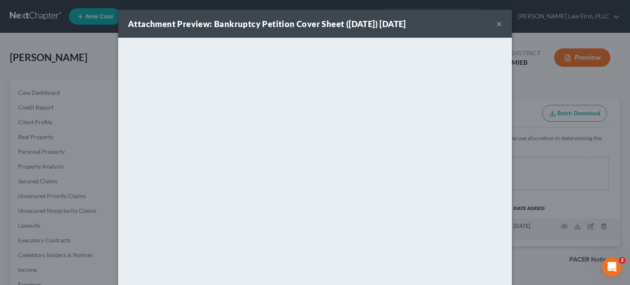
click at [498, 22] on button "×" at bounding box center [499, 24] width 6 height 10
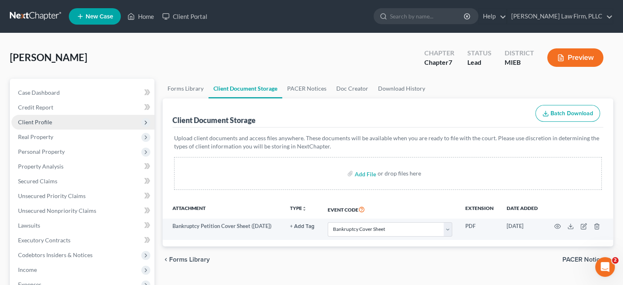
click at [50, 124] on span "Client Profile" at bounding box center [35, 121] width 34 height 7
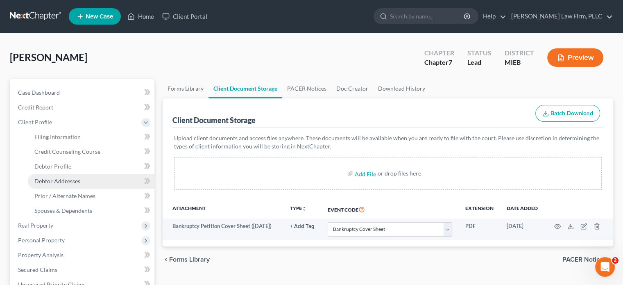
click at [46, 180] on span "Debtor Addresses" at bounding box center [57, 180] width 46 height 7
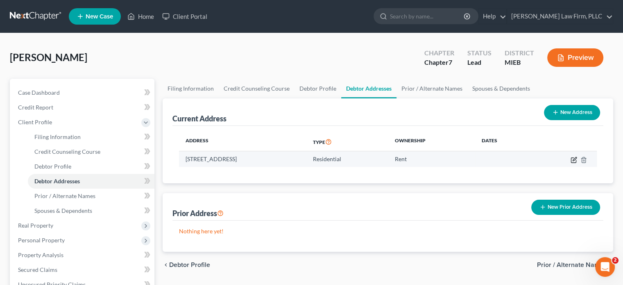
click at [574, 159] on icon "button" at bounding box center [574, 160] width 7 height 7
select select "23"
select select "0"
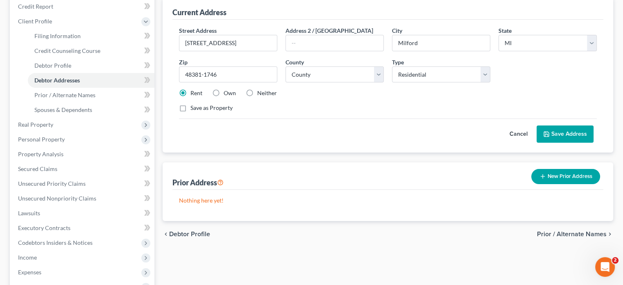
scroll to position [82, 0]
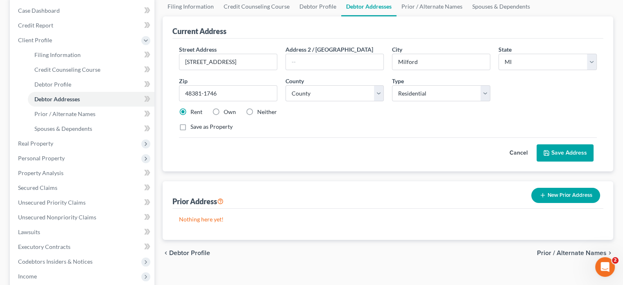
click at [566, 152] on button "Save Address" at bounding box center [565, 152] width 57 height 17
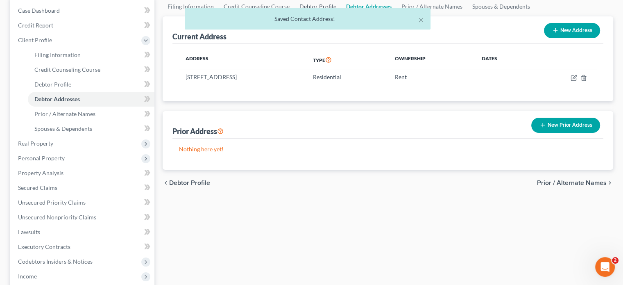
click at [313, 4] on link "Debtor Profile" at bounding box center [318, 7] width 47 height 20
select select "0"
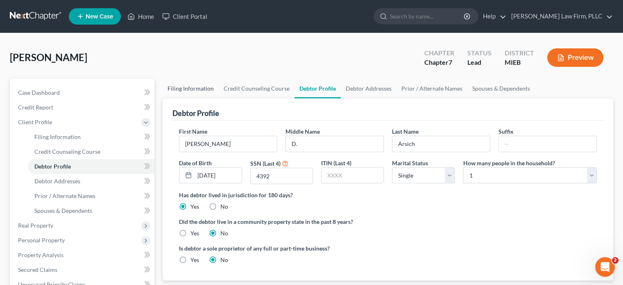
click at [198, 86] on link "Filing Information" at bounding box center [191, 89] width 56 height 20
select select "1"
select select "0"
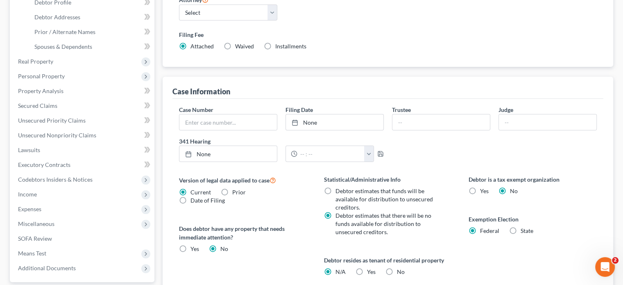
scroll to position [205, 0]
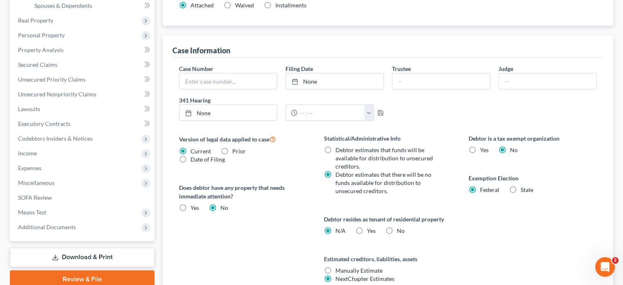
click at [367, 228] on label "Yes Yes" at bounding box center [371, 231] width 9 height 8
click at [371, 228] on input "Yes Yes" at bounding box center [373, 229] width 5 height 5
radio input "true"
radio input "false"
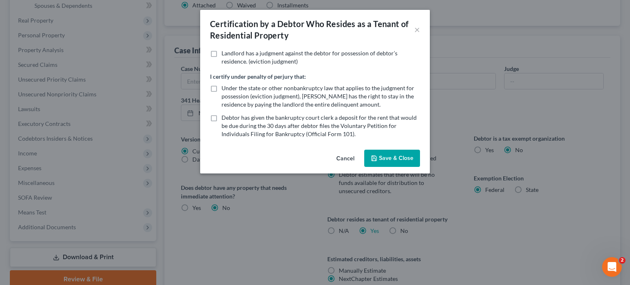
click at [405, 159] on button "Save & Close" at bounding box center [392, 158] width 56 height 17
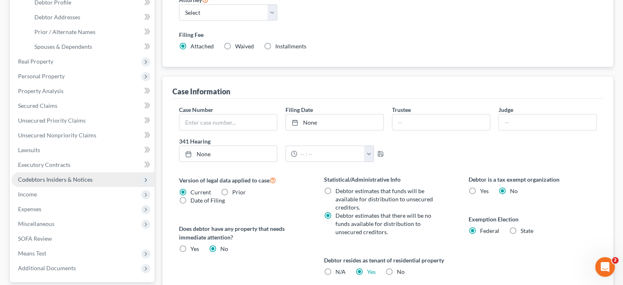
scroll to position [164, 0]
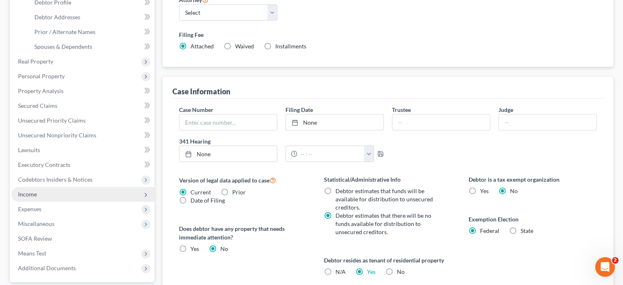
click at [41, 198] on span "Income" at bounding box center [82, 194] width 143 height 15
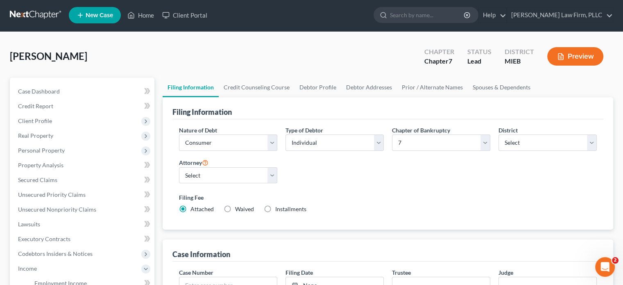
scroll to position [0, 0]
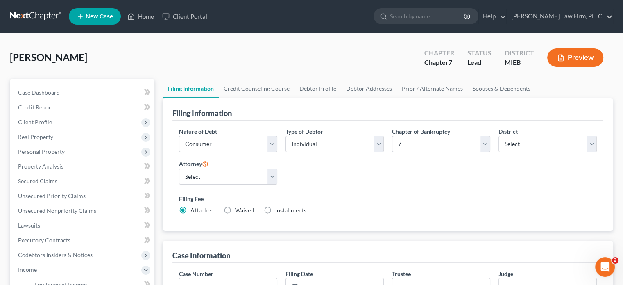
click at [582, 57] on button "Preview" at bounding box center [576, 57] width 56 height 18
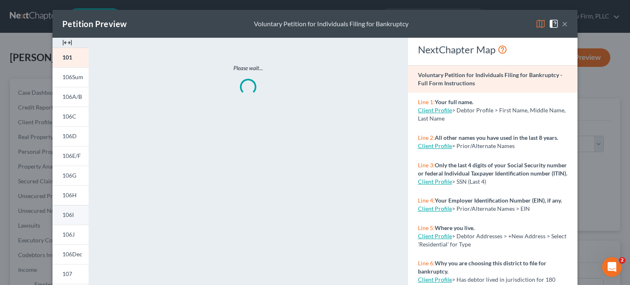
click at [72, 214] on link "106I" at bounding box center [70, 215] width 36 height 20
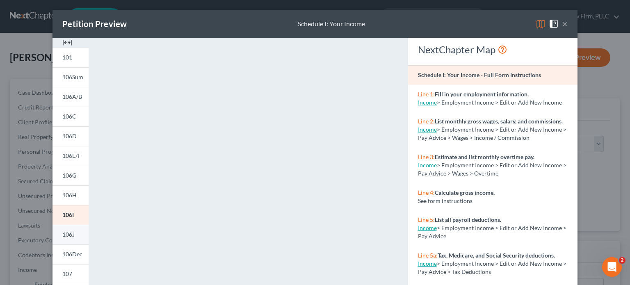
click at [68, 234] on span "106J" at bounding box center [68, 234] width 12 height 7
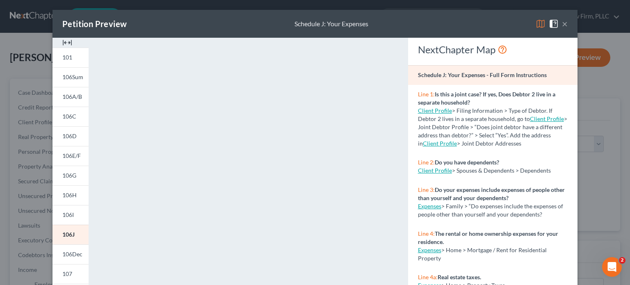
click at [562, 23] on button "×" at bounding box center [565, 24] width 6 height 10
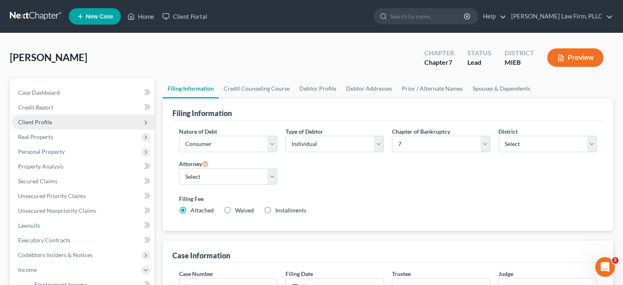
click at [40, 123] on span "Client Profile" at bounding box center [35, 121] width 34 height 7
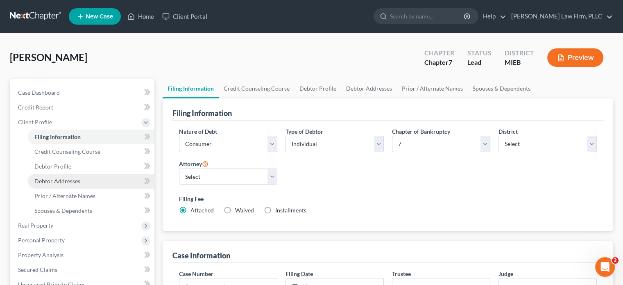
click at [65, 178] on span "Debtor Addresses" at bounding box center [57, 180] width 46 height 7
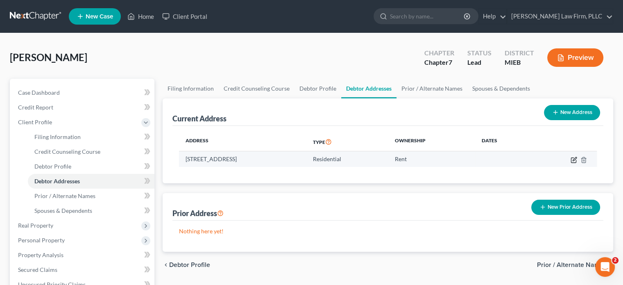
click at [577, 159] on icon "button" at bounding box center [574, 160] width 7 height 7
select select "23"
select select "62"
select select "0"
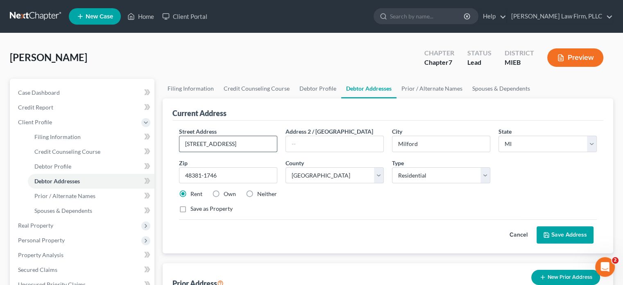
click at [203, 143] on input "885 E. Summit St., Apt. 35" at bounding box center [229, 144] width 98 height 16
type input "885 Summit St., Apt. 35"
click at [577, 235] on button "Save Address" at bounding box center [565, 234] width 57 height 17
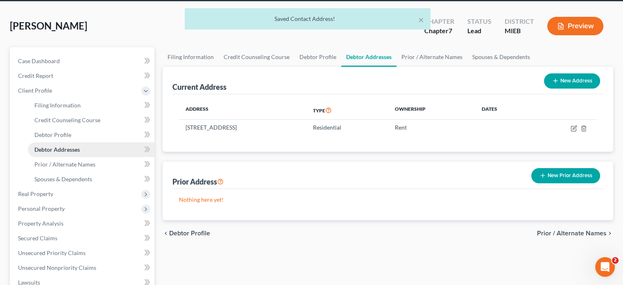
scroll to position [41, 0]
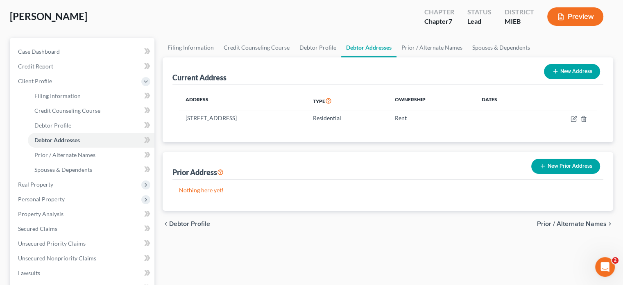
click at [571, 18] on button "Preview" at bounding box center [576, 16] width 56 height 18
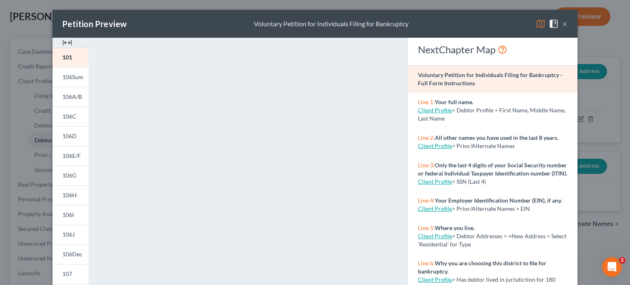
click at [562, 24] on button "×" at bounding box center [565, 24] width 6 height 10
